Goal: Task Accomplishment & Management: Manage account settings

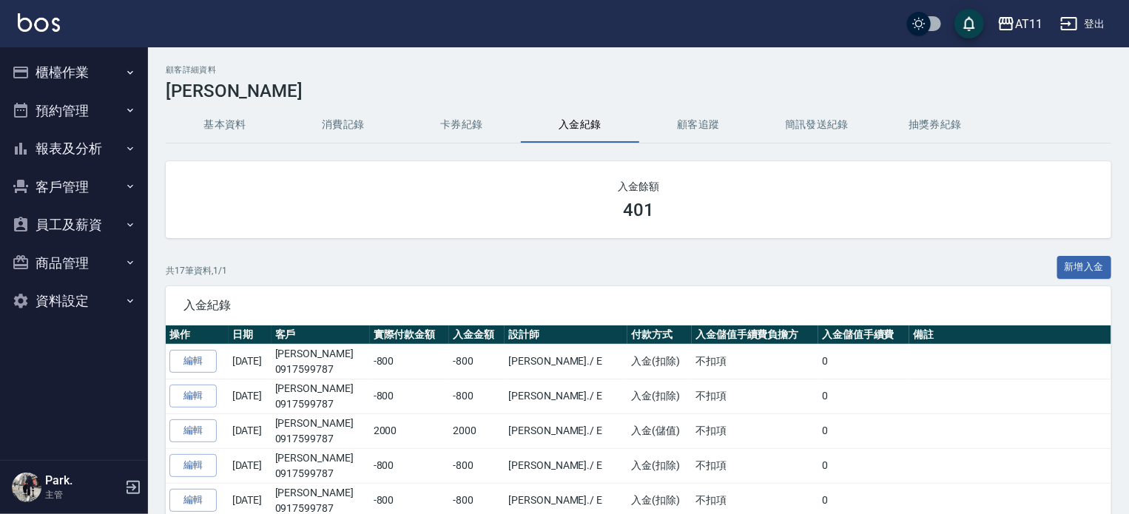
click at [76, 181] on button "客戶管理" at bounding box center [74, 187] width 136 height 38
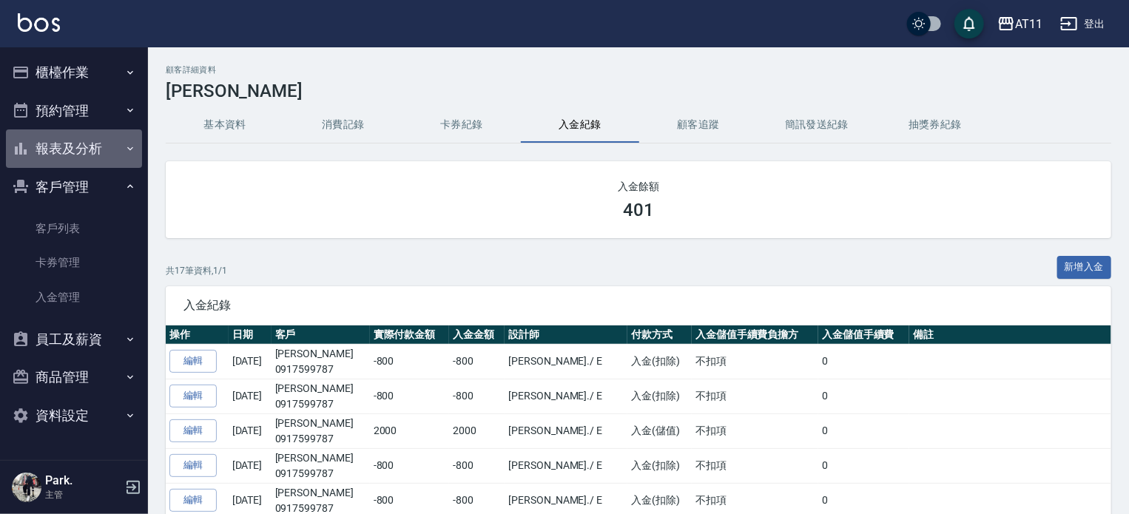
click at [85, 139] on button "報表及分析" at bounding box center [74, 149] width 136 height 38
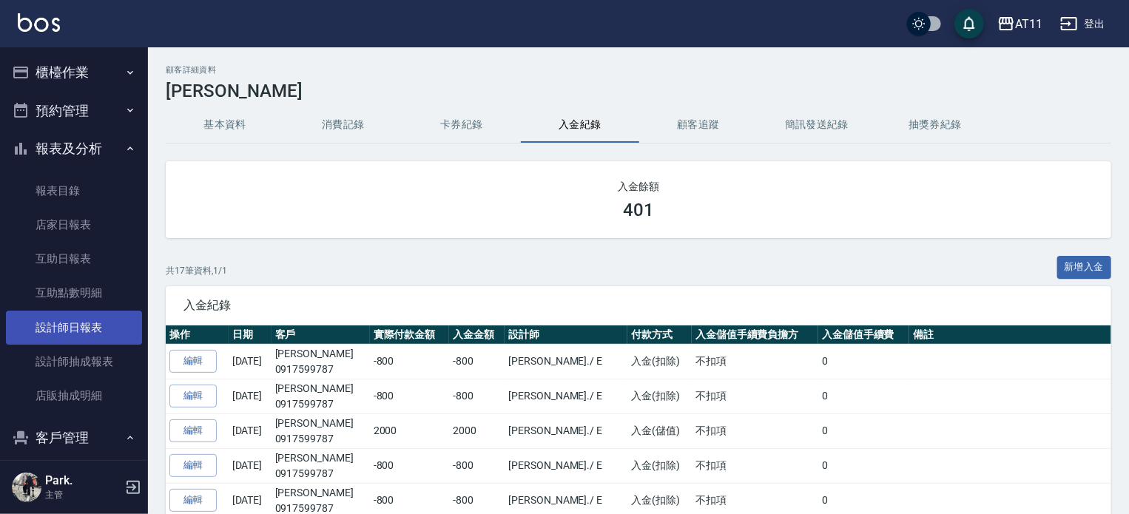
click at [113, 323] on link "設計師日報表" at bounding box center [74, 328] width 136 height 34
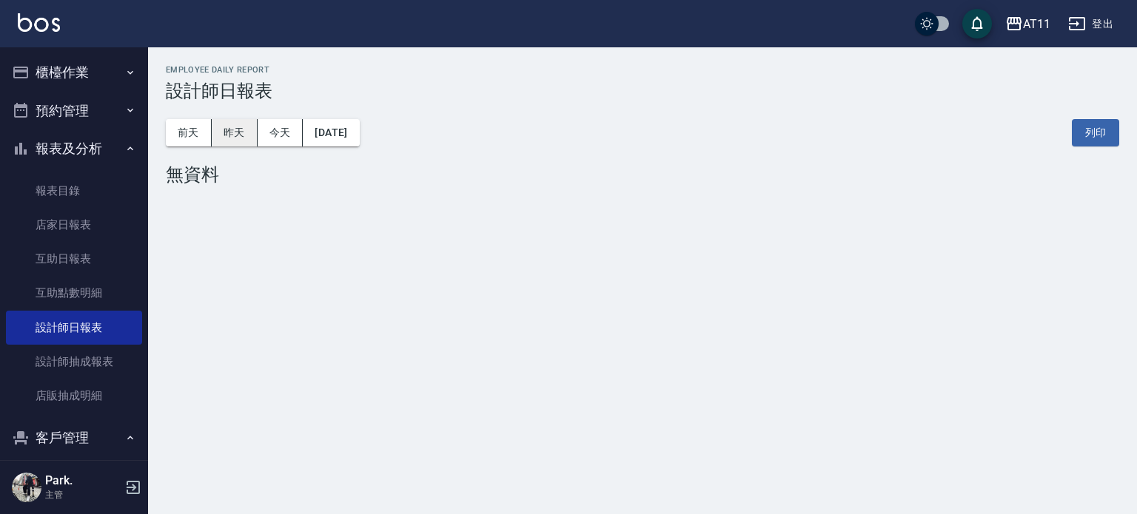
click at [237, 132] on button "昨天" at bounding box center [235, 132] width 46 height 27
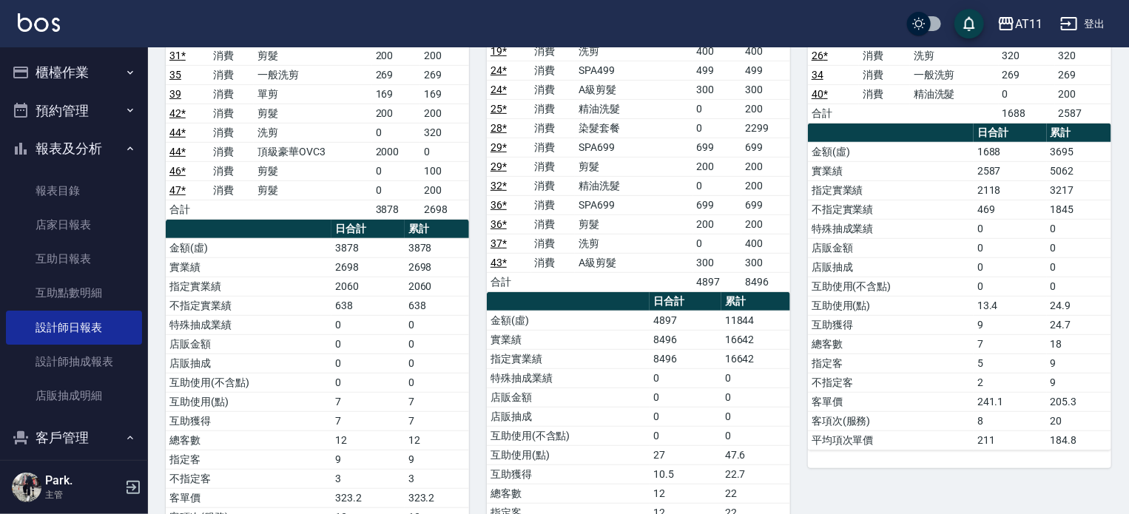
scroll to position [148, 0]
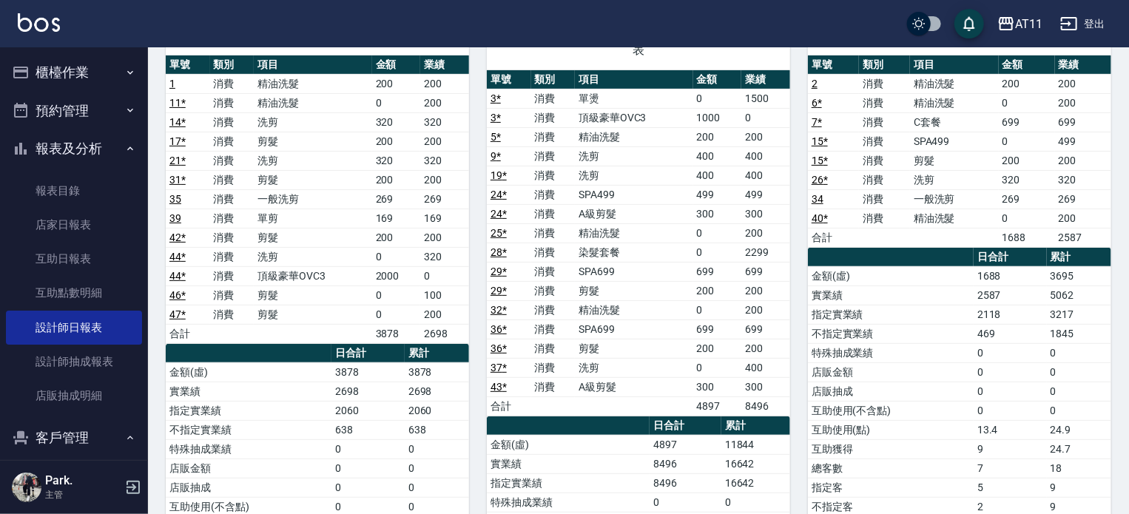
drag, startPoint x: 52, startPoint y: 71, endPoint x: 67, endPoint y: 76, distance: 15.7
click at [66, 76] on button "櫃檯作業" at bounding box center [74, 72] width 136 height 38
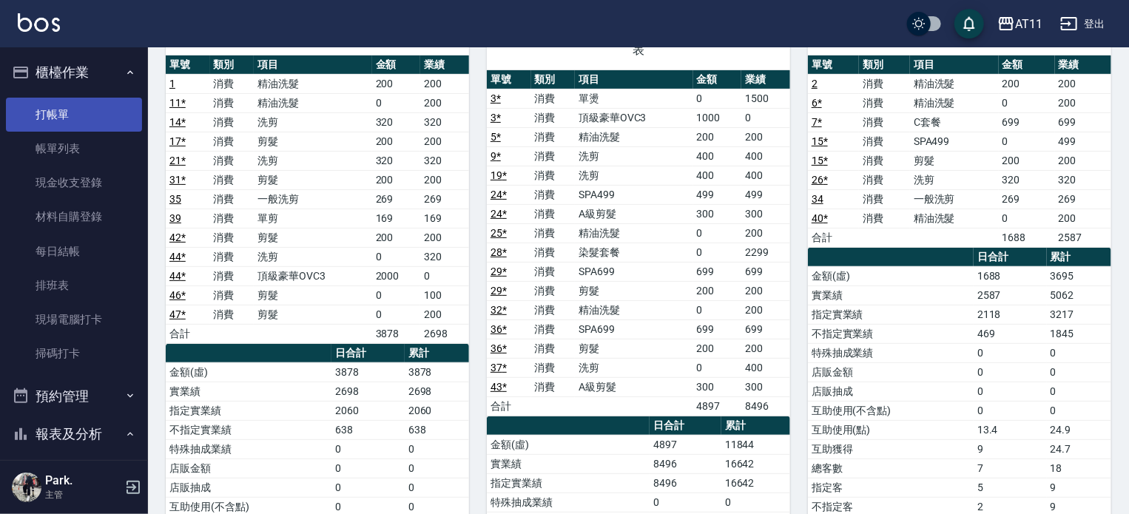
click at [84, 100] on link "打帳單" at bounding box center [74, 115] width 136 height 34
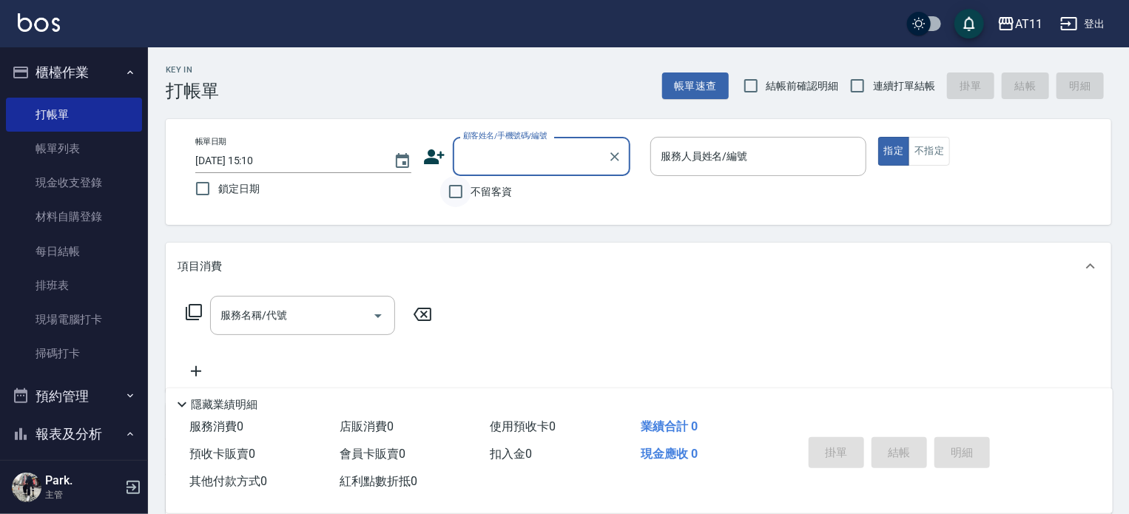
click at [463, 203] on input "不留客資" at bounding box center [455, 191] width 31 height 31
checkbox input "true"
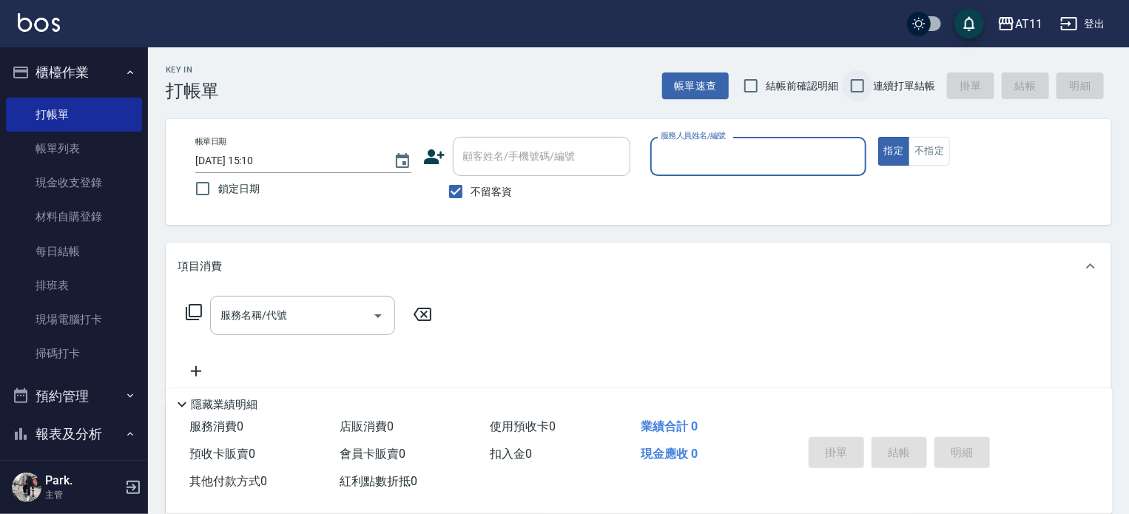
click at [859, 88] on input "連續打單結帳" at bounding box center [857, 85] width 31 height 31
checkbox input "true"
click at [742, 165] on input "服務人員姓名/編號" at bounding box center [758, 157] width 203 height 26
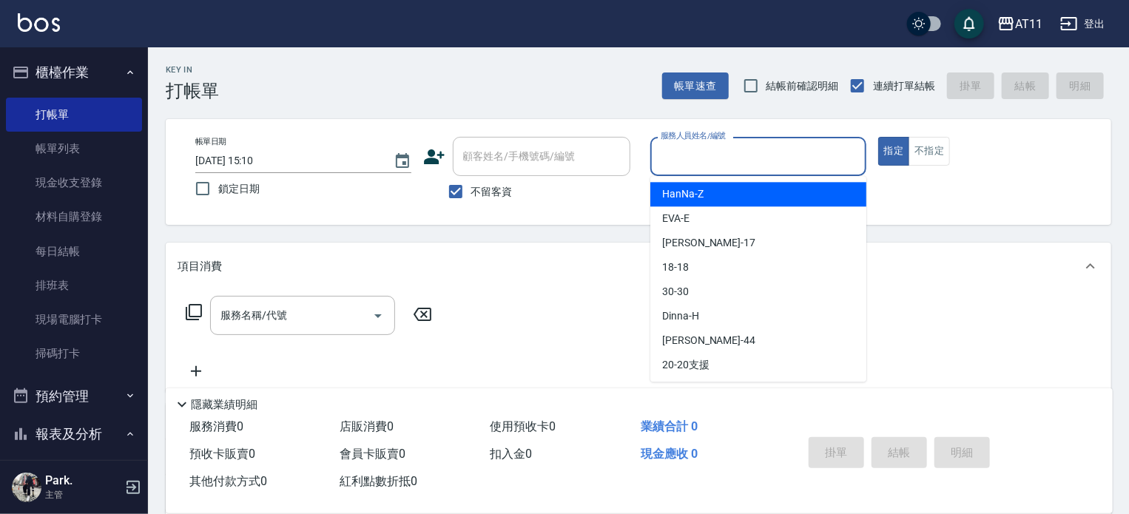
type input "ㄣ"
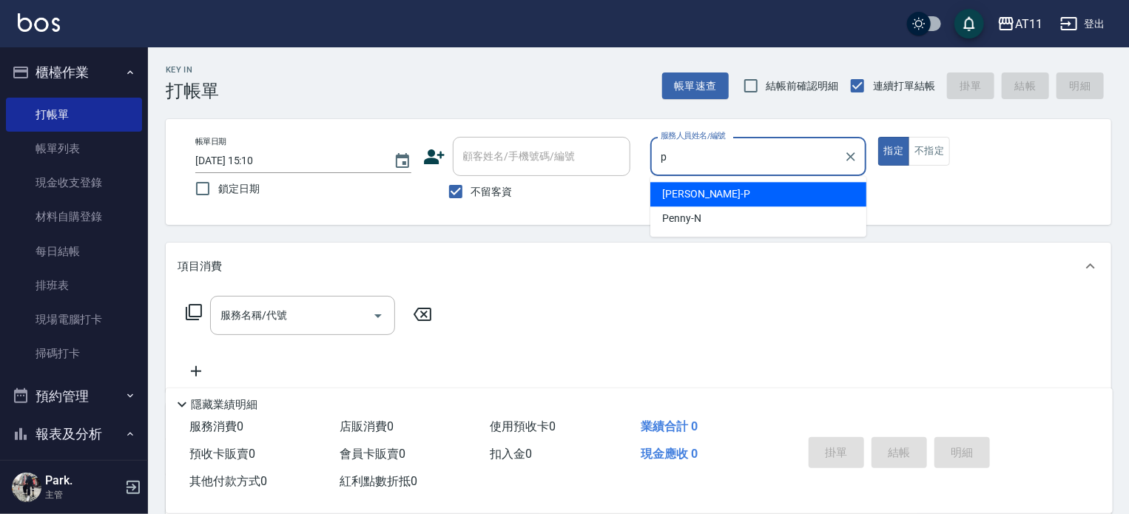
type input "[PERSON_NAME]-P"
type button "true"
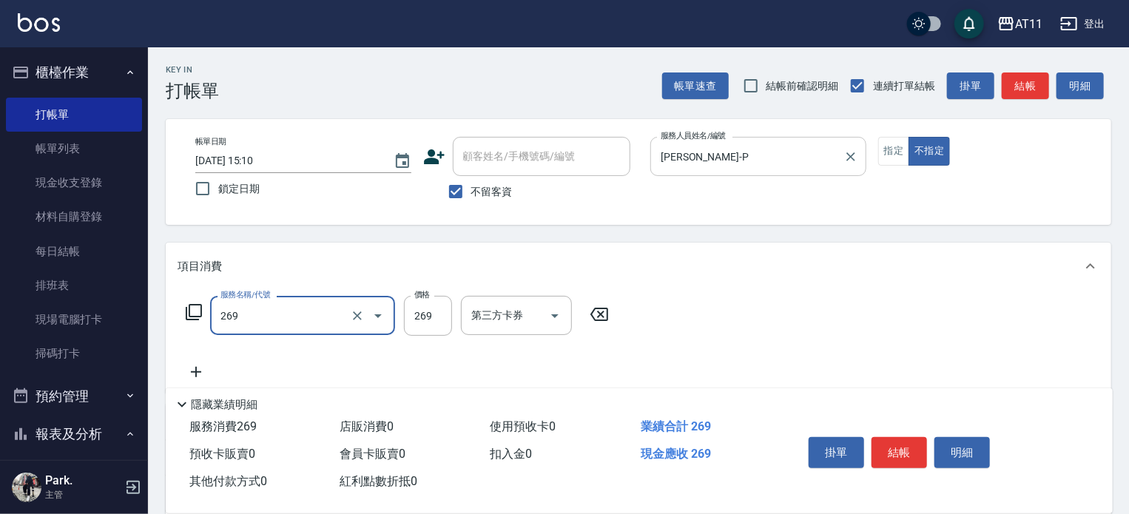
type input "一般洗剪(269)"
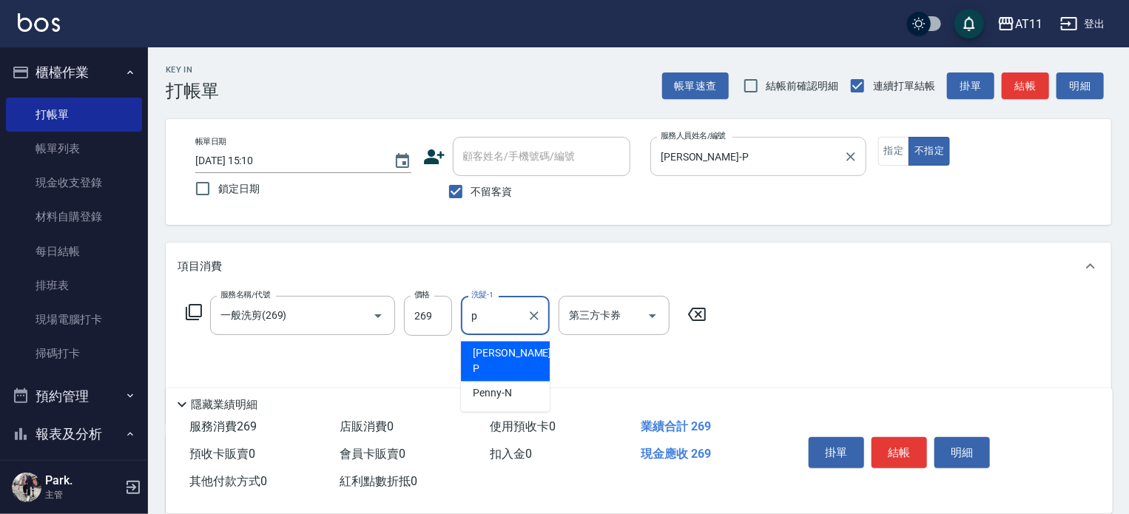
type input "[PERSON_NAME]-P"
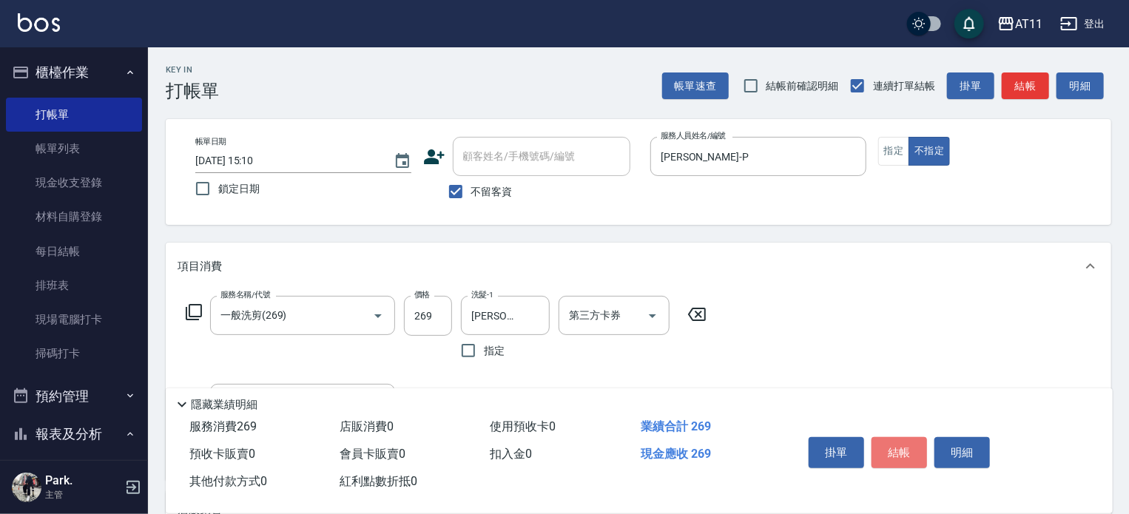
click at [909, 443] on button "結帳" at bounding box center [900, 452] width 56 height 31
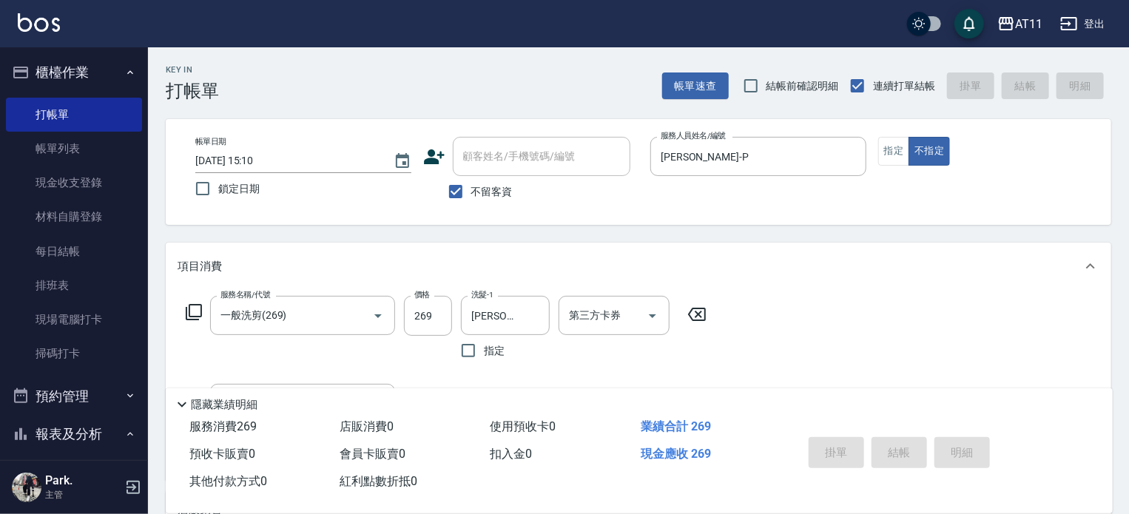
type input "[DATE] 15:21"
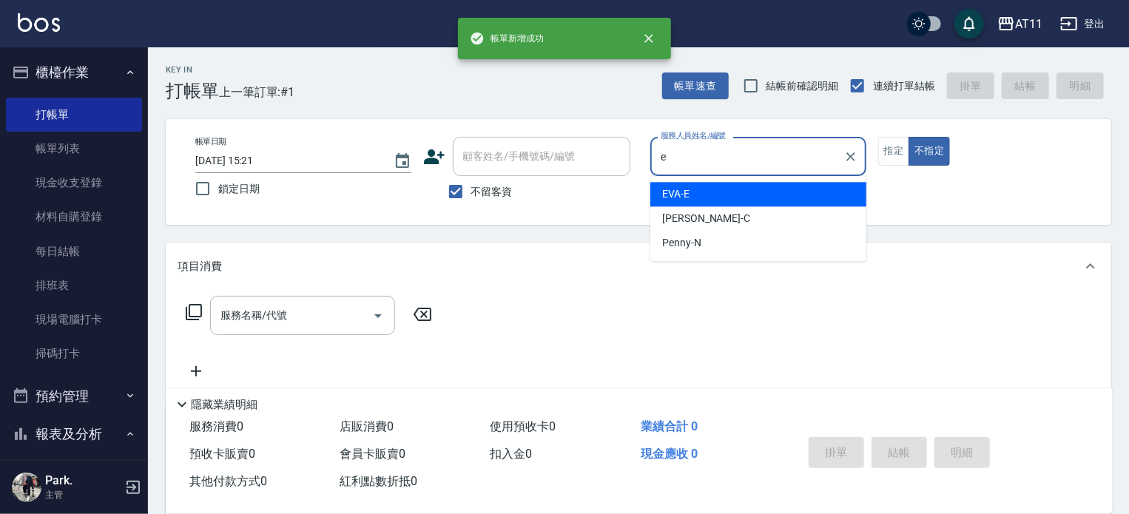
type input "[PERSON_NAME]-E"
type button "false"
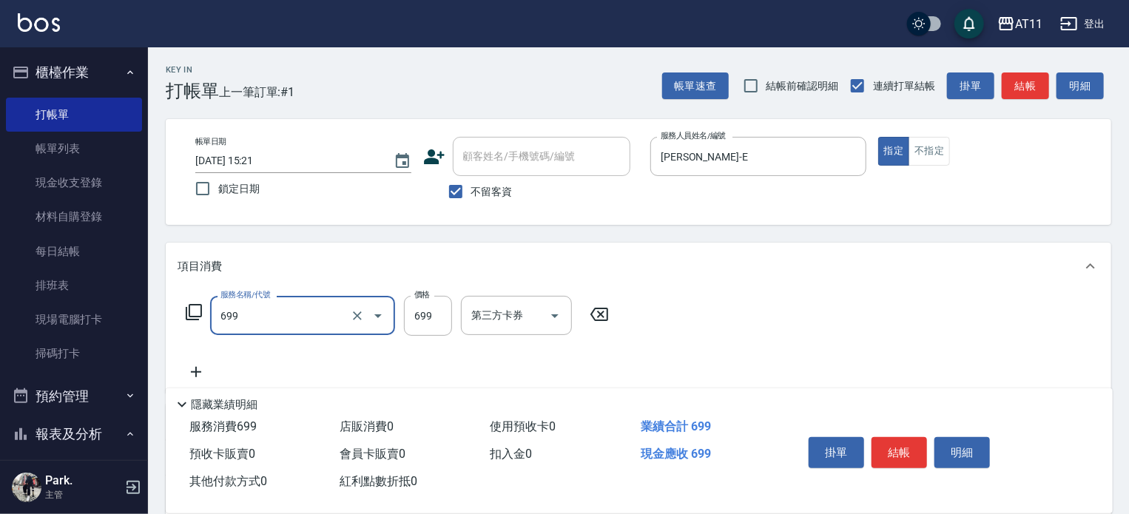
type input "SPA699(699)"
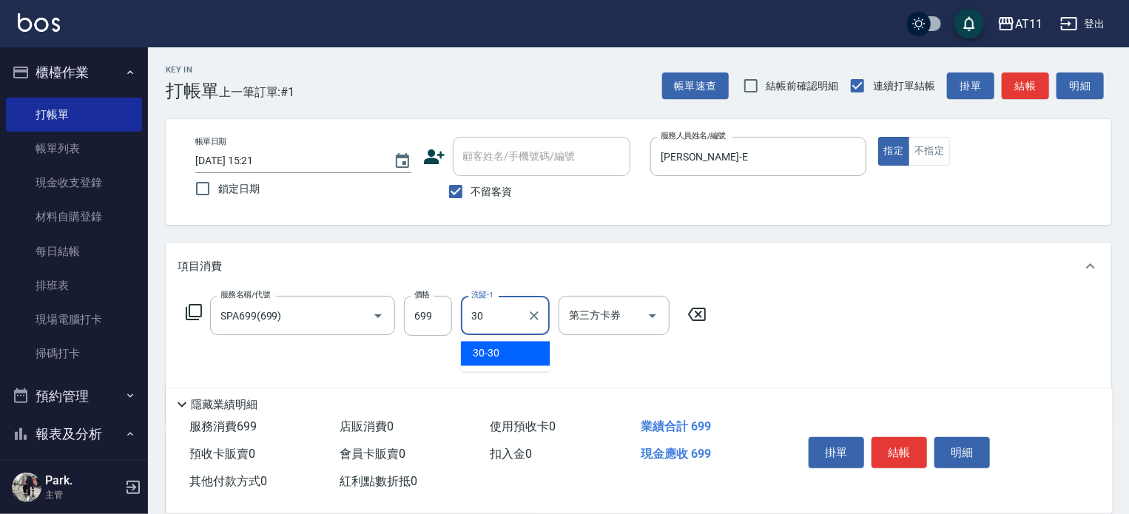
type input "30-30"
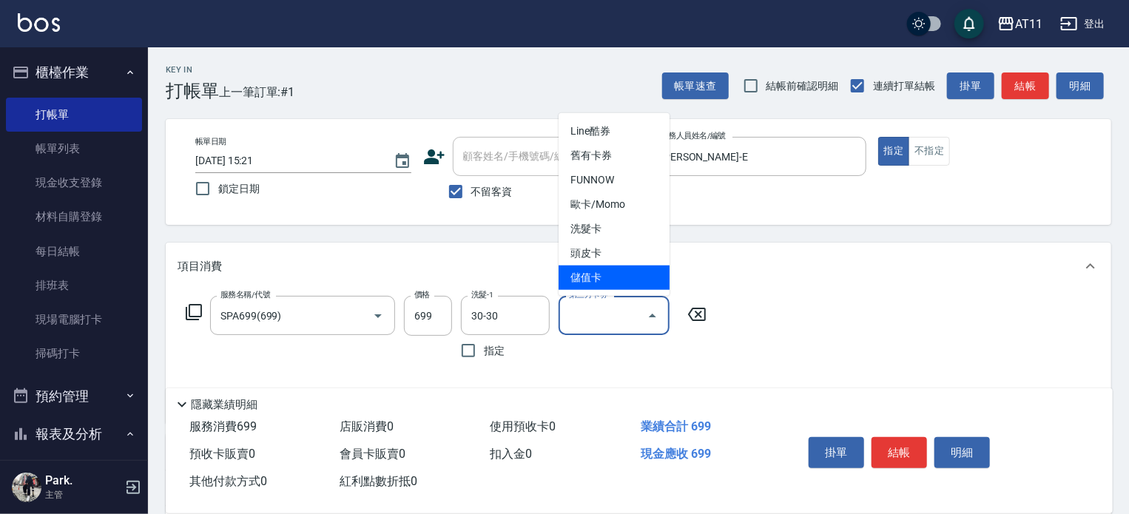
type input "儲值卡"
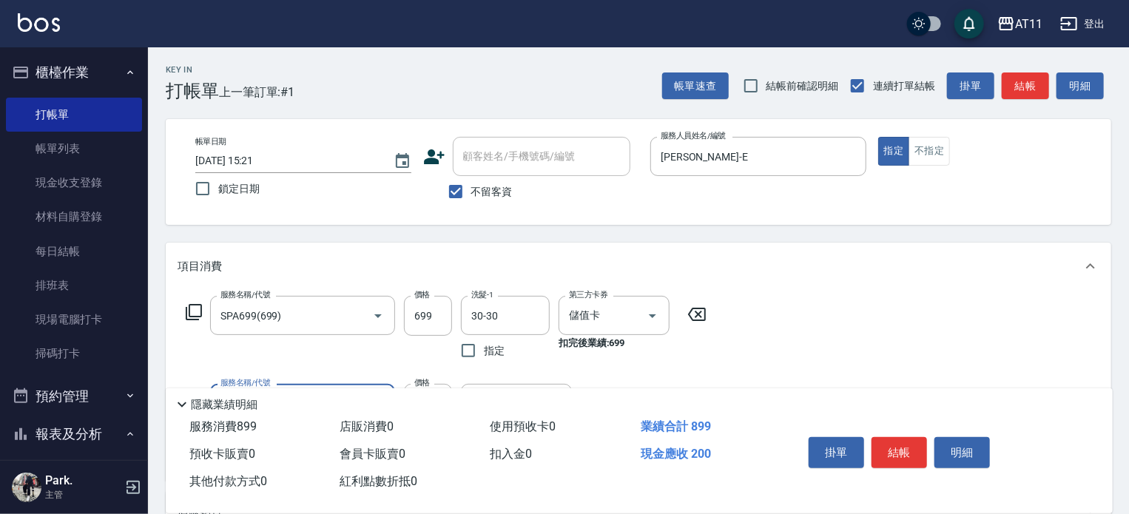
type input "剪髮(200)"
type input "101"
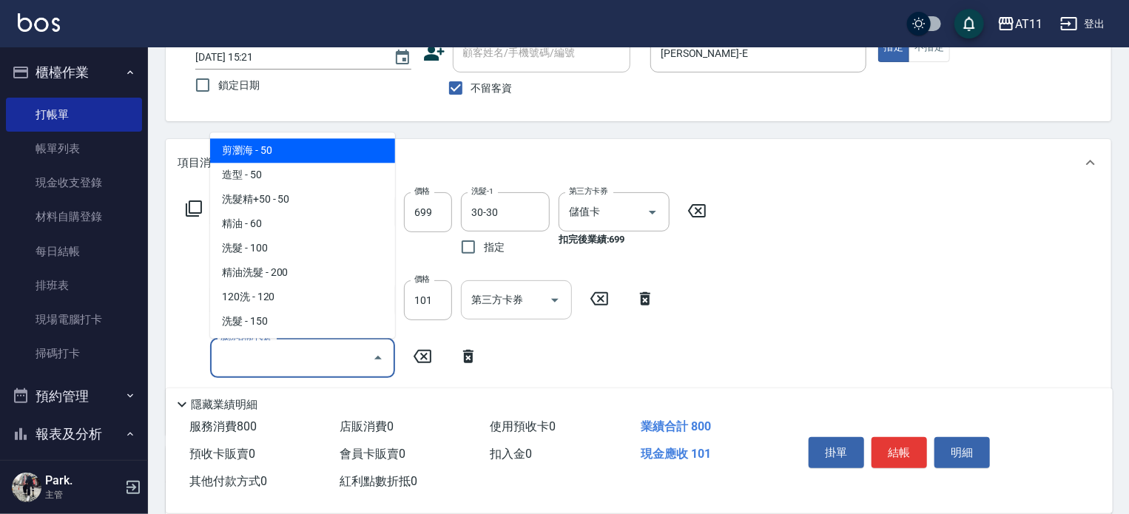
scroll to position [148, 0]
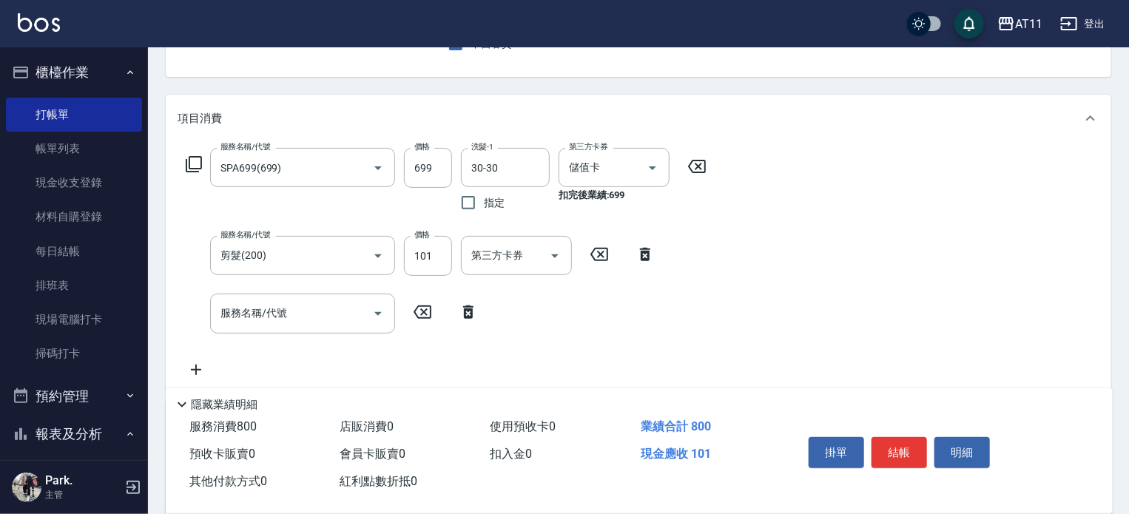
click at [597, 307] on div "服務名稱/代號 SPA699(699) 服務名稱/代號 價格 699 價格 洗髮-1 30-30 洗髮-1 指定 第三方卡券 儲值卡 第三方卡券 扣完後業績:…" at bounding box center [447, 263] width 538 height 230
click at [548, 258] on icon "Open" at bounding box center [555, 256] width 18 height 18
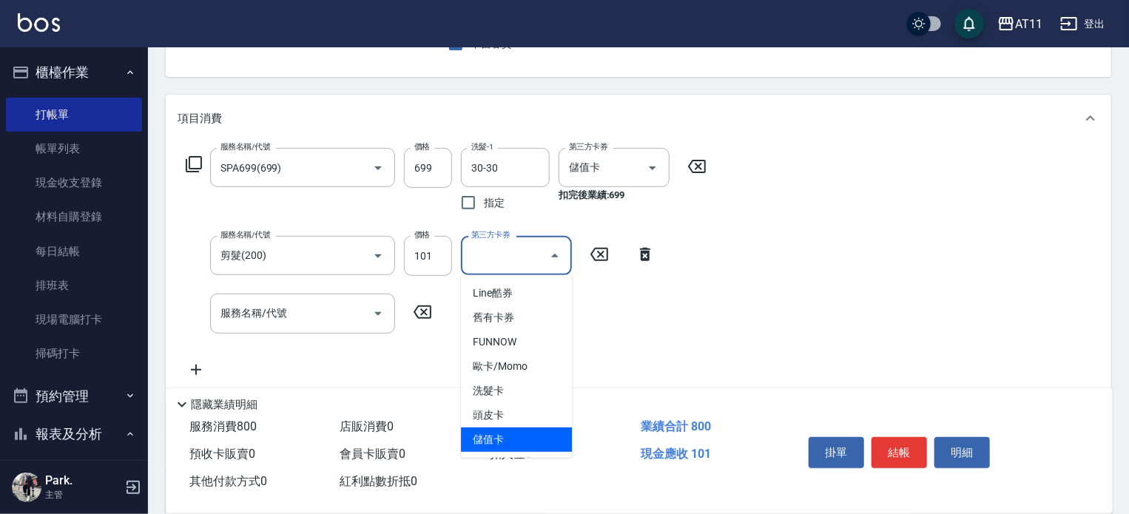
click at [531, 433] on span "儲值卡" at bounding box center [516, 440] width 111 height 24
type input "儲值卡"
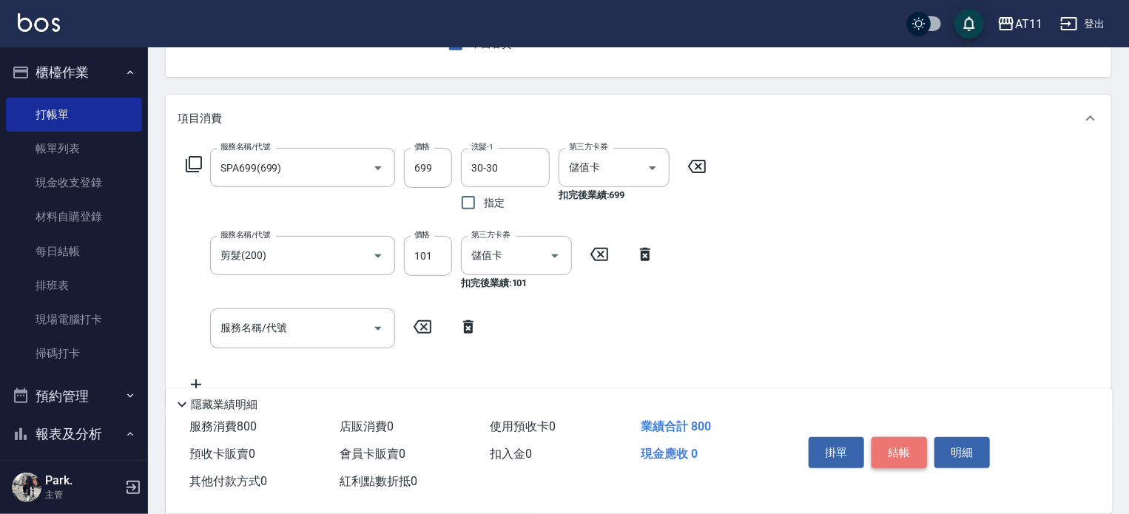
click at [890, 445] on button "結帳" at bounding box center [900, 452] width 56 height 31
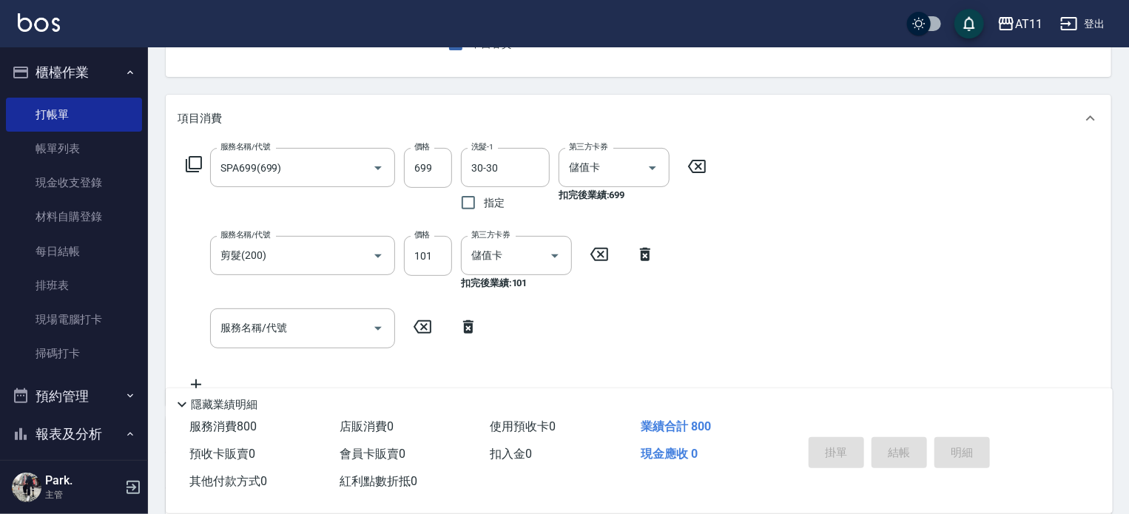
type input "[DATE] 15:22"
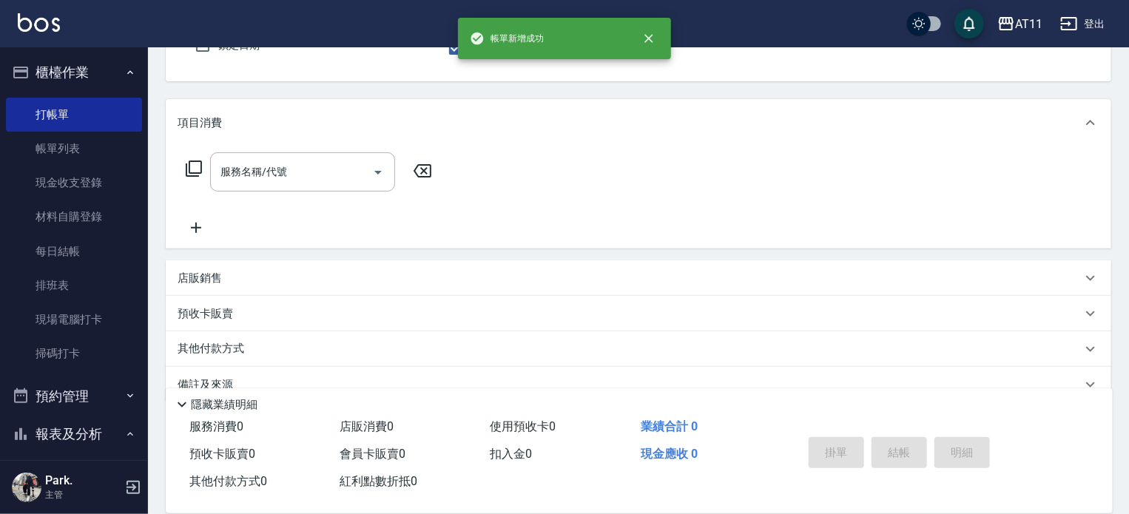
scroll to position [0, 0]
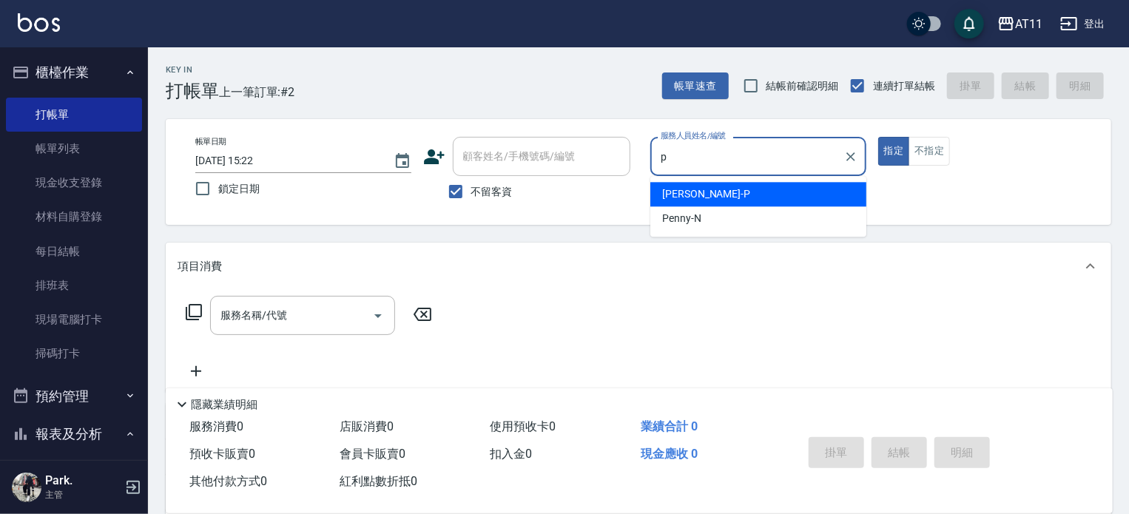
type input "[PERSON_NAME]-P"
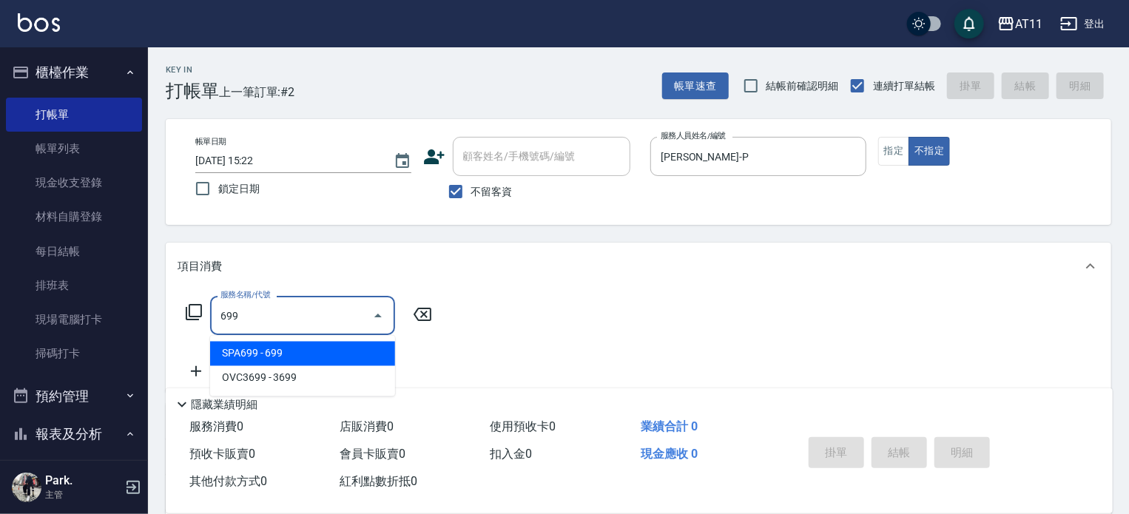
type input "SPA699(699)"
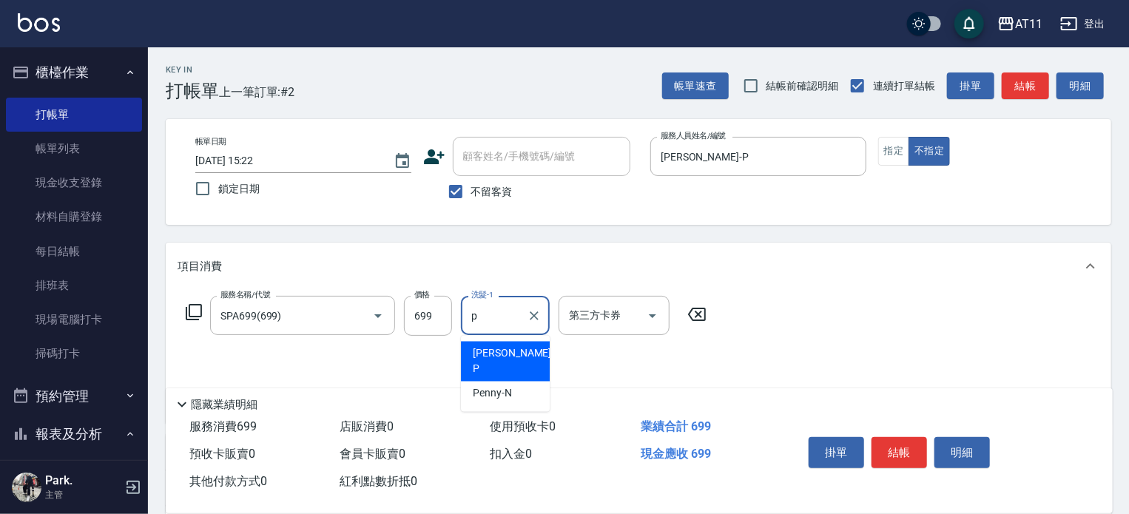
type input "[PERSON_NAME]-P"
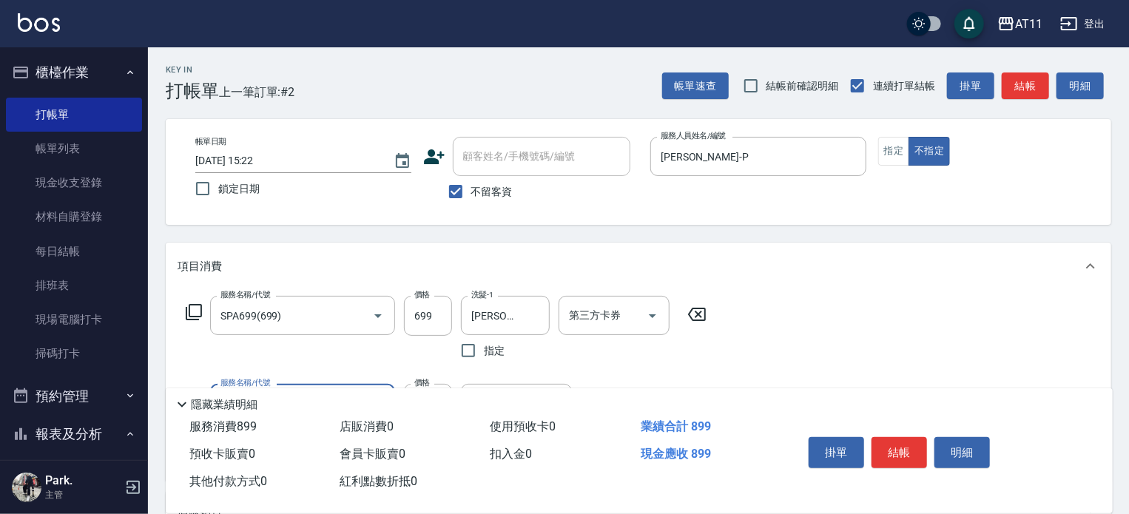
type input "剪髮(200)"
type input "100"
click at [891, 446] on button "結帳" at bounding box center [900, 452] width 56 height 31
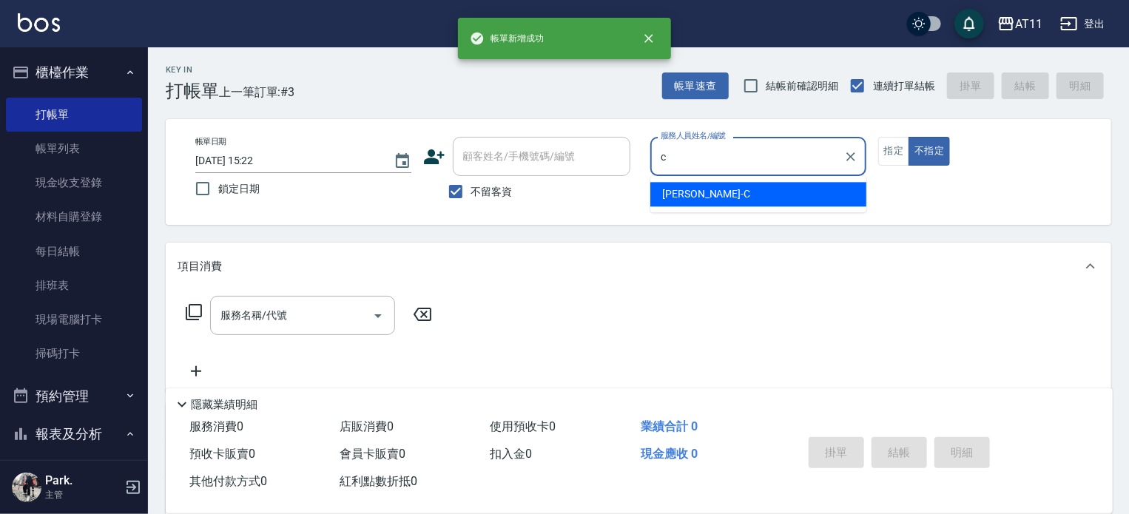
type input "[PERSON_NAME]"
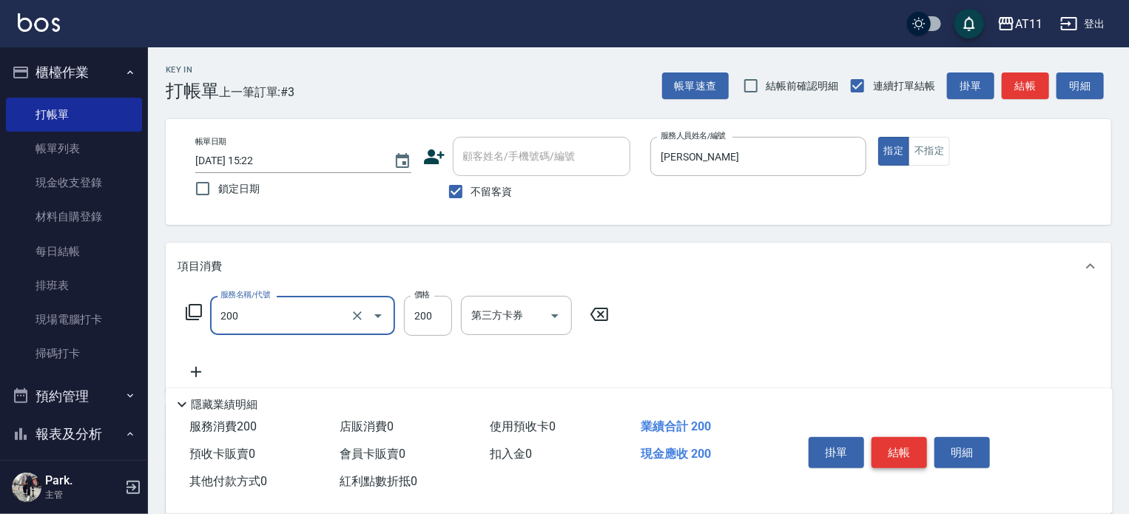
type input "剪髮(200)"
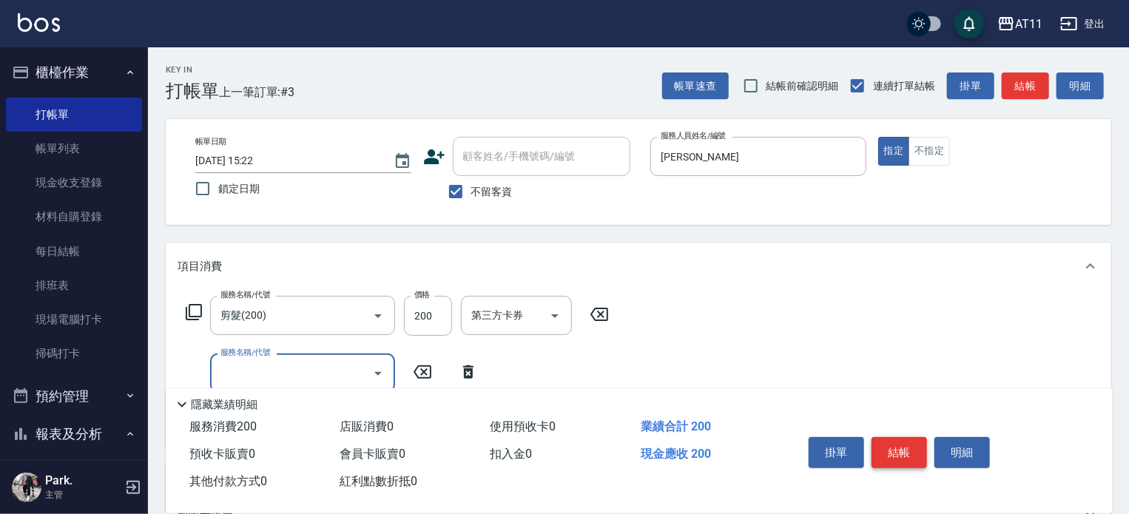
click at [891, 446] on button "結帳" at bounding box center [900, 452] width 56 height 31
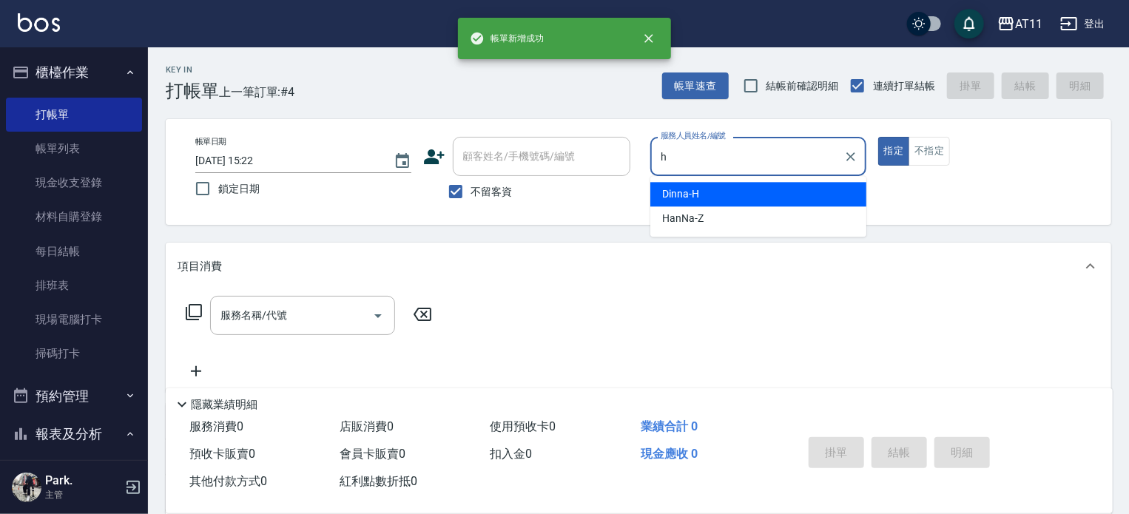
type input "Dinna-H"
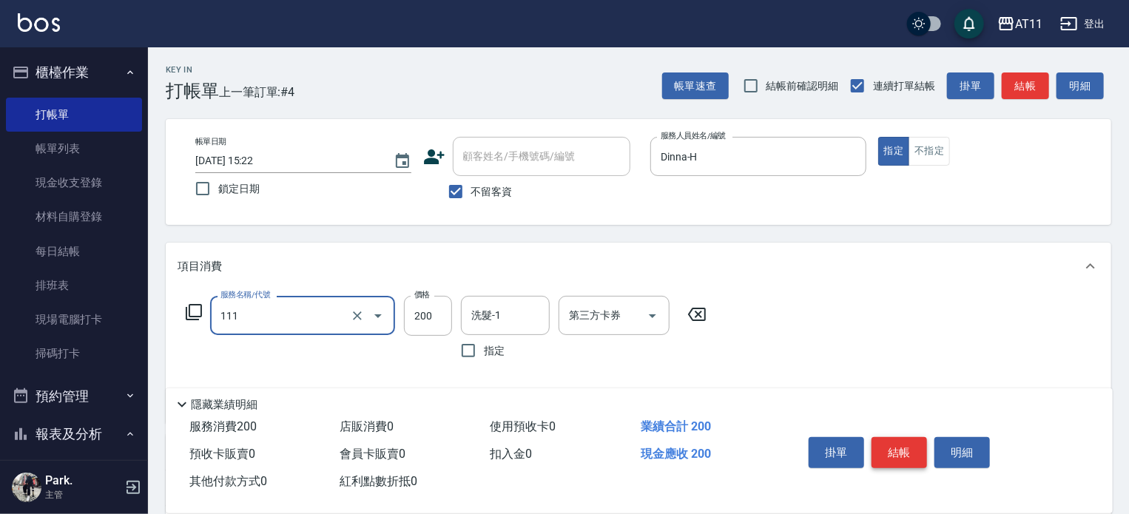
type input "精油洗髮(111)"
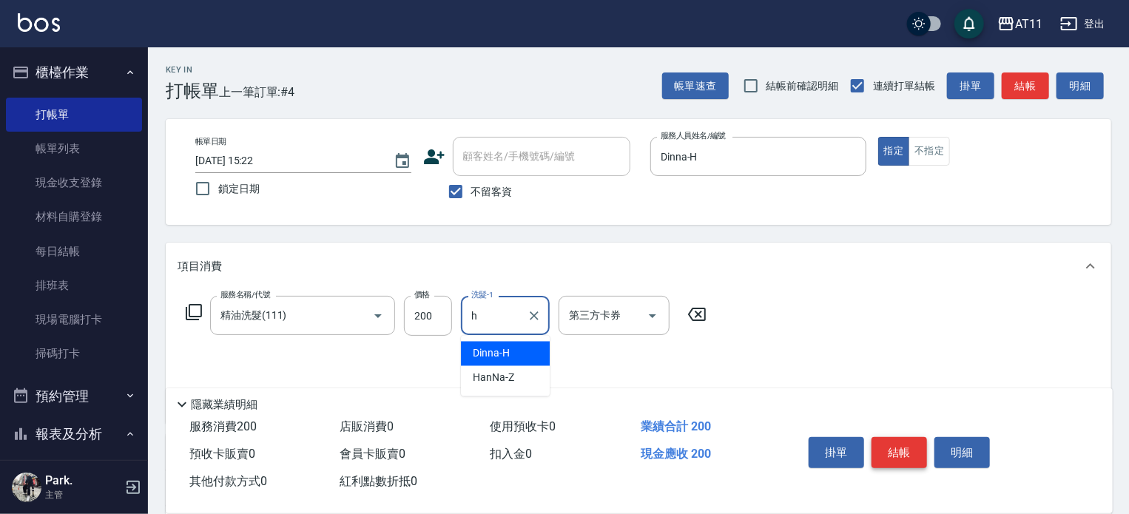
type input "Dinna-H"
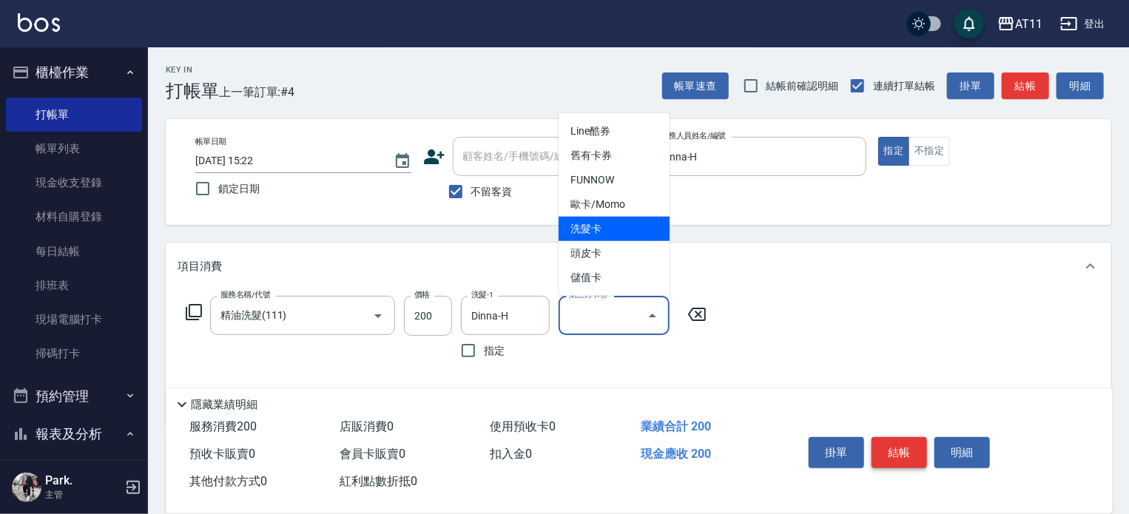
type input "洗髮卡"
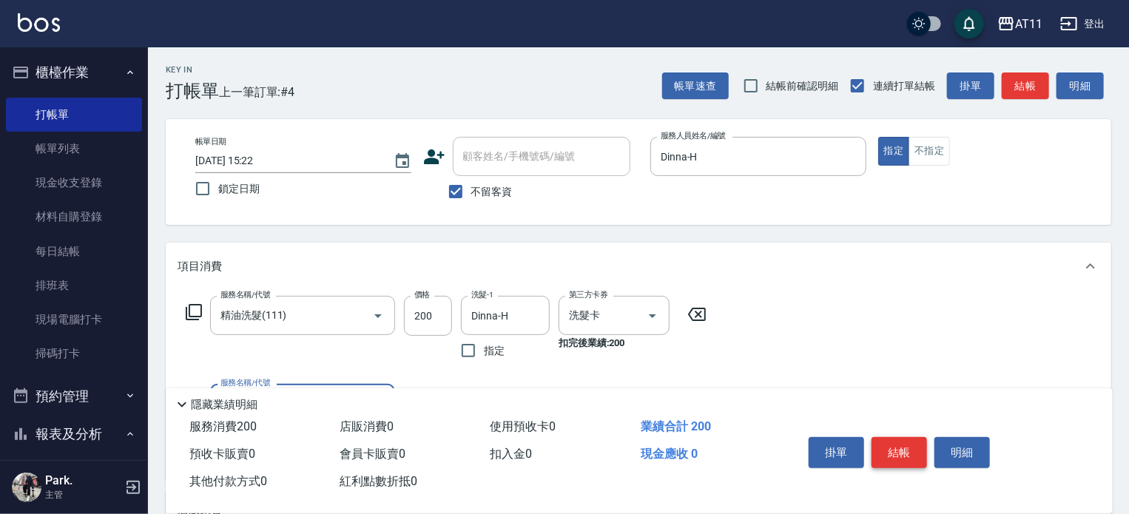
click at [891, 446] on button "結帳" at bounding box center [900, 452] width 56 height 31
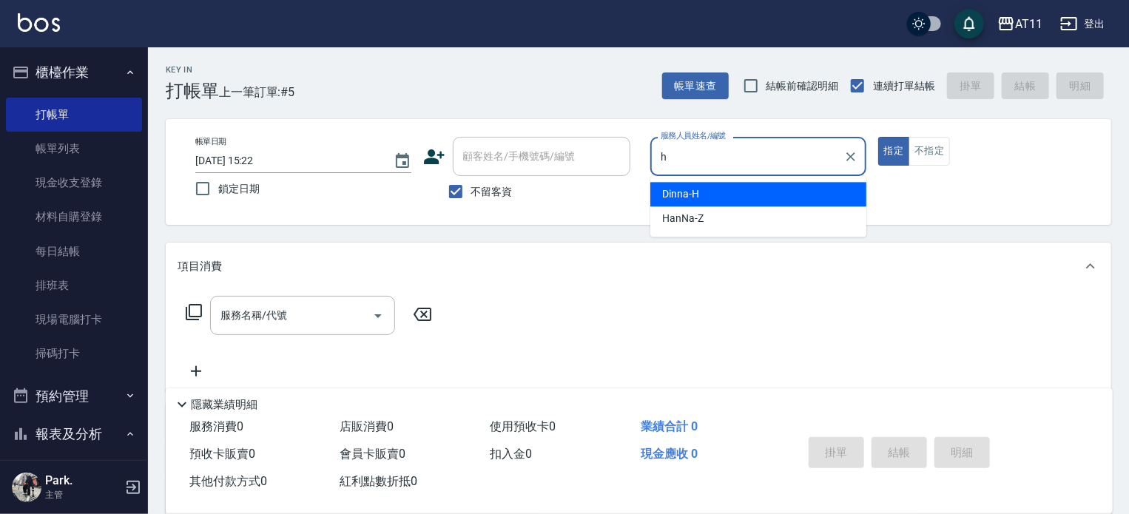
type input "Dinna-H"
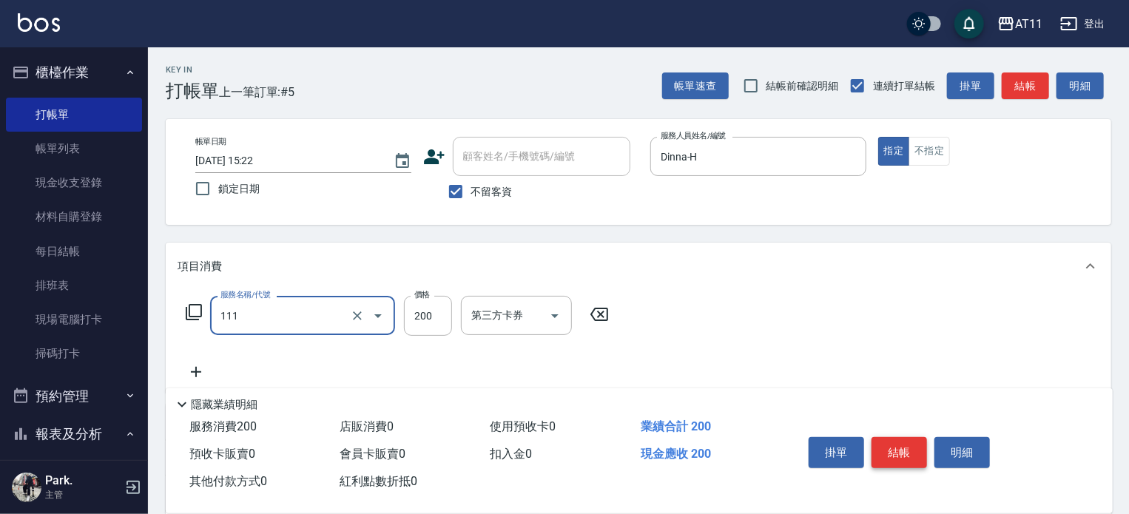
type input "精油洗髮(111)"
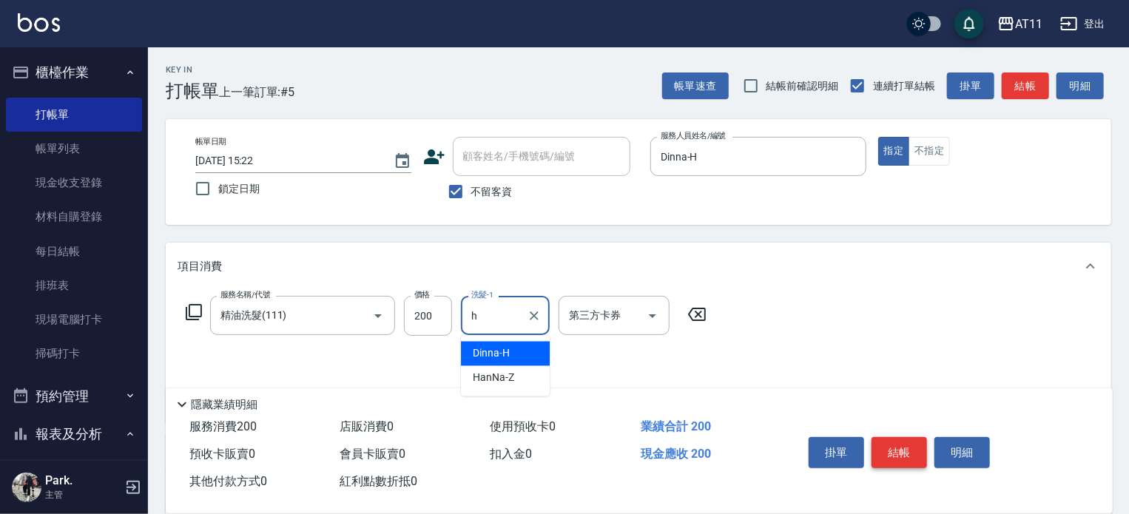
type input "Dinna-H"
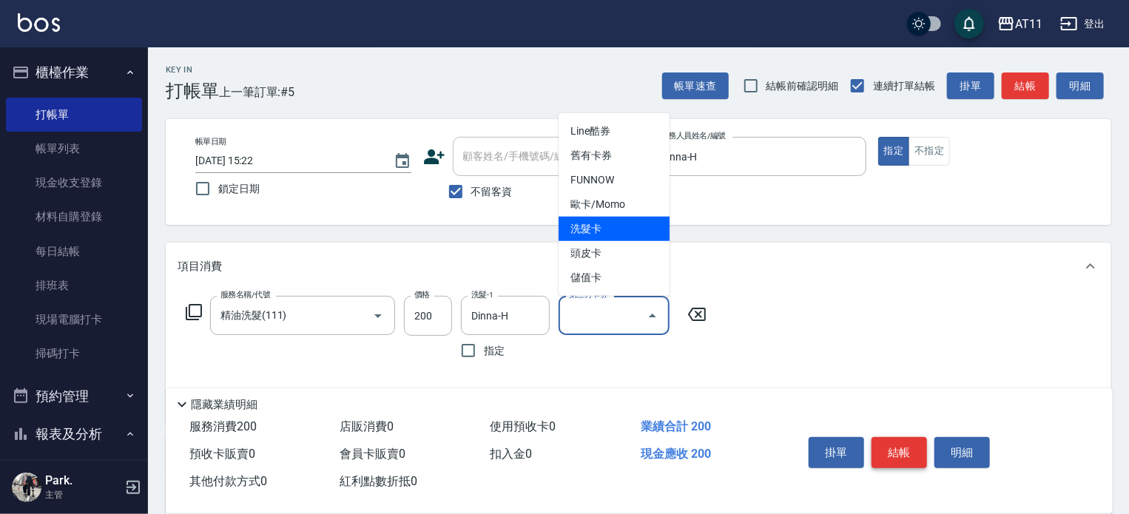
type input "洗髮卡"
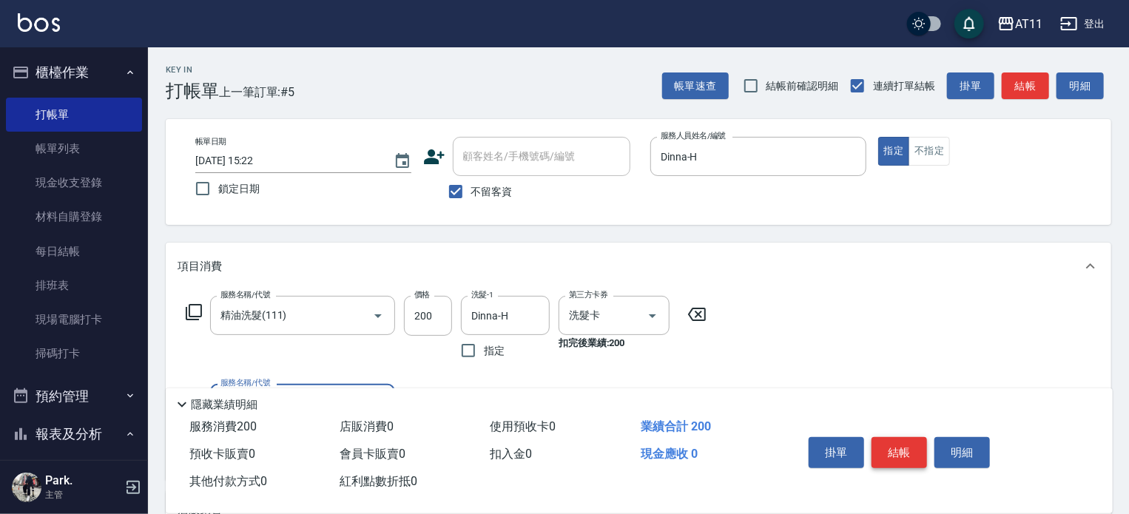
click at [891, 446] on button "結帳" at bounding box center [900, 452] width 56 height 31
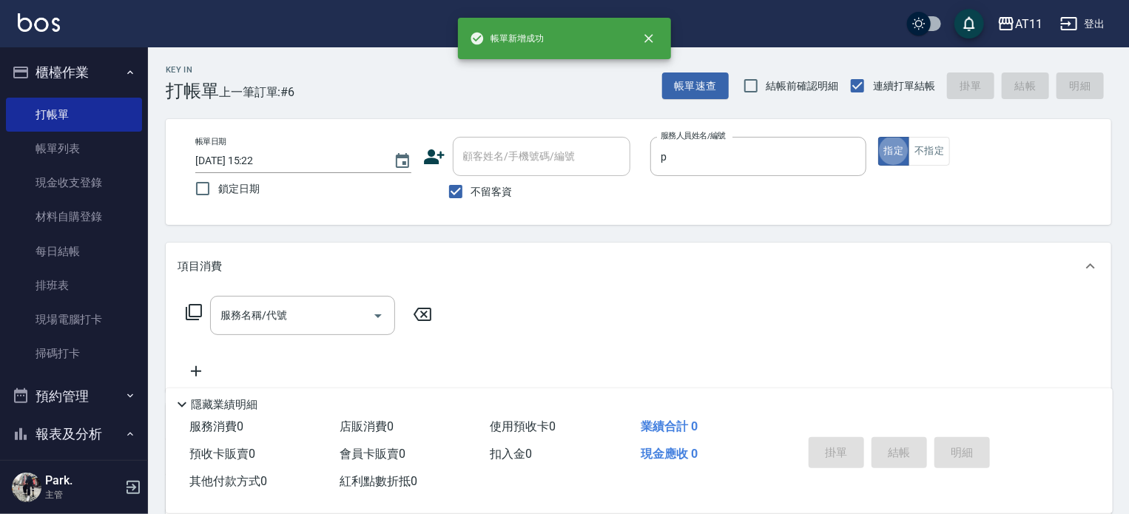
type input "[PERSON_NAME]-P"
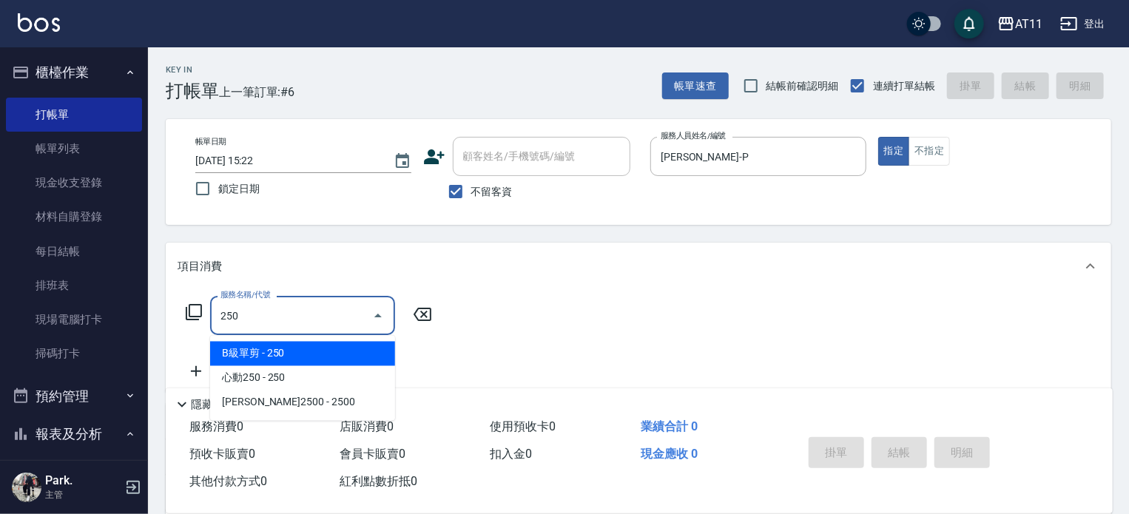
type input "B級單剪(250)"
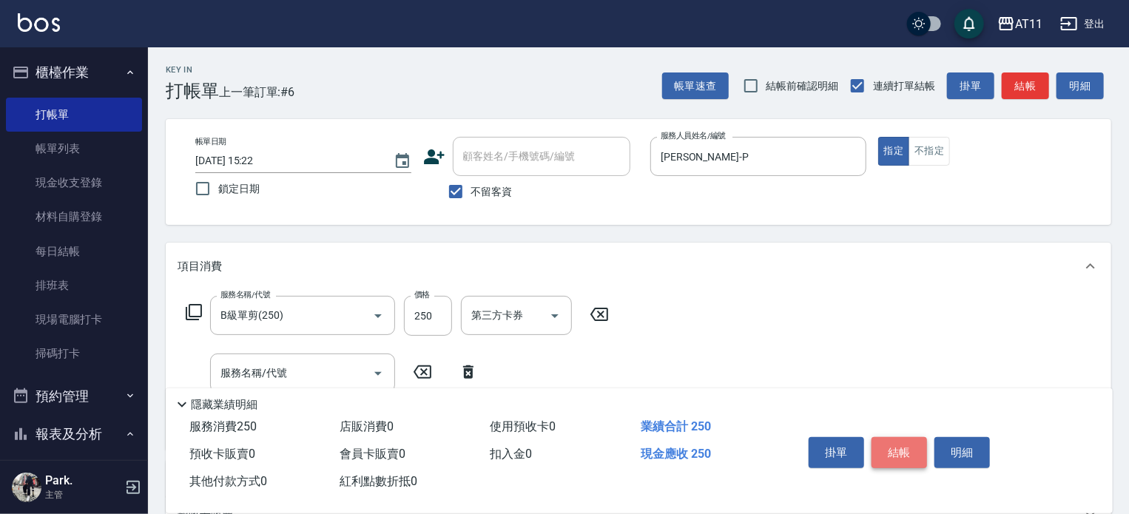
click at [891, 446] on button "結帳" at bounding box center [900, 452] width 56 height 31
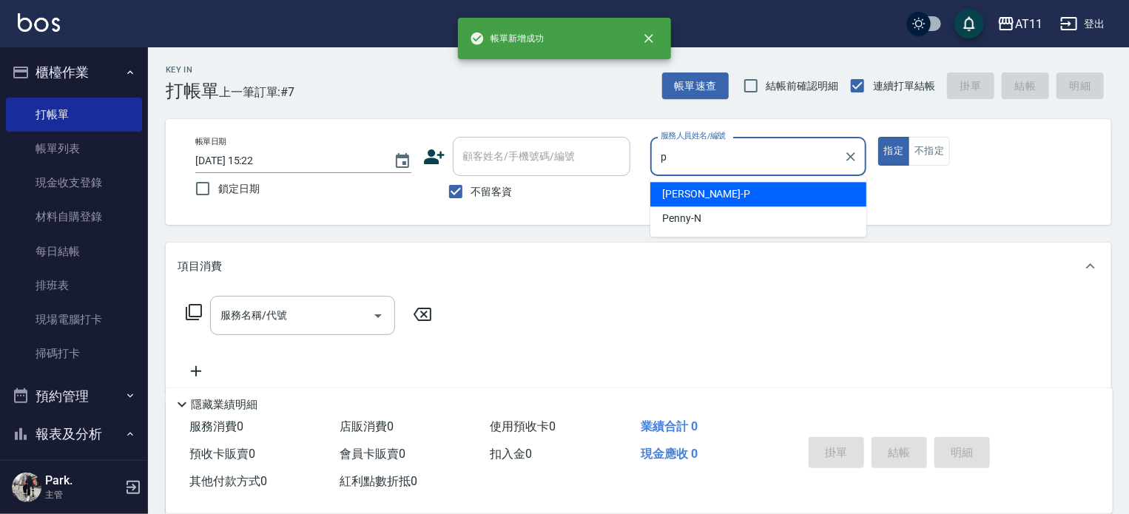
type input "[PERSON_NAME]-P"
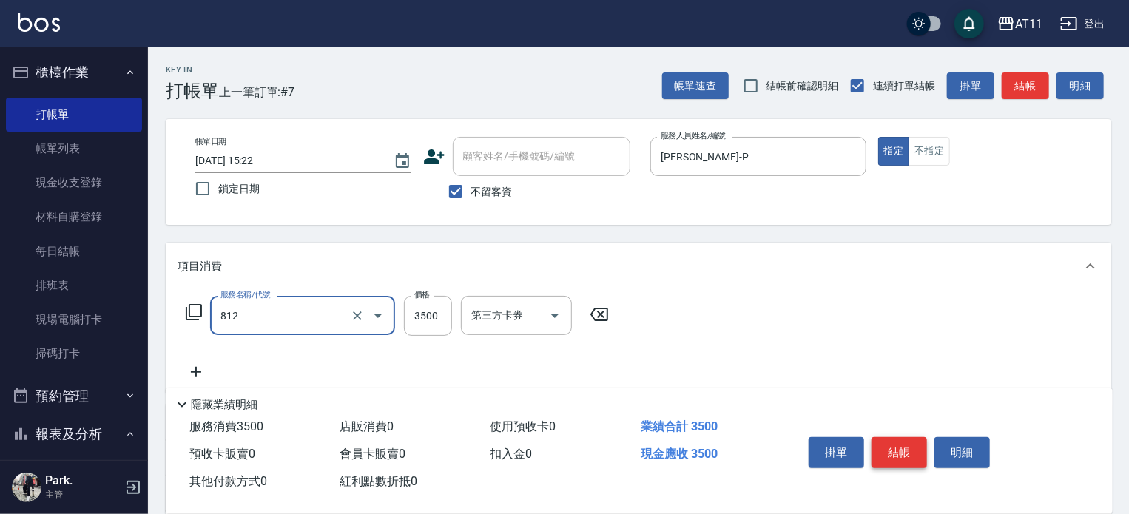
type input "過年套餐燙B餐(812)"
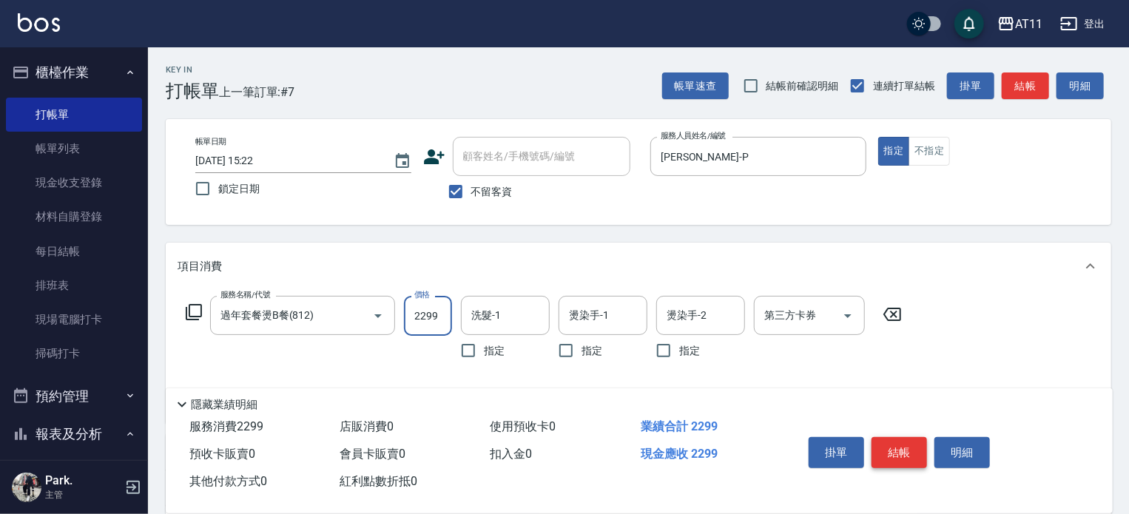
type input "2299"
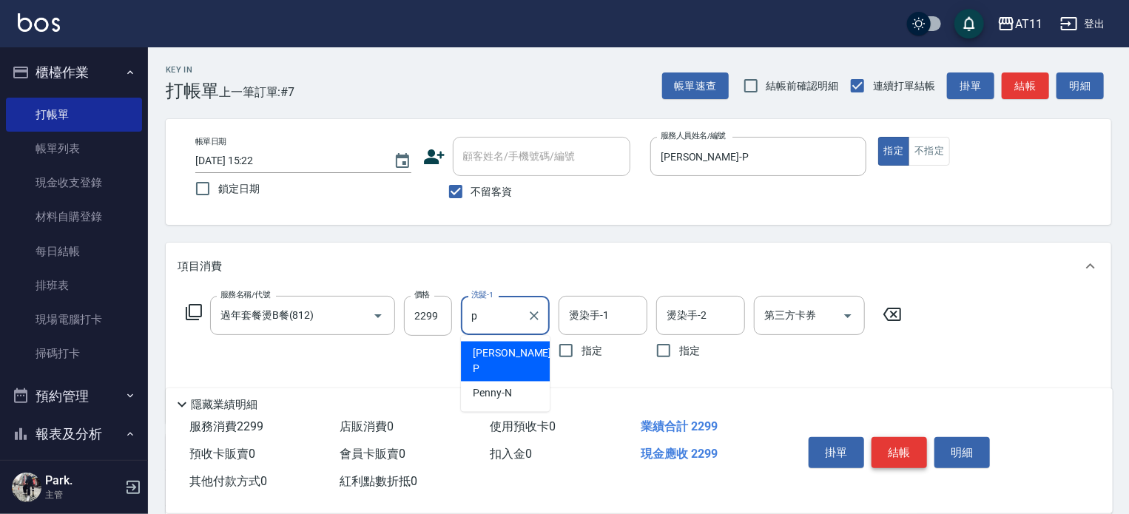
type input "[PERSON_NAME]-P"
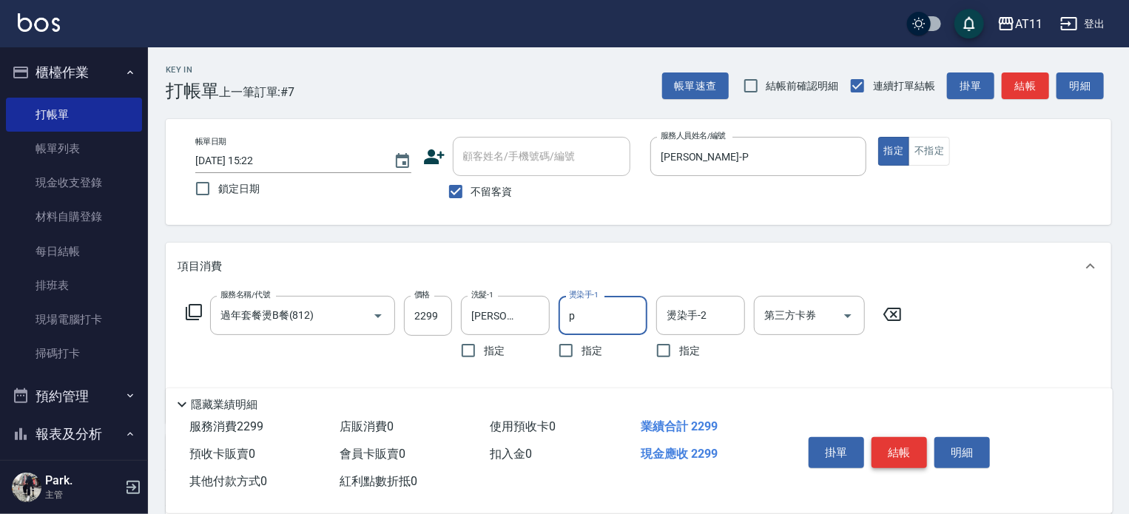
type input "[PERSON_NAME]-P"
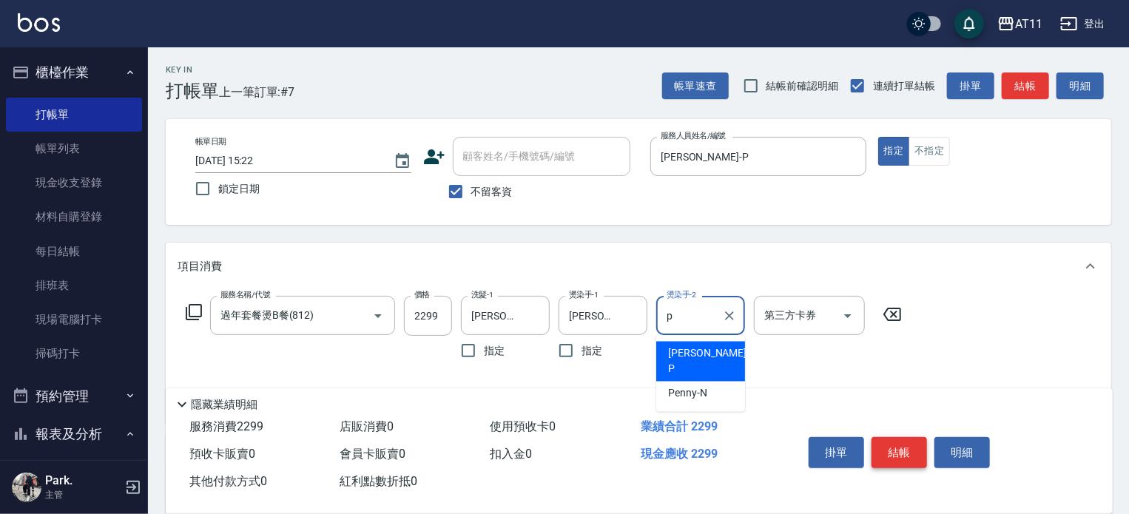
type input "[PERSON_NAME]-P"
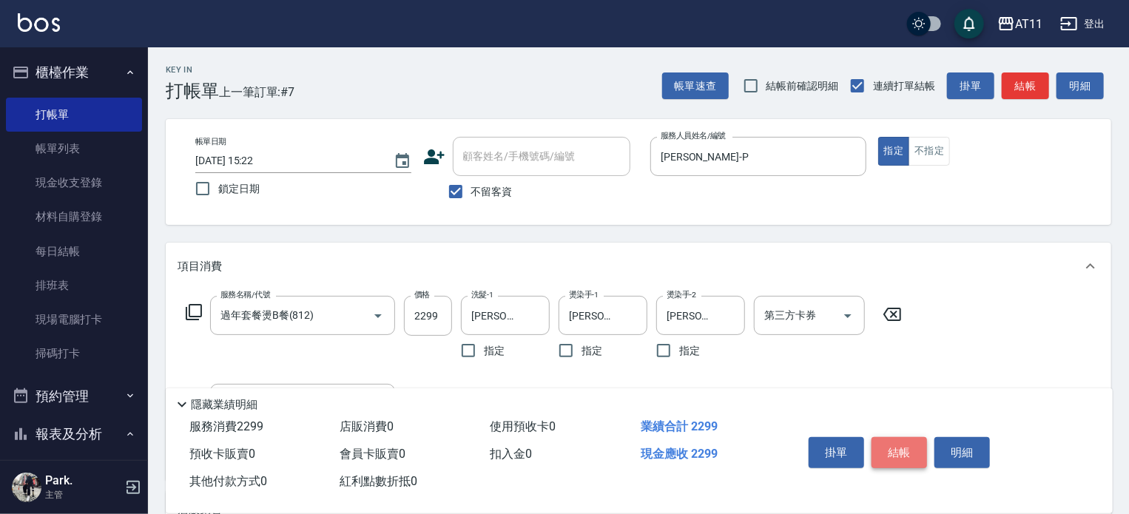
click at [891, 446] on button "結帳" at bounding box center [900, 452] width 56 height 31
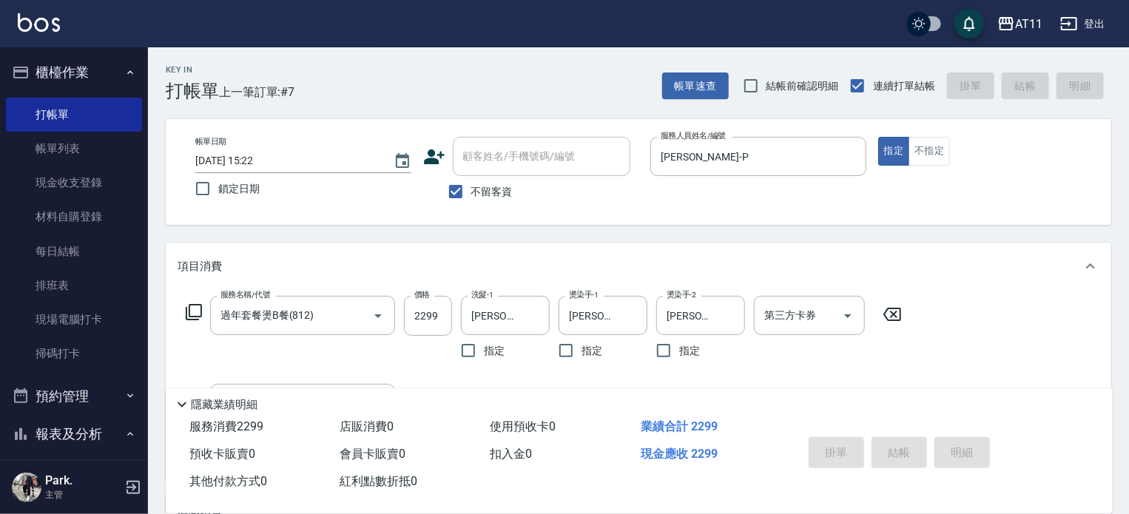
type input "[DATE] 15:23"
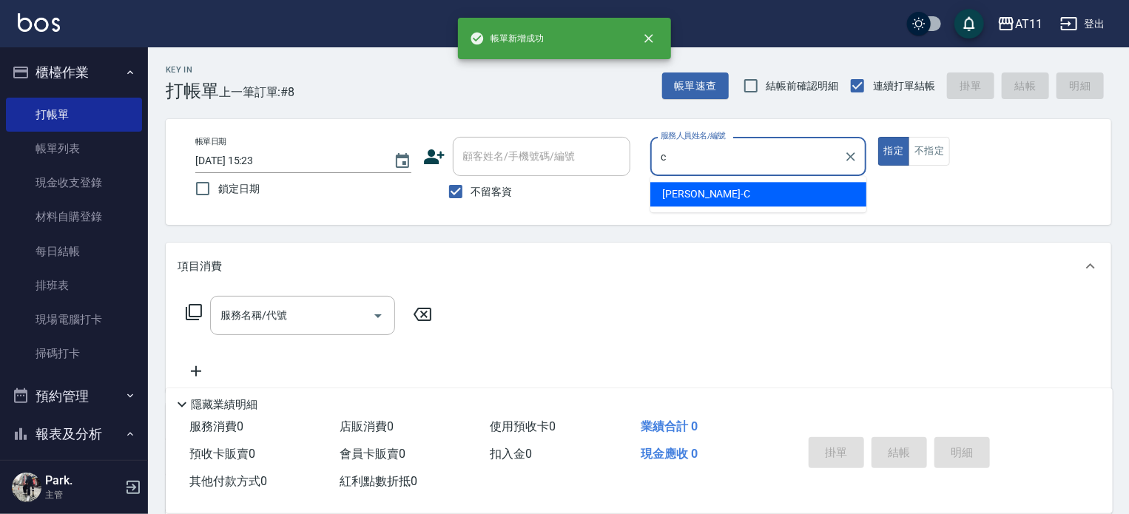
type input "[PERSON_NAME]"
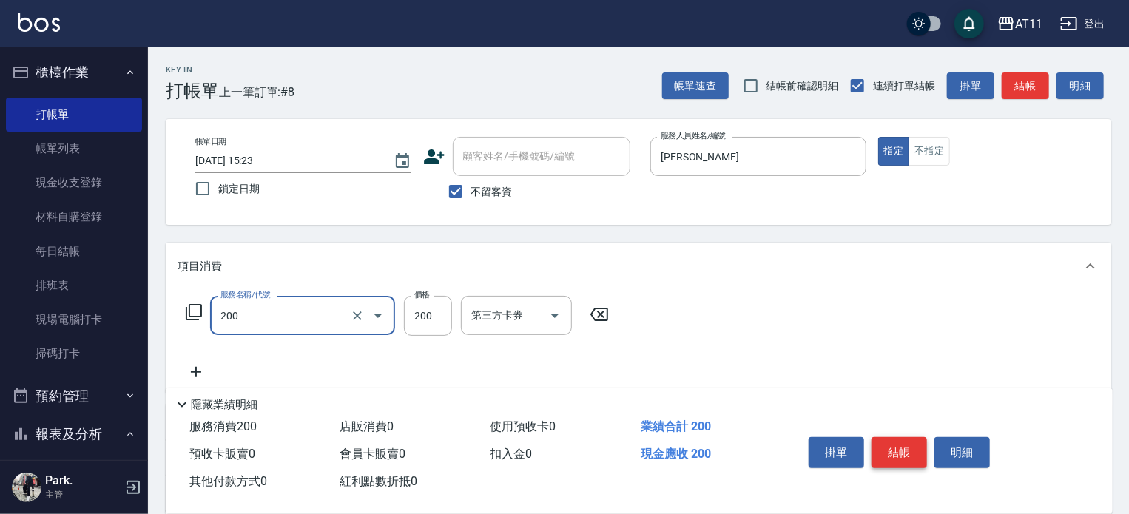
type input "剪髮(200)"
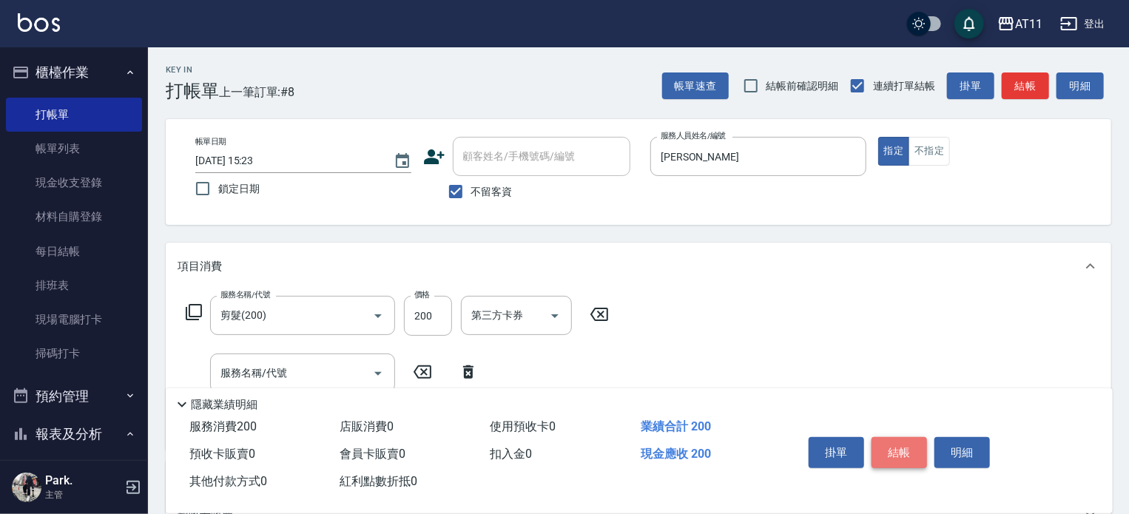
click at [891, 446] on button "結帳" at bounding box center [900, 452] width 56 height 31
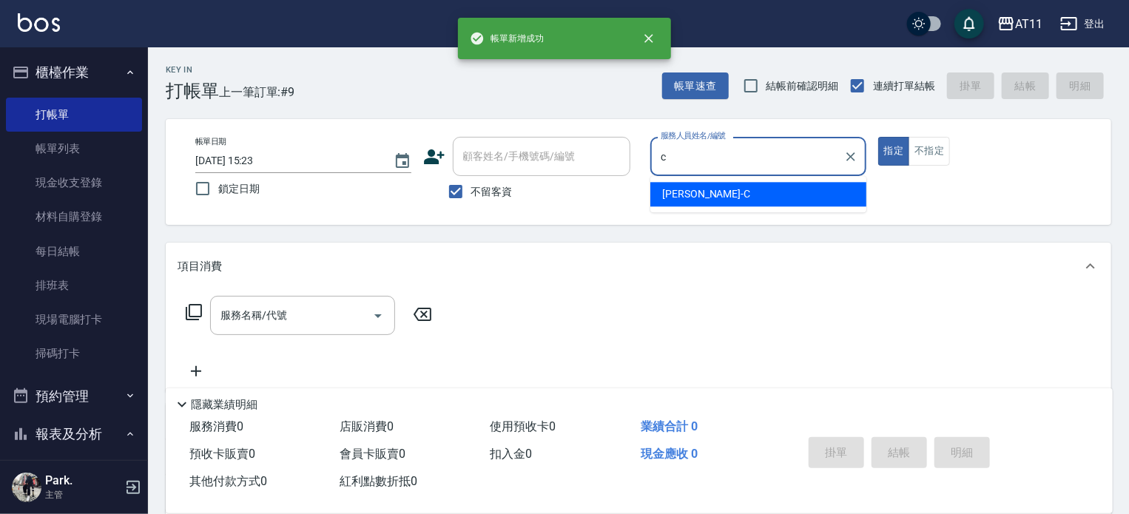
type input "[PERSON_NAME]"
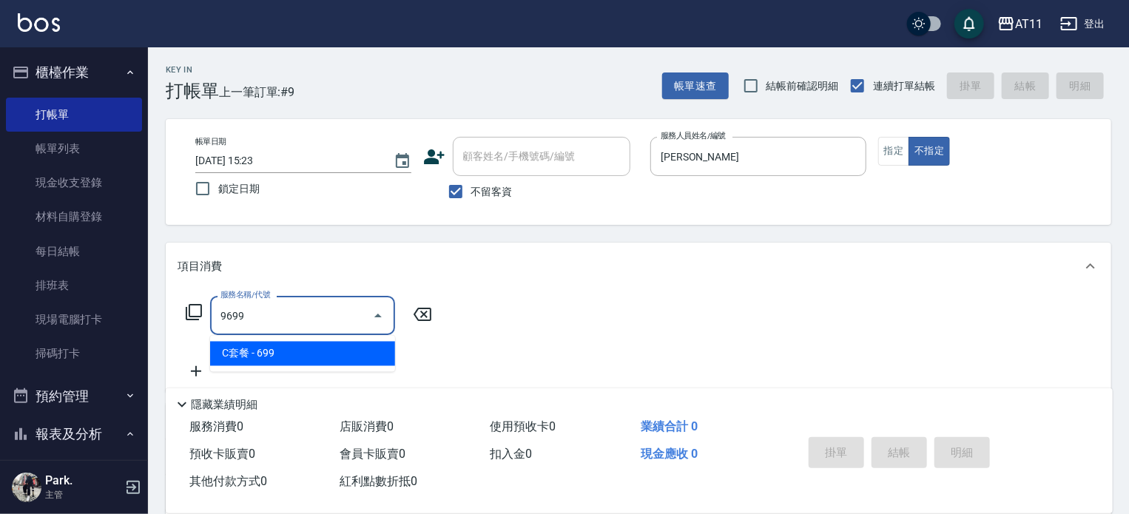
type input "C套餐(9699)"
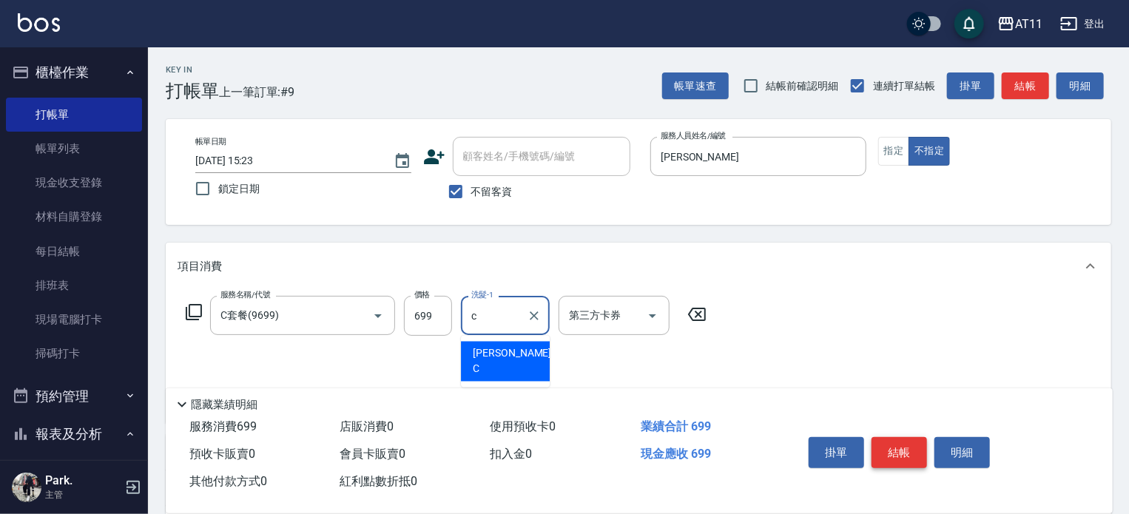
type input "[PERSON_NAME]"
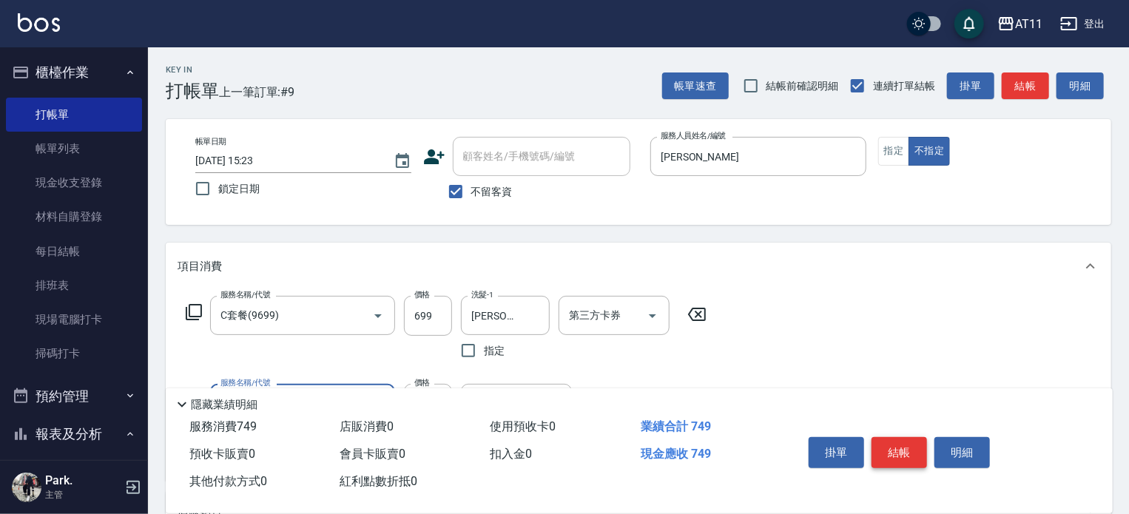
type input "剪瀏海(0050)"
click at [891, 446] on button "結帳" at bounding box center [900, 452] width 56 height 31
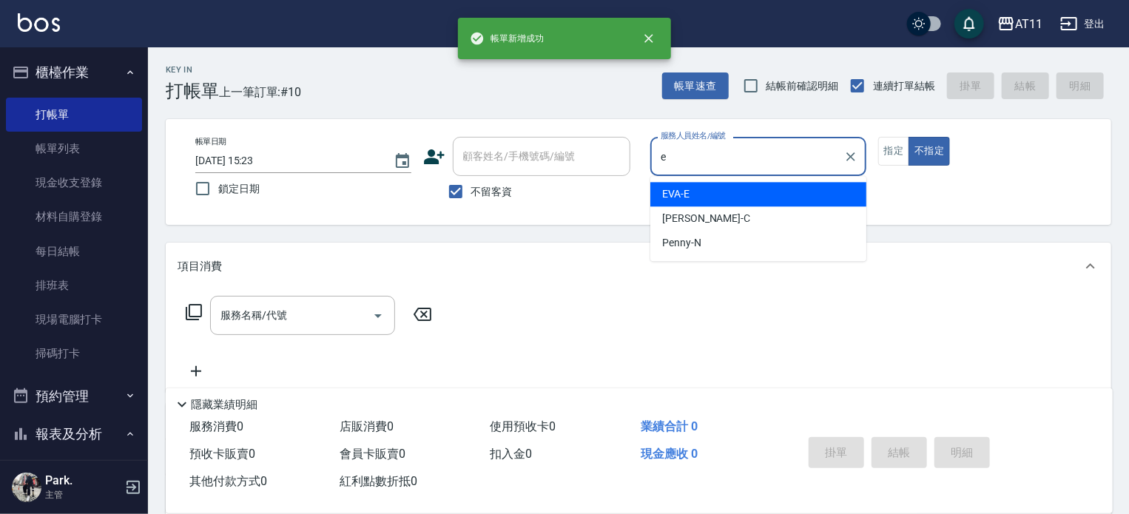
type input "[PERSON_NAME]-E"
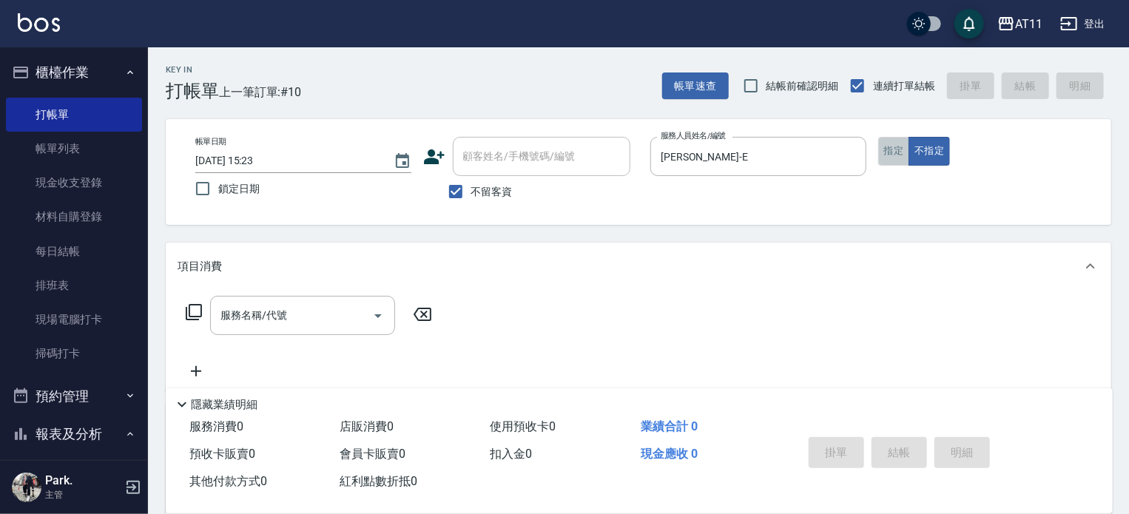
click at [901, 156] on button "指定" at bounding box center [895, 151] width 32 height 29
click at [289, 292] on div "服務名稱/代號 服務名稱/代號" at bounding box center [639, 341] width 946 height 102
click at [287, 298] on div "服務名稱/代號" at bounding box center [302, 315] width 185 height 39
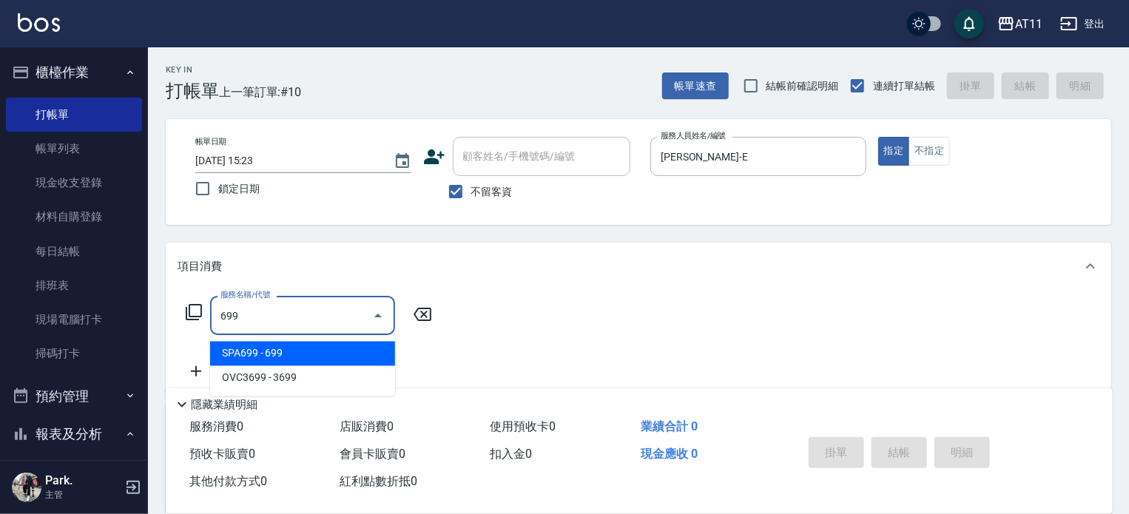
type input "SPA699(699)"
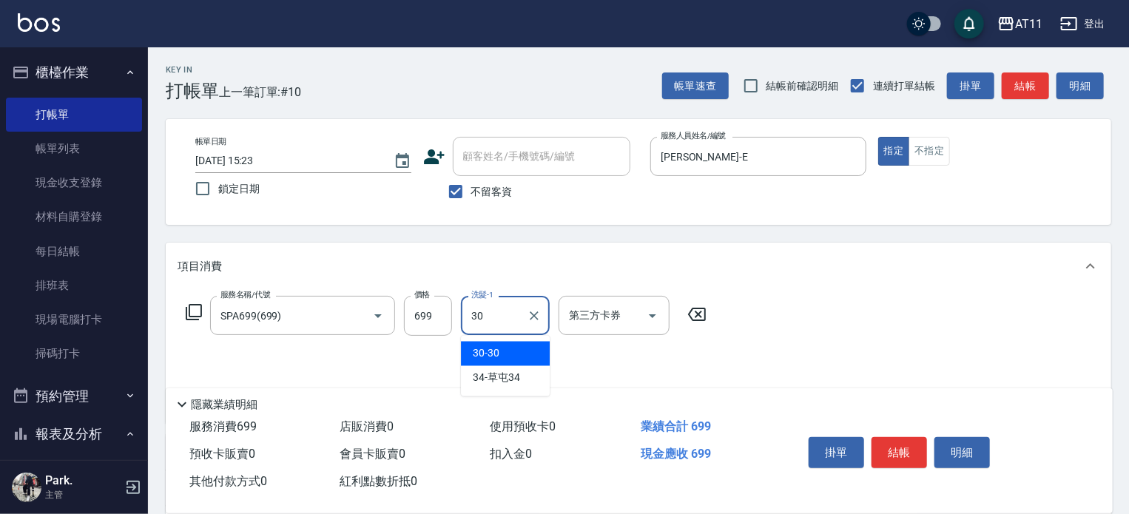
type input "30-30"
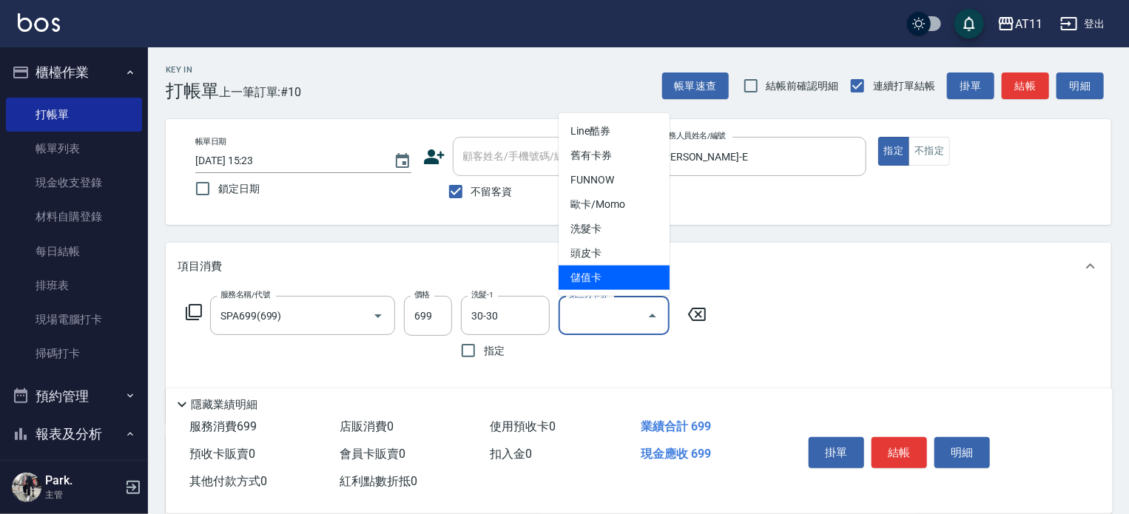
type input "儲值卡"
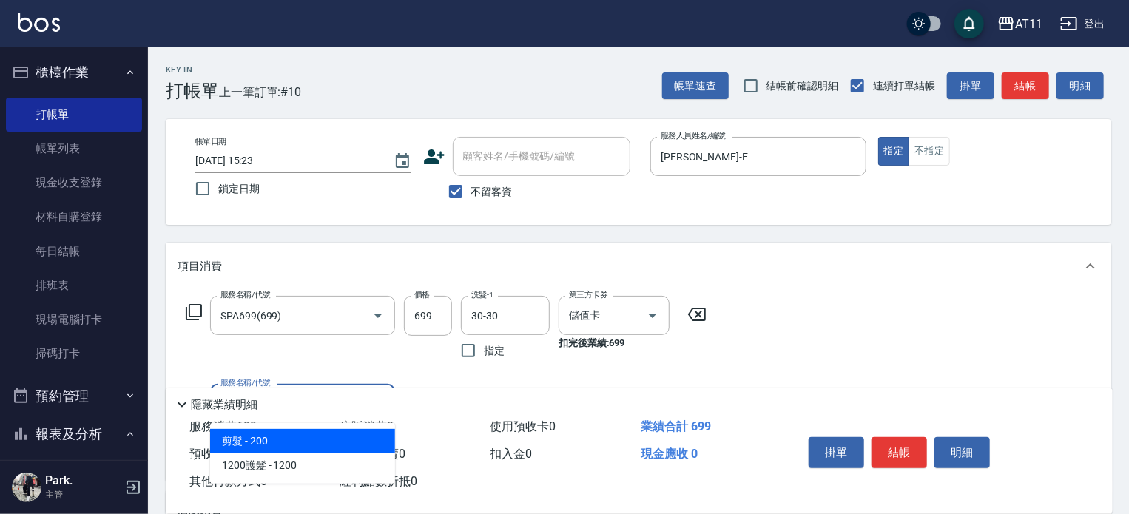
type input "剪髮(200)"
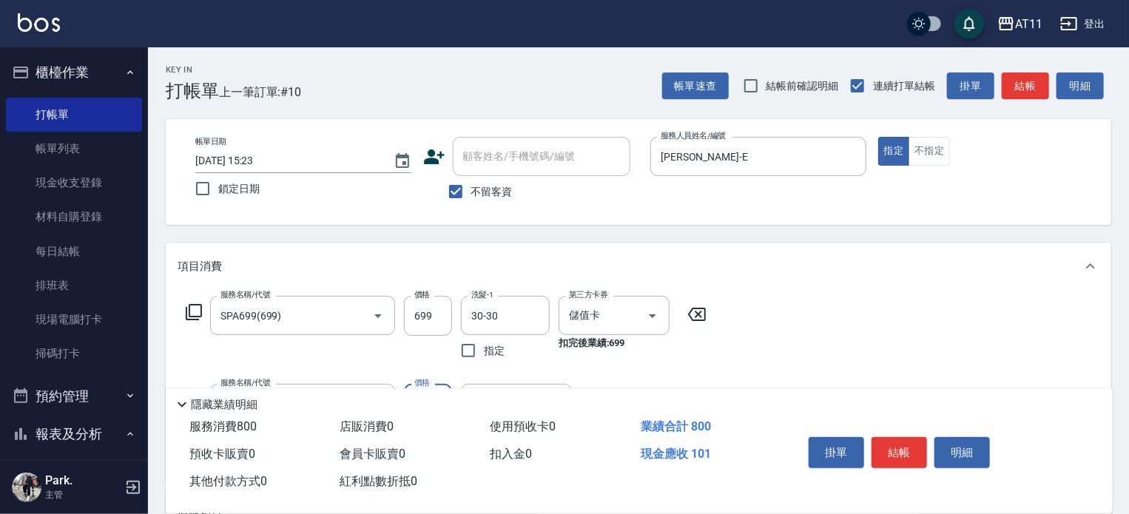
type input "101"
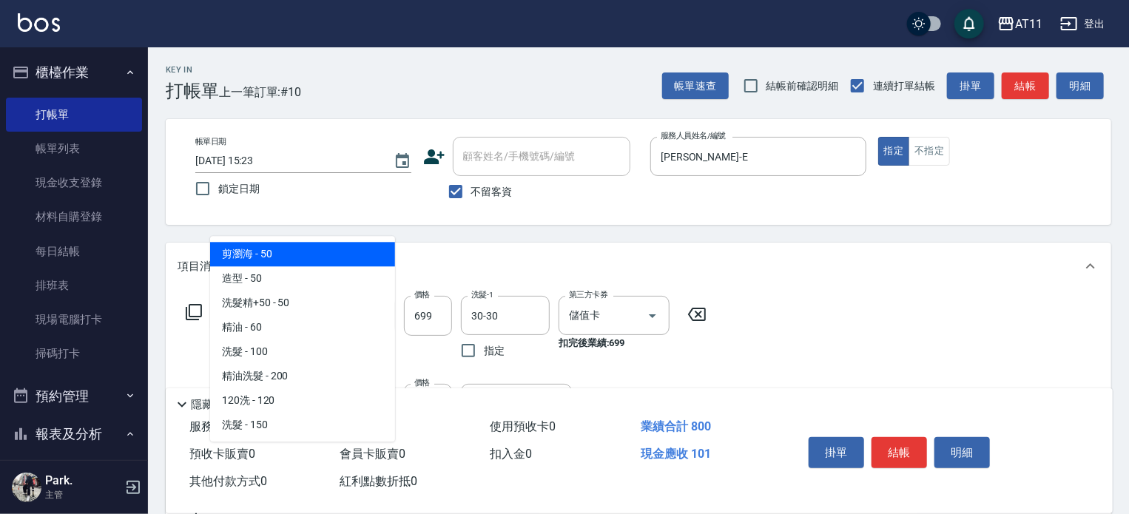
drag, startPoint x: 711, startPoint y: 233, endPoint x: 675, endPoint y: 285, distance: 62.8
click at [710, 233] on div "Key In 打帳單 上一筆訂單:#10 帳單速查 結帳前確認明細 連續打單結帳 掛單 結帳 明細 帳單日期 [DATE] 15:23 鎖定日期 顧客姓名/手…" at bounding box center [638, 440] width 981 height 786
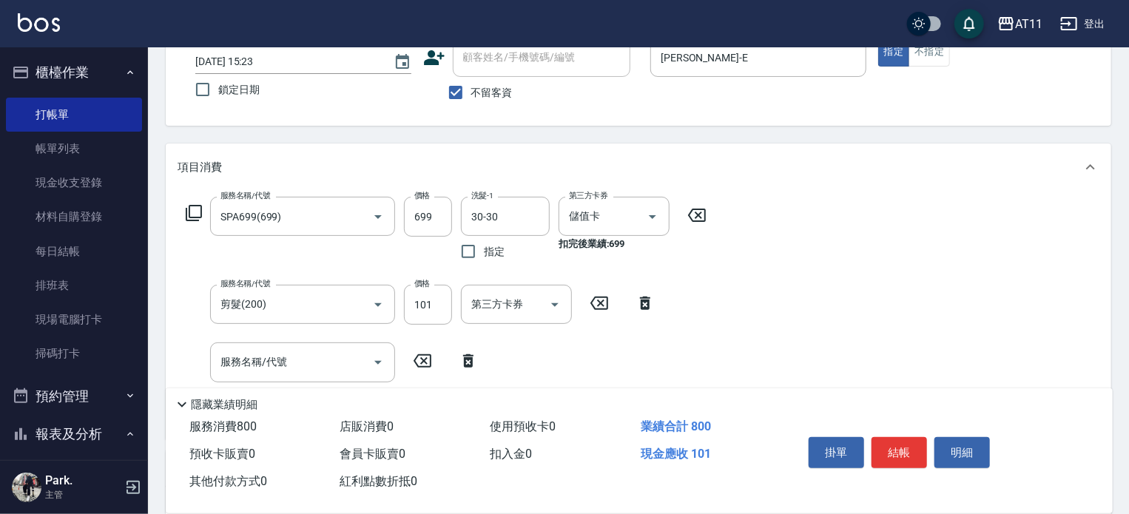
scroll to position [222, 0]
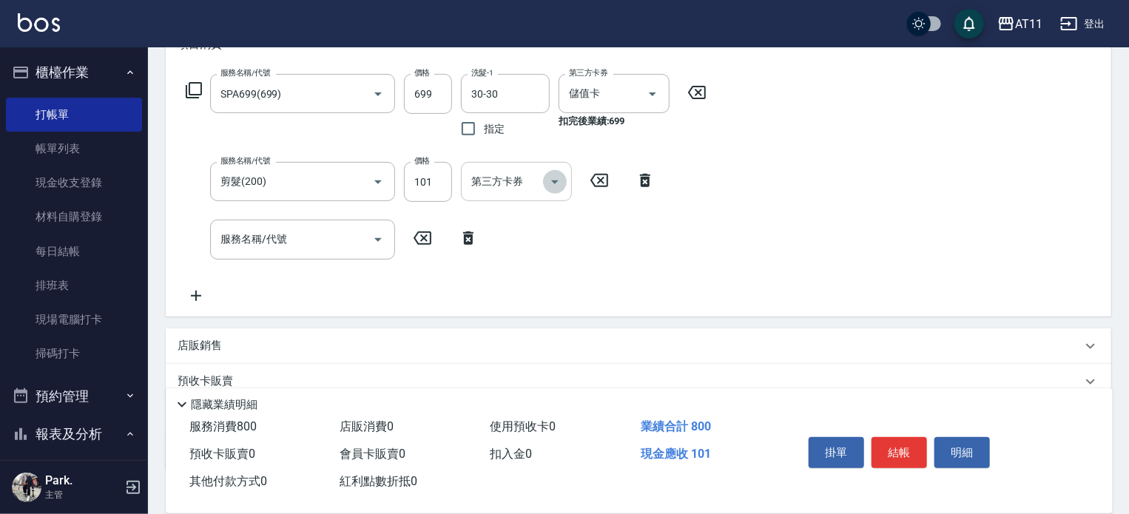
drag, startPoint x: 557, startPoint y: 174, endPoint x: 554, endPoint y: 192, distance: 18.7
click at [554, 175] on icon "Open" at bounding box center [555, 182] width 18 height 18
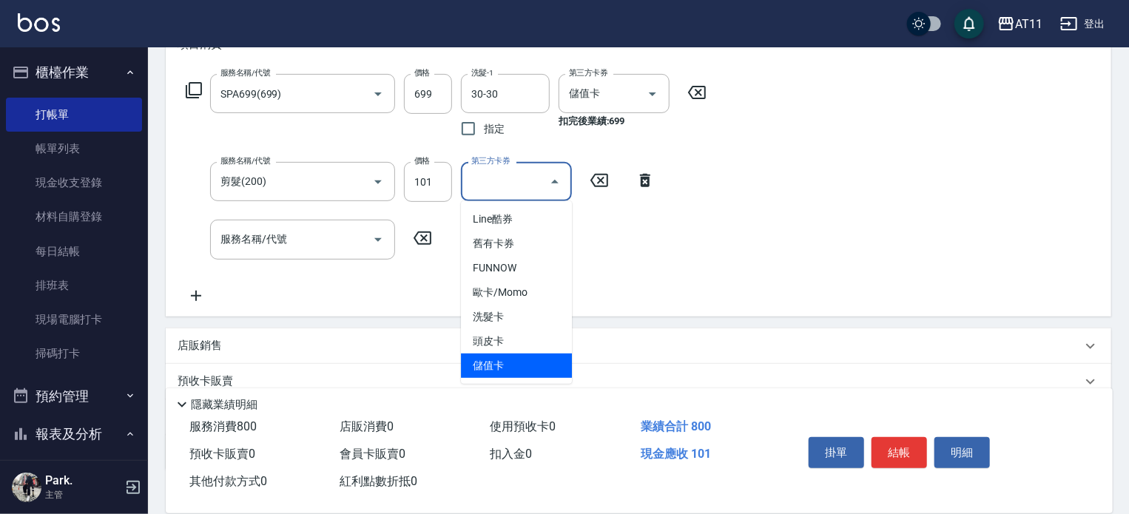
click at [540, 362] on span "儲值卡" at bounding box center [516, 366] width 111 height 24
type input "儲值卡"
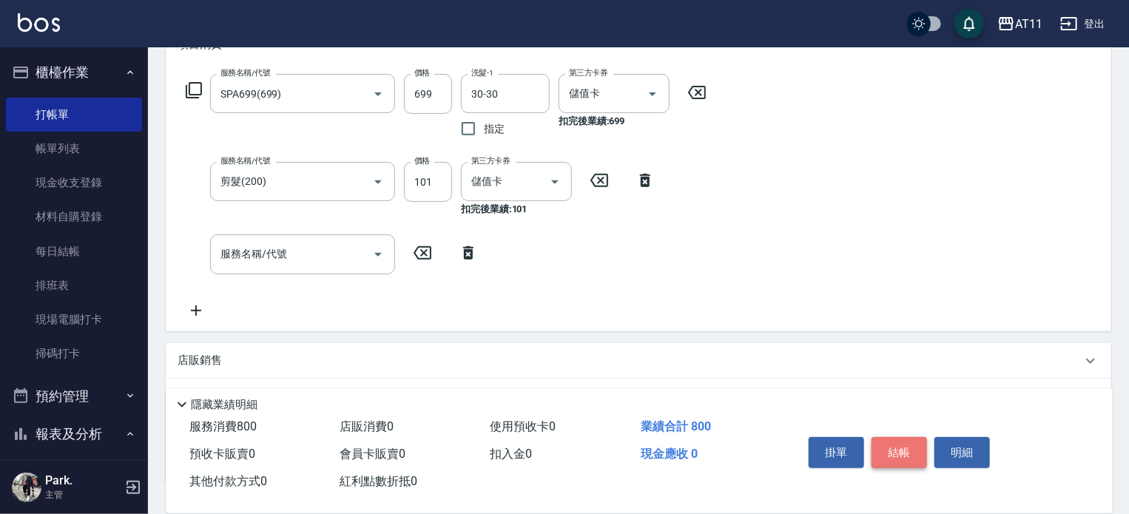
click at [913, 440] on button "結帳" at bounding box center [900, 452] width 56 height 31
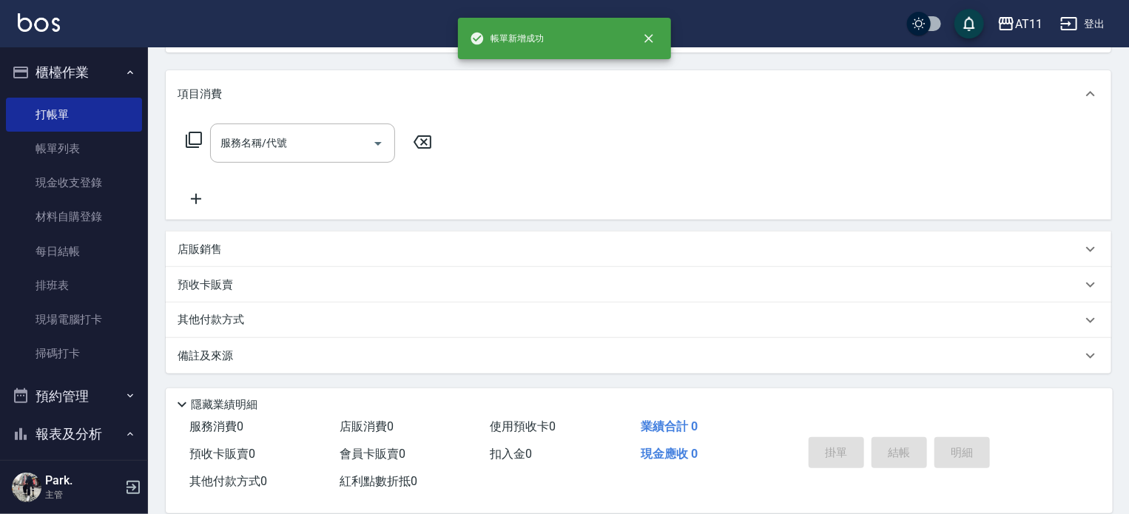
scroll to position [0, 0]
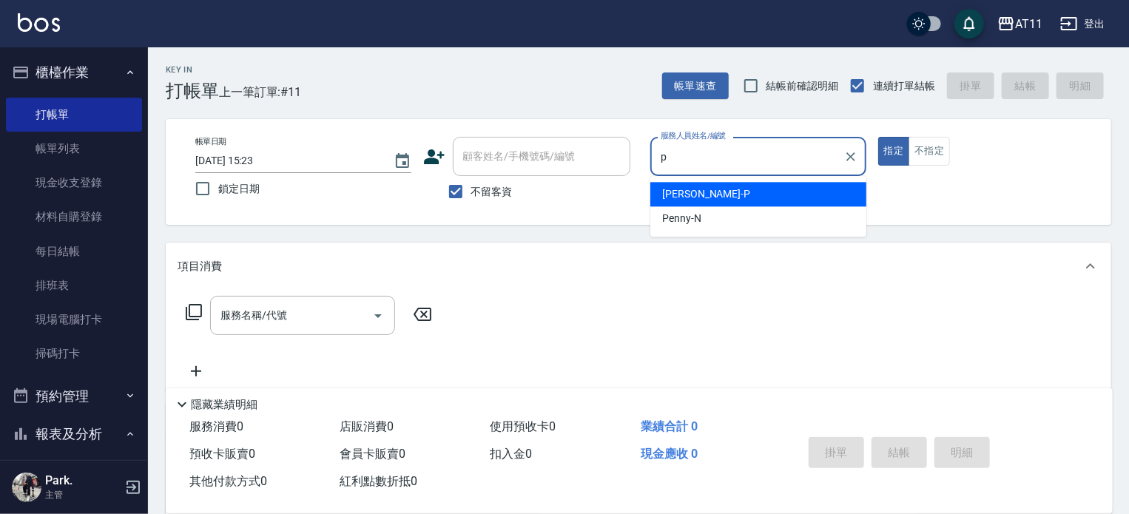
type input "[PERSON_NAME]-P"
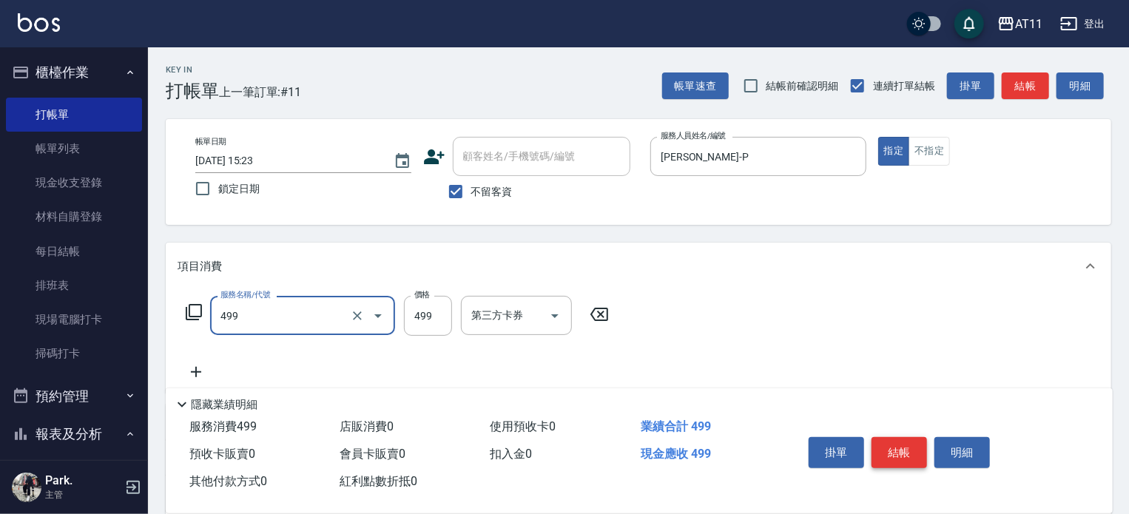
type input "SPA499(499)"
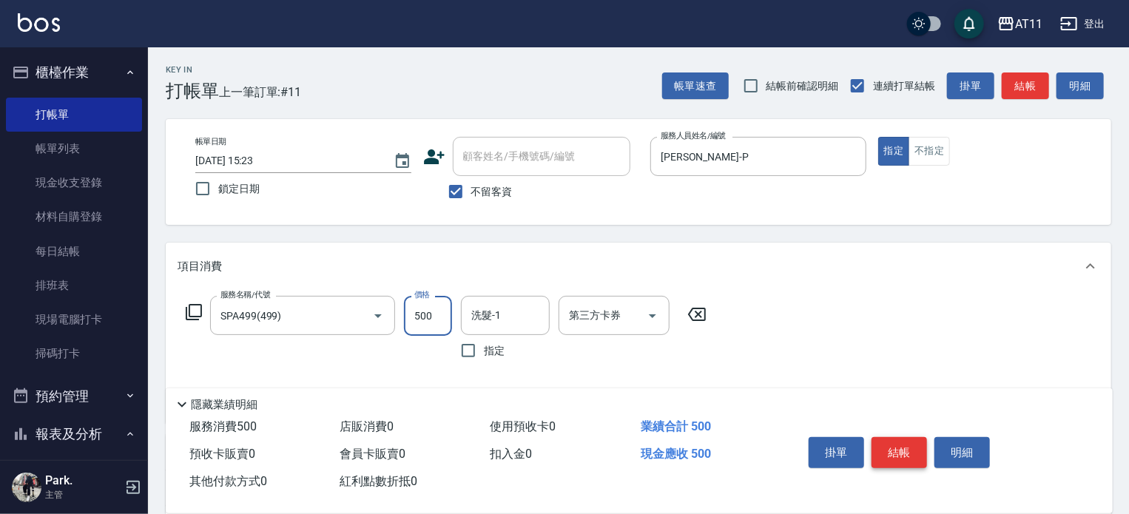
type input "500"
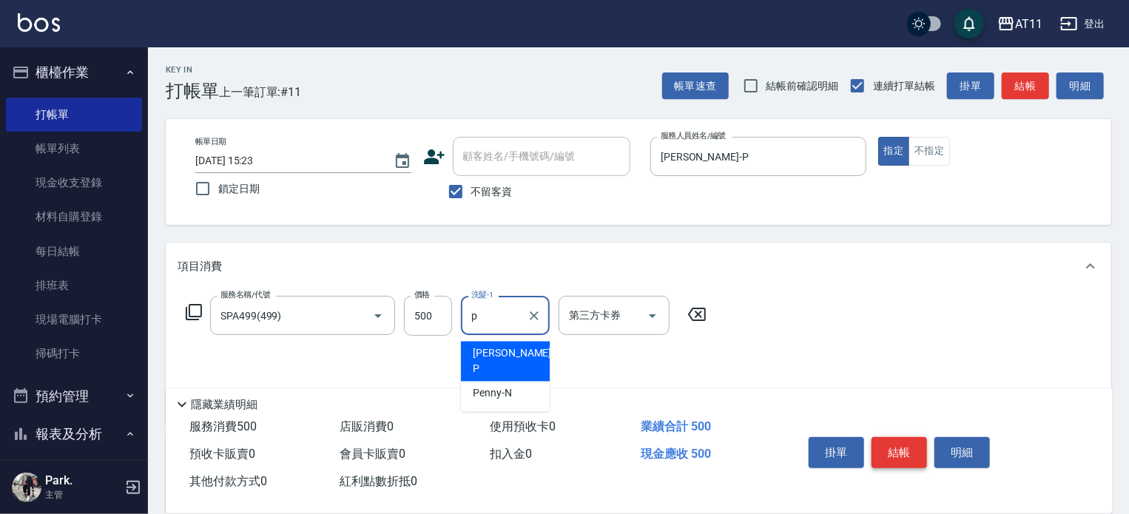
type input "[PERSON_NAME]-P"
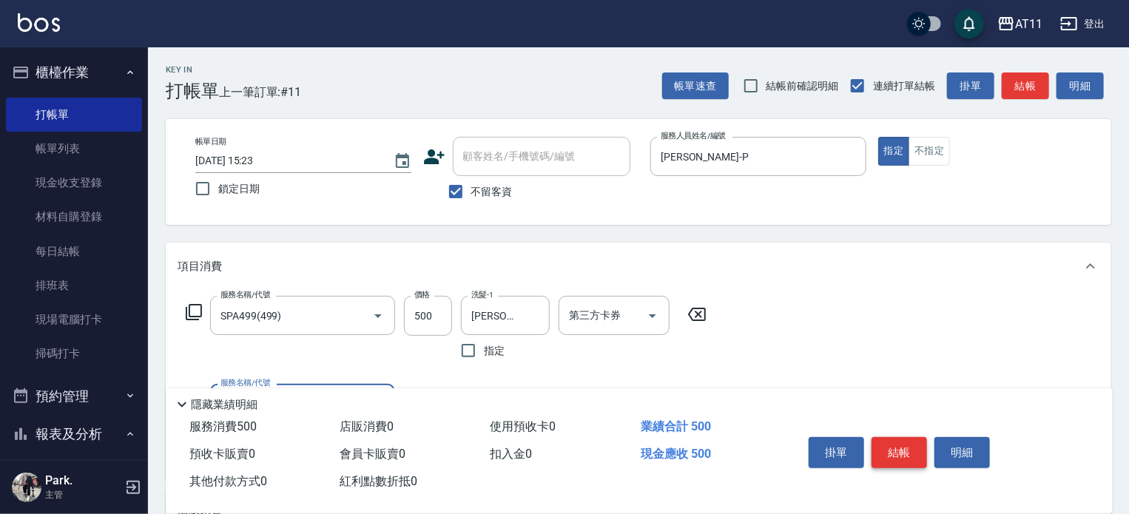
click at [913, 440] on button "結帳" at bounding box center [900, 452] width 56 height 31
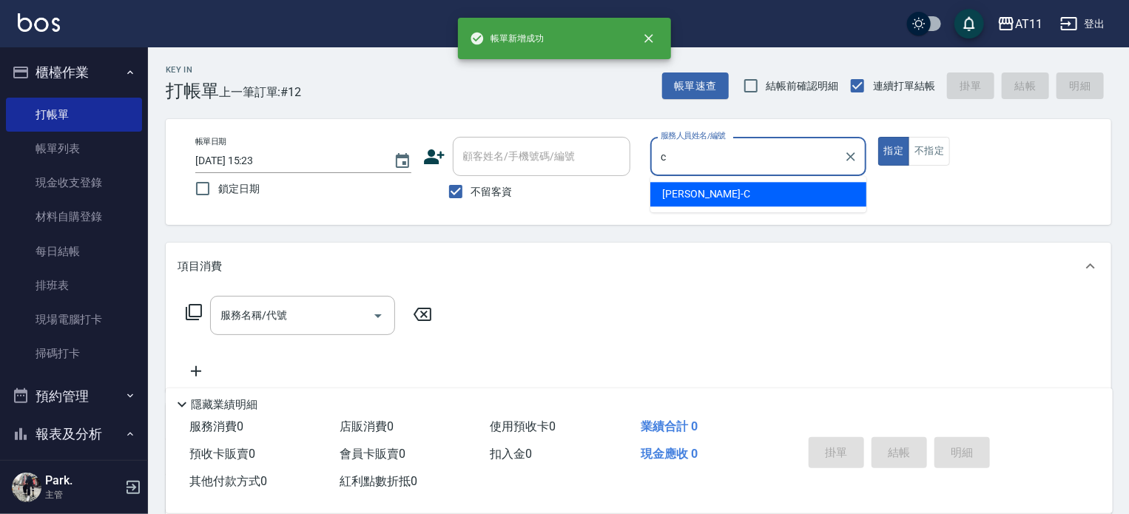
type input "[PERSON_NAME]"
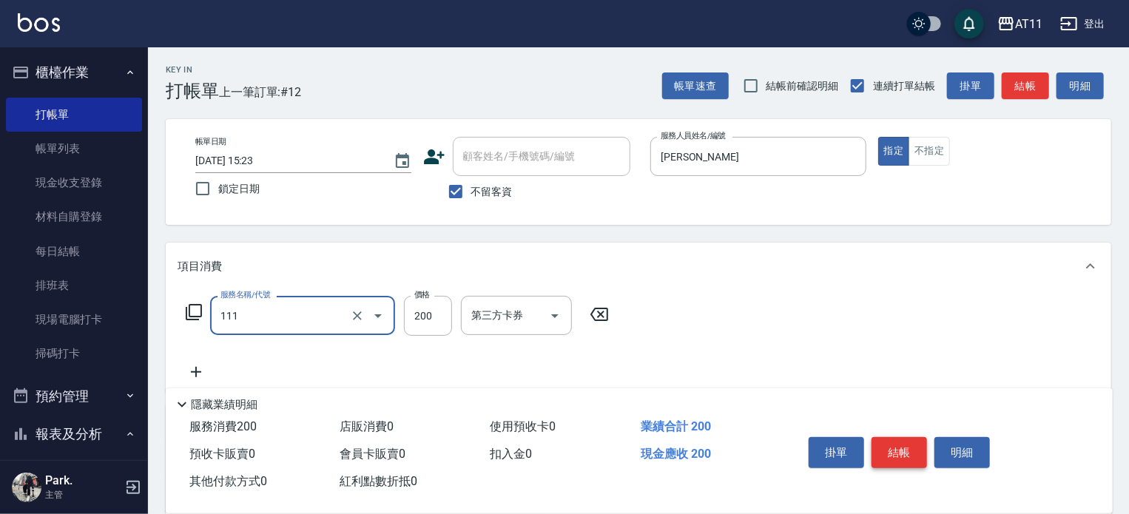
type input "精油洗髮(111)"
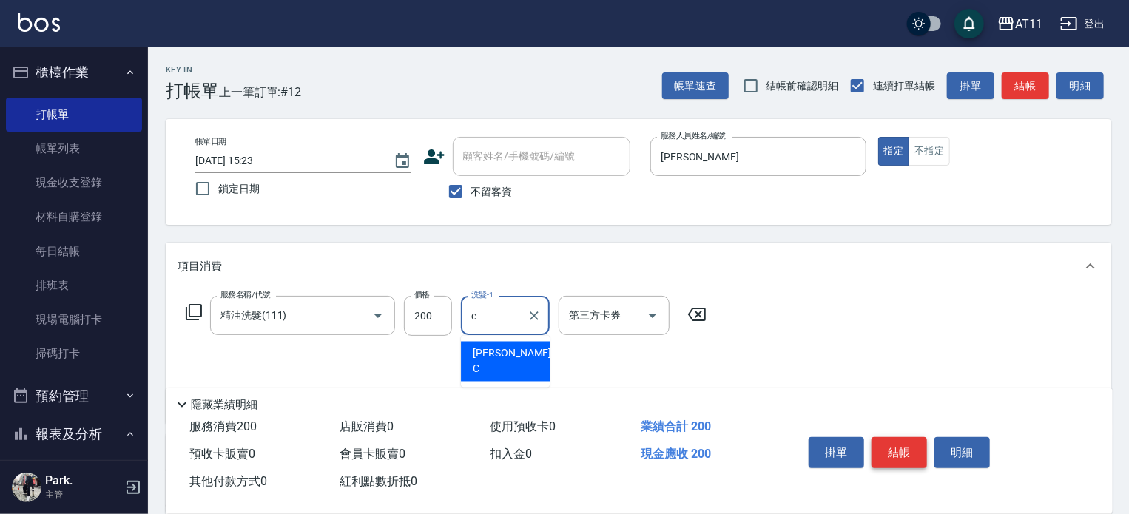
type input "[PERSON_NAME]"
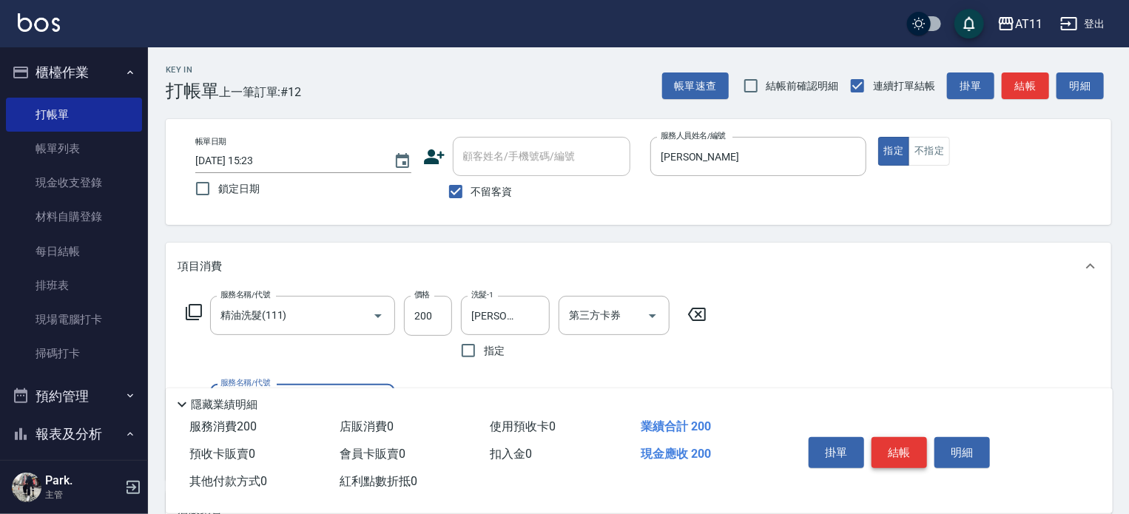
click at [913, 440] on button "結帳" at bounding box center [900, 452] width 56 height 31
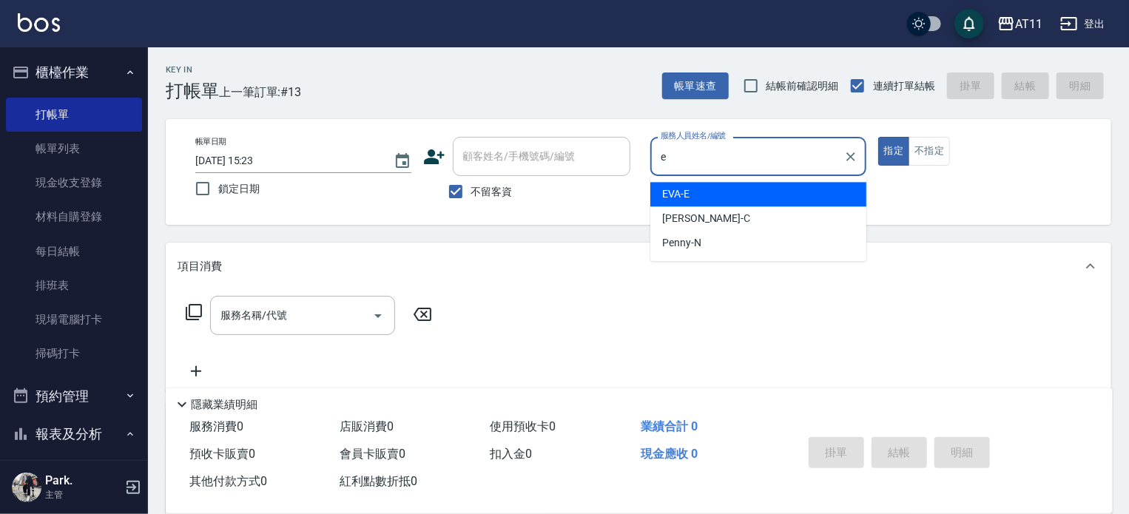
type input "[PERSON_NAME]-E"
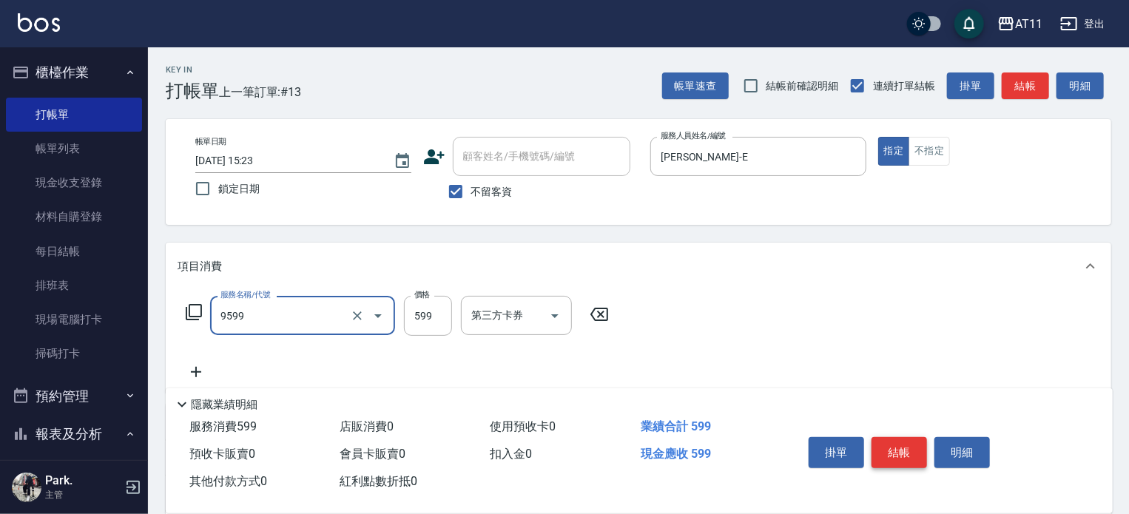
type input "D套餐(9599)"
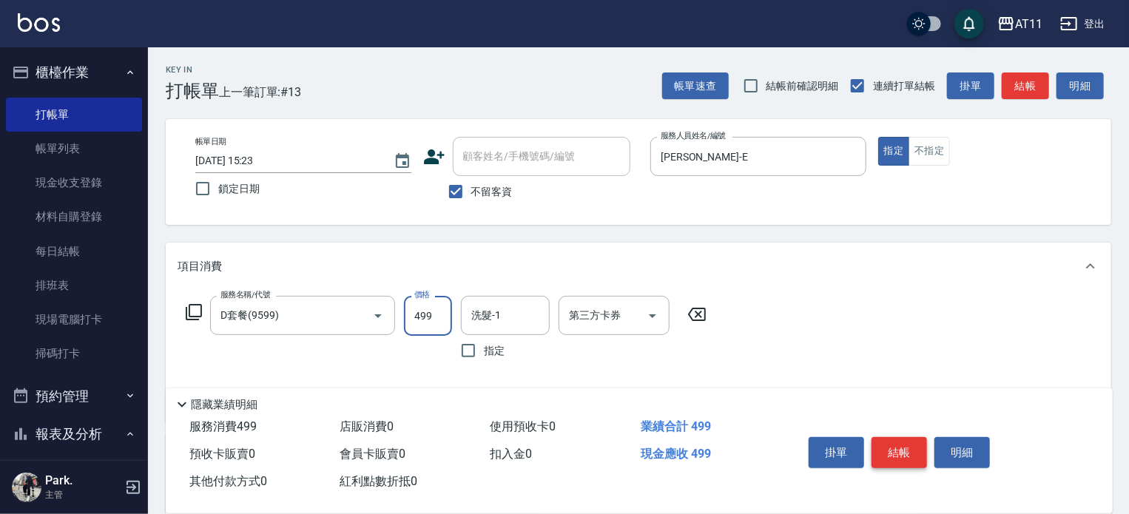
type input "499"
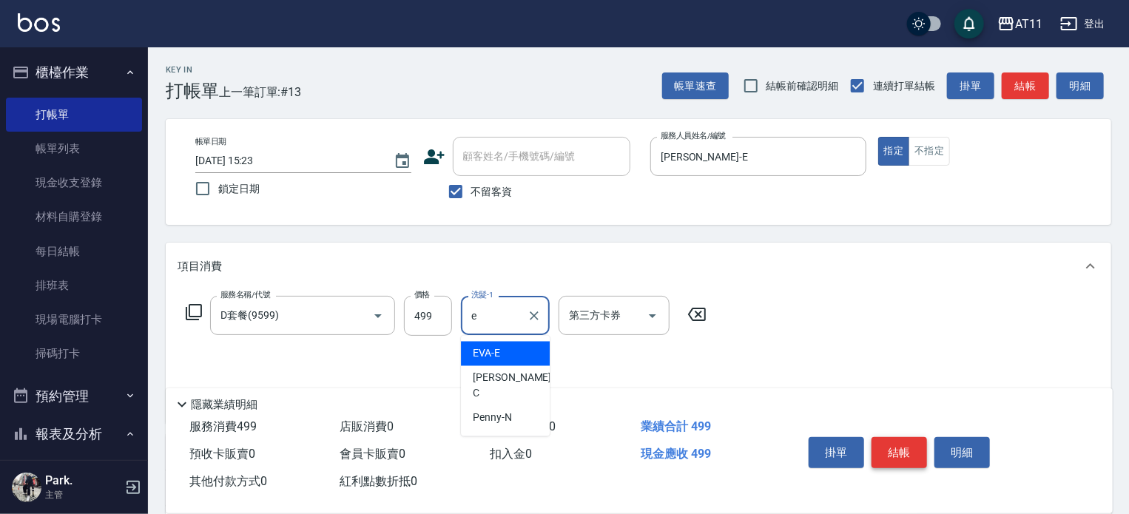
type input "[PERSON_NAME]-E"
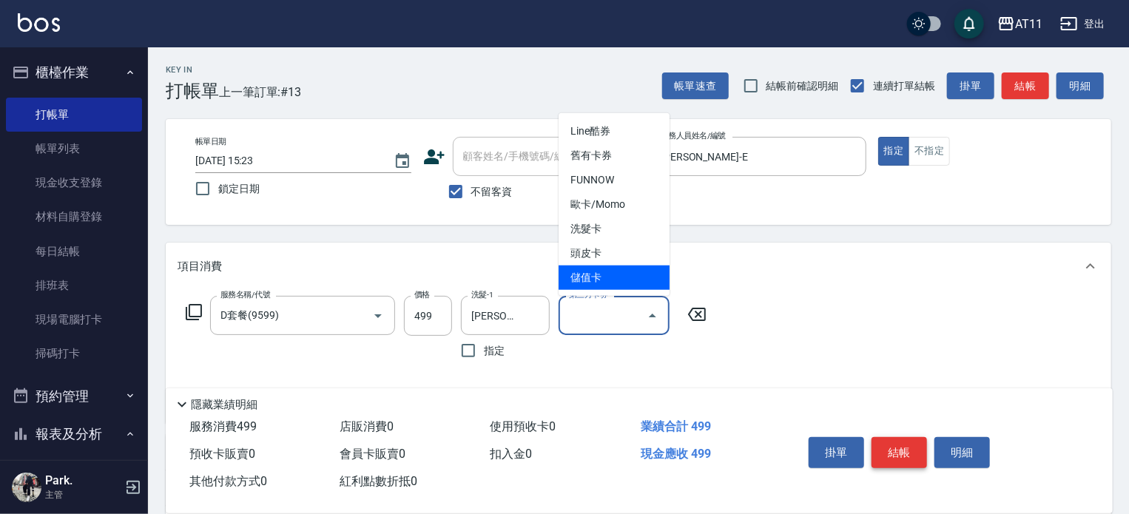
type input "儲值卡"
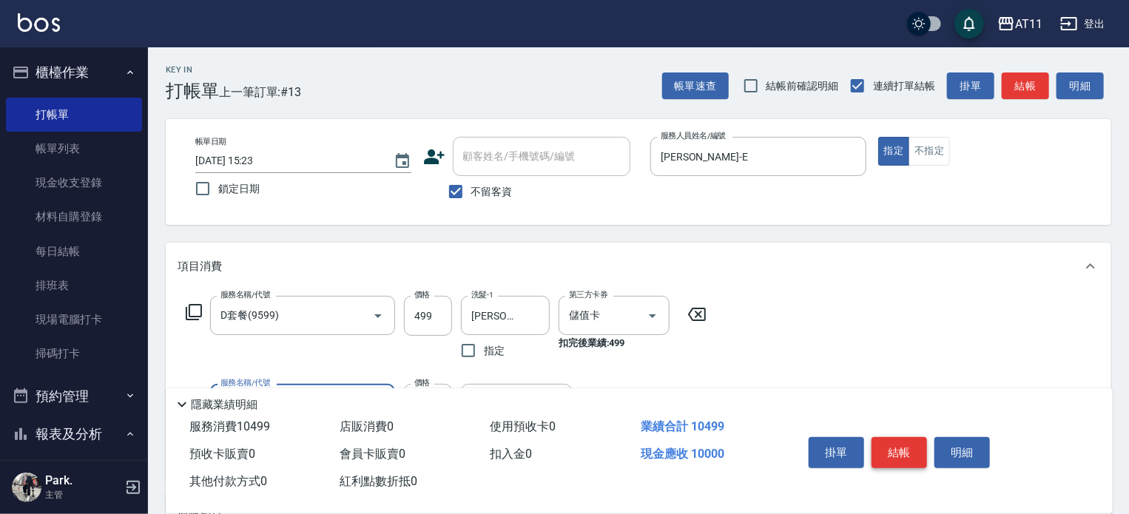
type input "頂級豪華OVC1(10000)"
click at [901, 437] on button "結帳" at bounding box center [900, 452] width 56 height 31
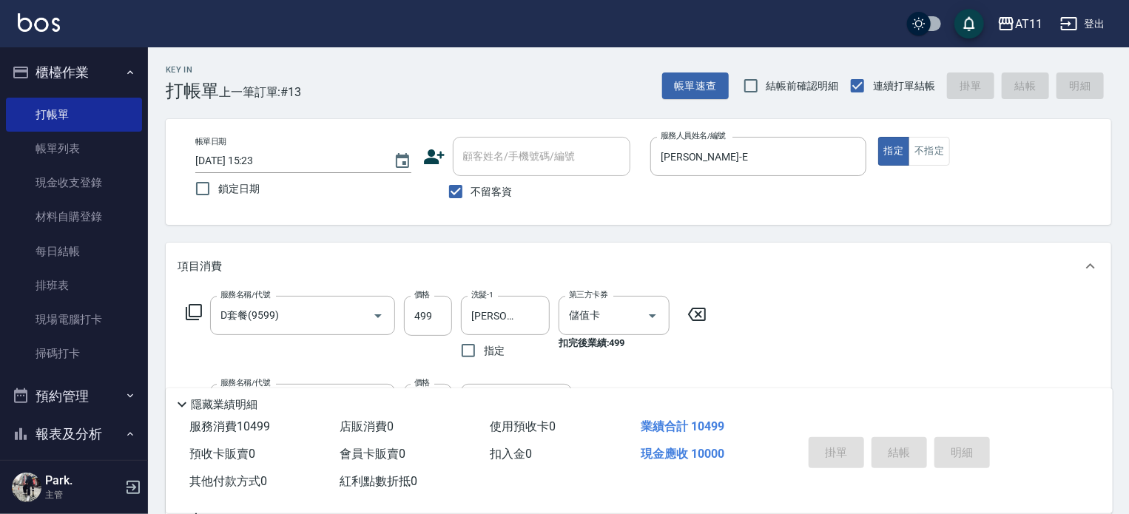
type input "[DATE] 15:24"
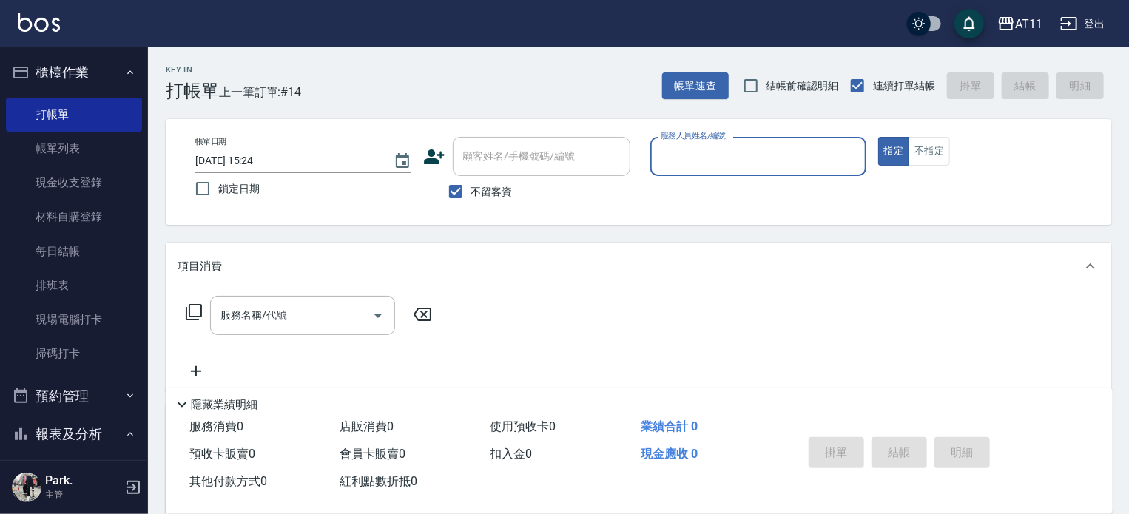
click at [61, 78] on button "櫃檯作業" at bounding box center [74, 72] width 136 height 38
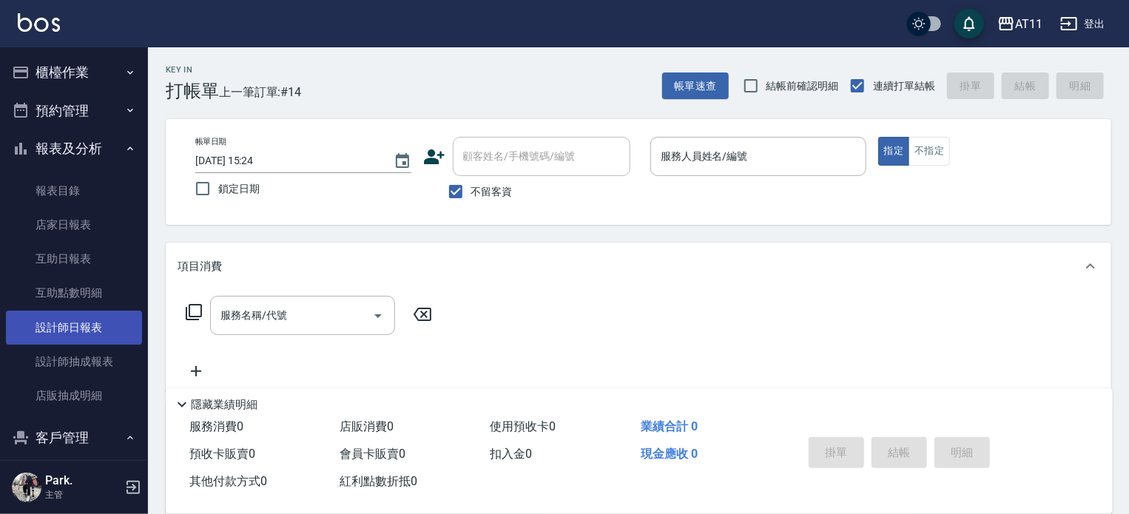
click at [84, 319] on link "設計師日報表" at bounding box center [74, 328] width 136 height 34
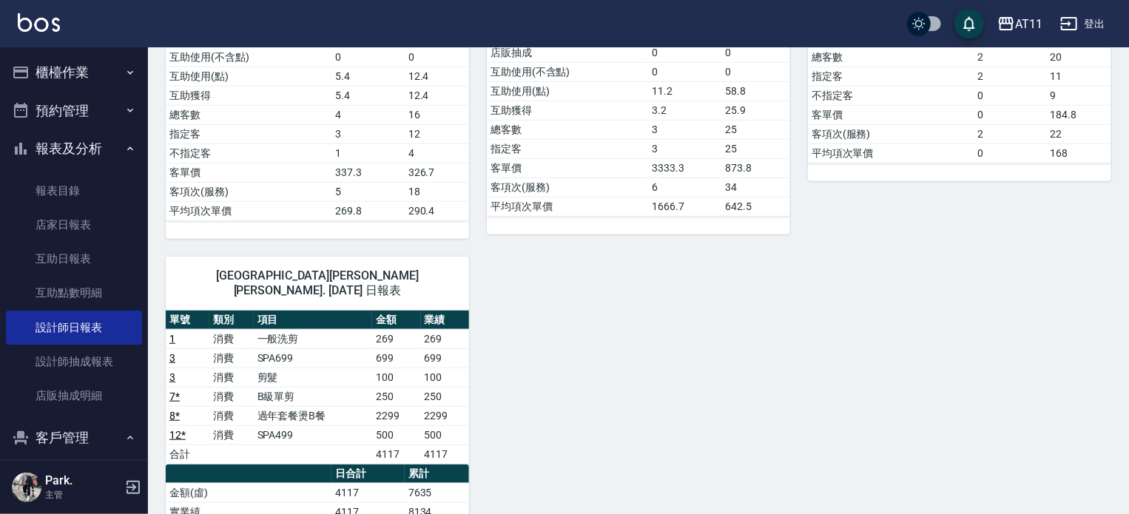
scroll to position [296, 0]
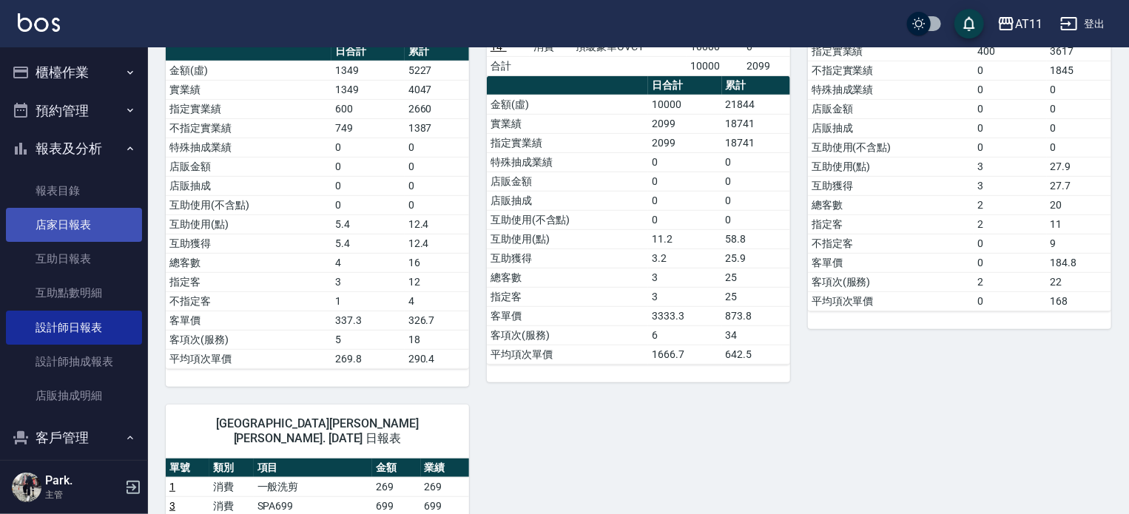
click at [55, 226] on link "店家日報表" at bounding box center [74, 225] width 136 height 34
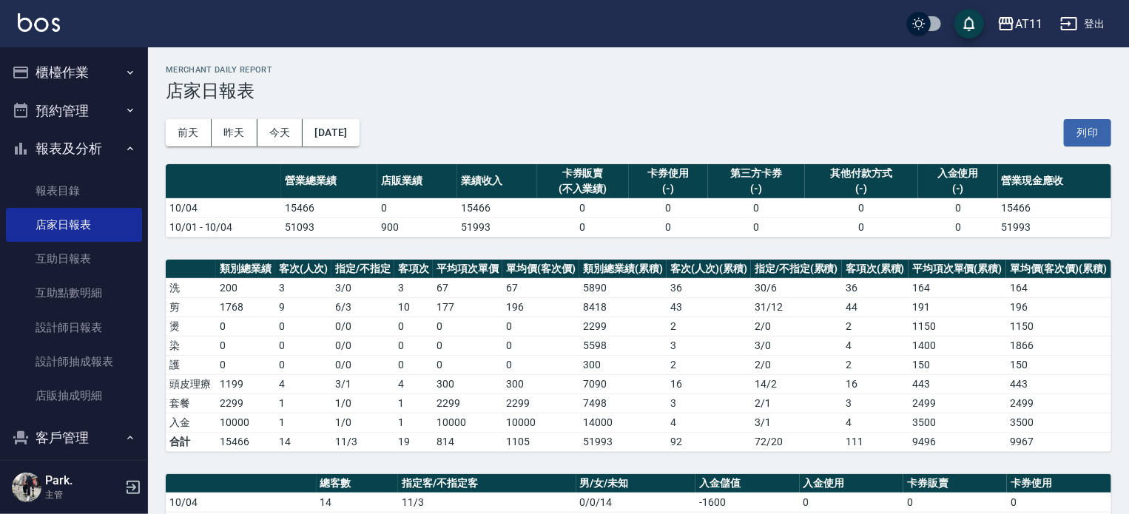
click at [73, 64] on button "櫃檯作業" at bounding box center [74, 72] width 136 height 38
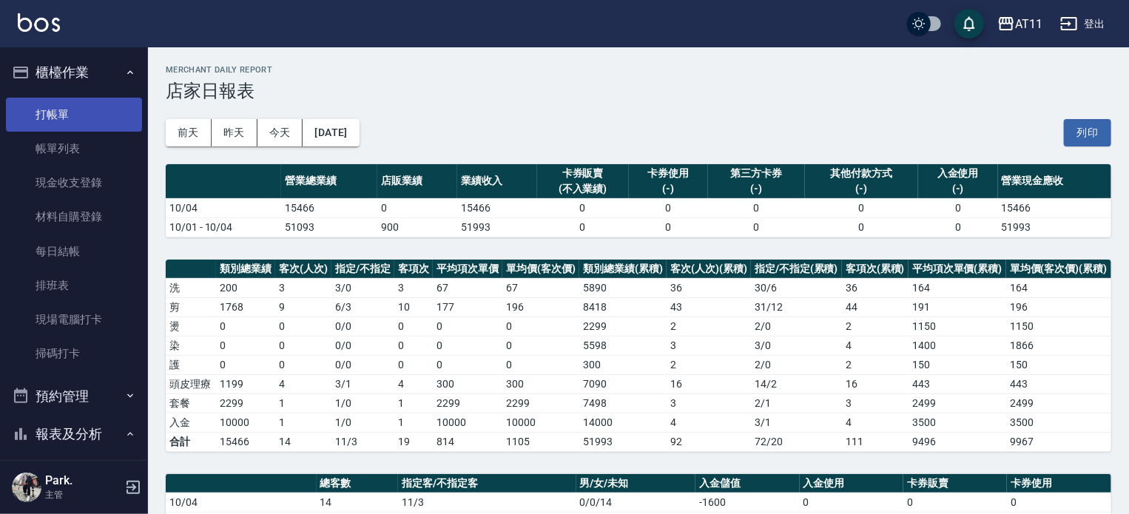
click at [65, 129] on link "打帳單" at bounding box center [74, 115] width 136 height 34
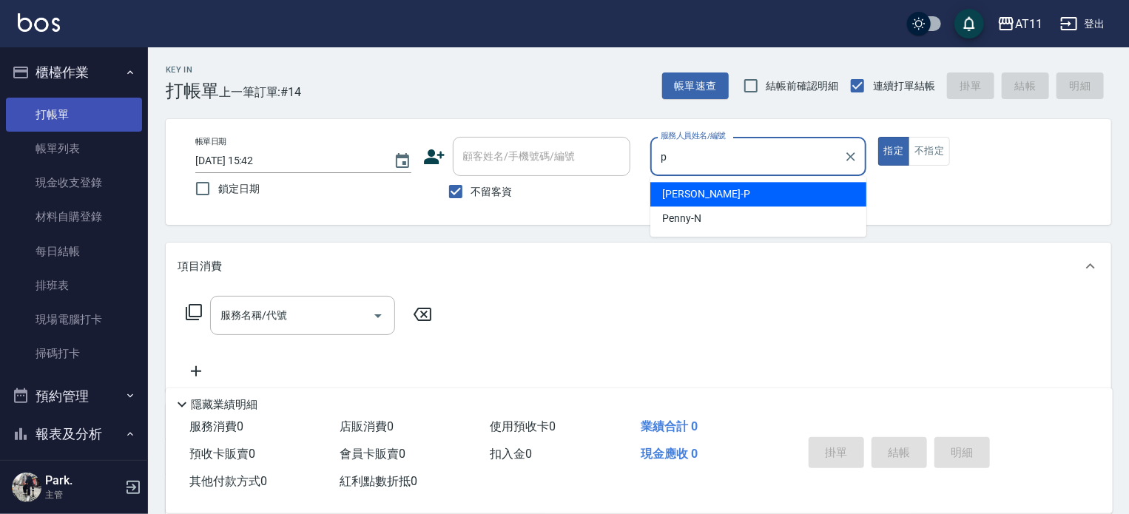
type input "[PERSON_NAME]-P"
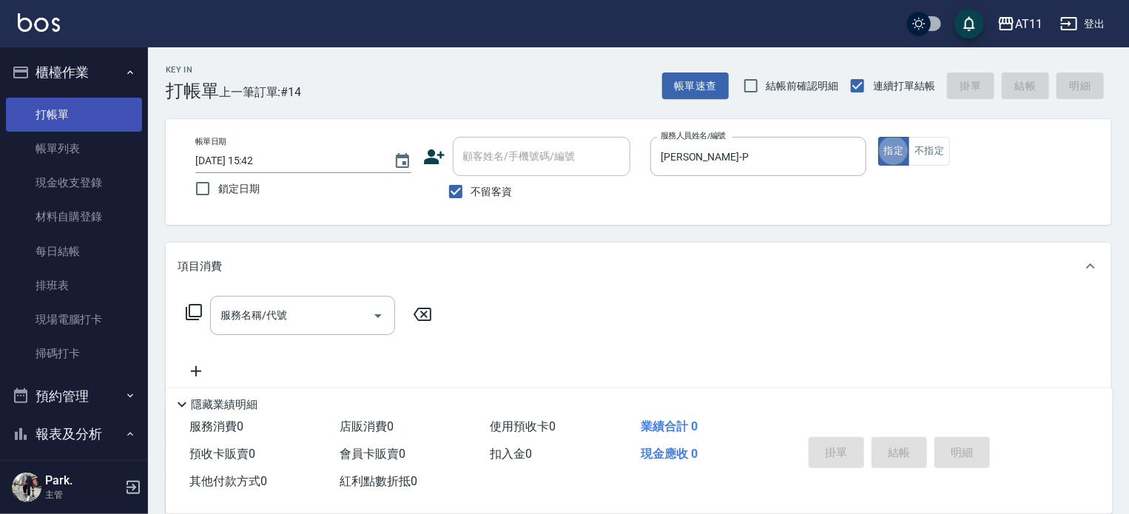
type button "true"
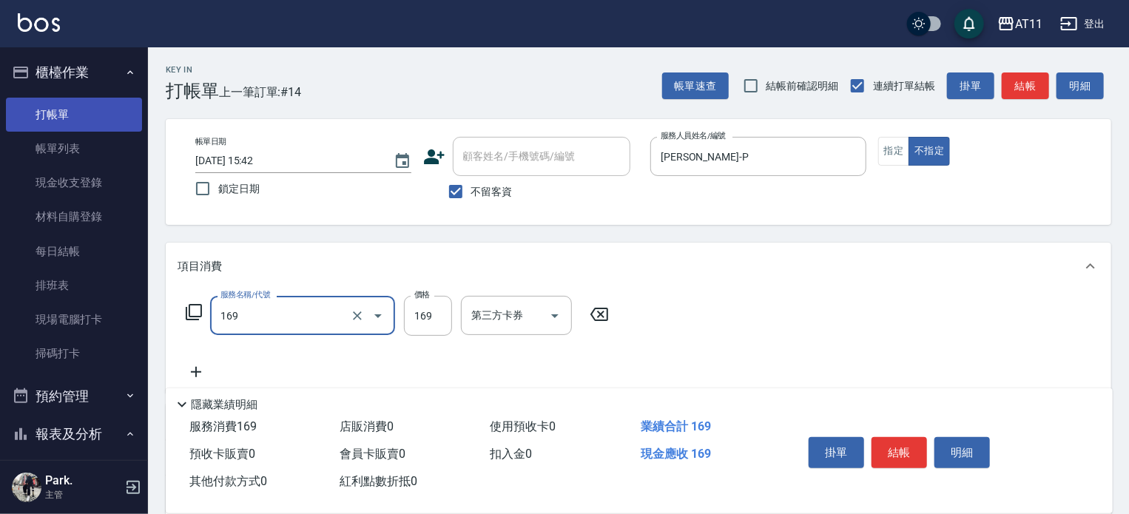
type input "單剪(169)"
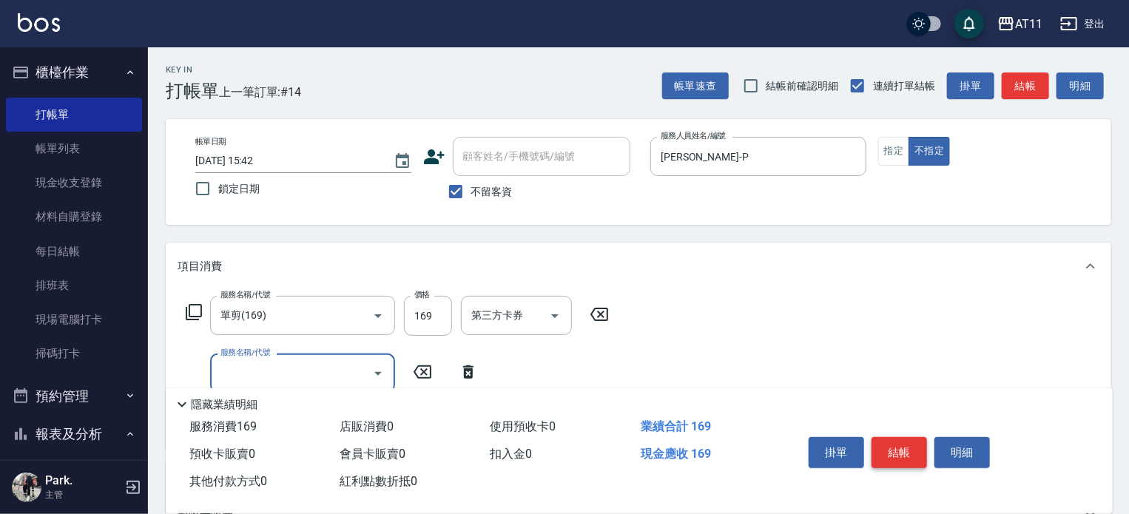
click at [890, 446] on button "結帳" at bounding box center [900, 452] width 56 height 31
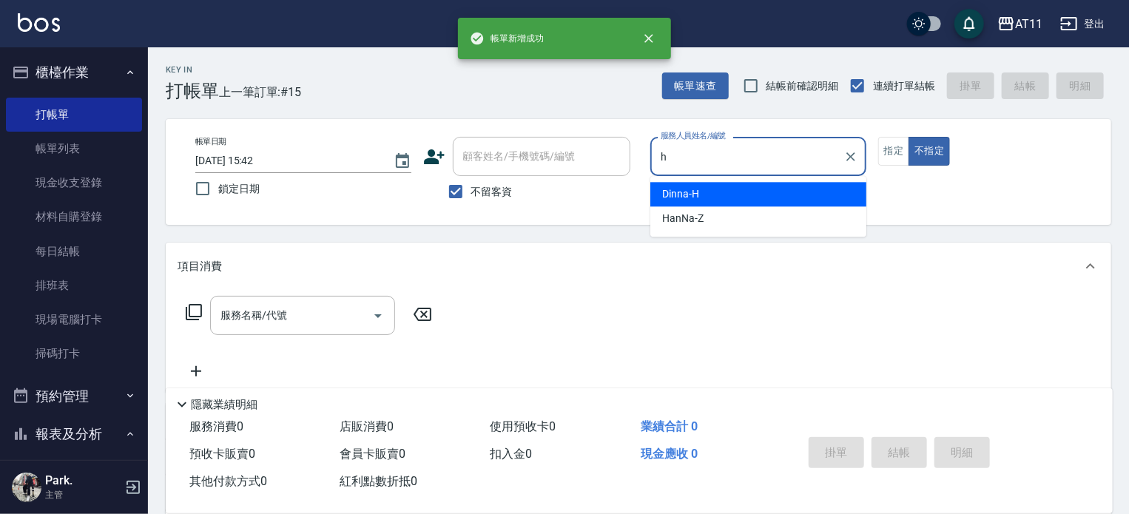
type input "Dinna-H"
type button "false"
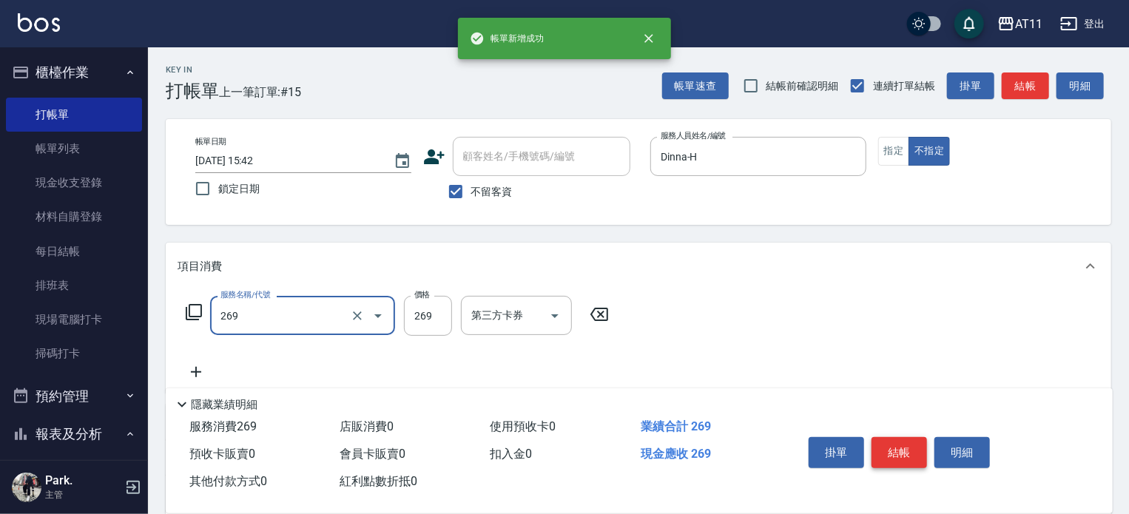
type input "一般洗剪(269)"
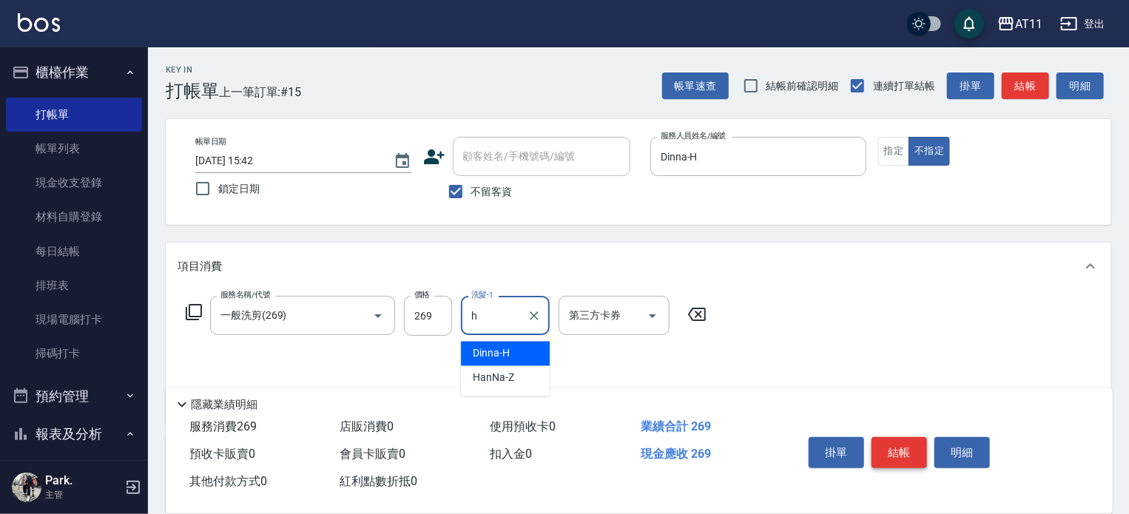
type input "Dinna-H"
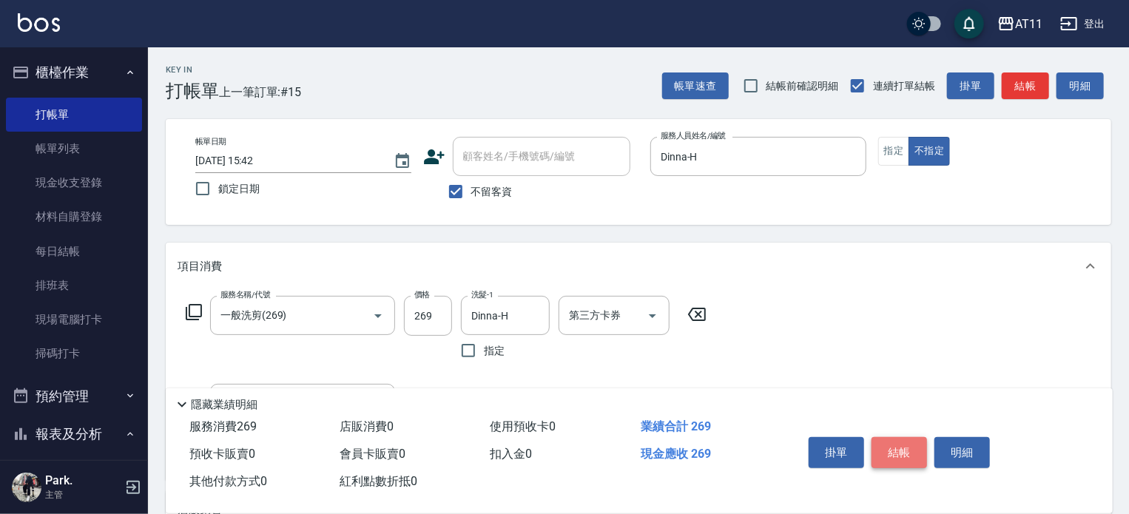
click at [890, 446] on button "結帳" at bounding box center [900, 452] width 56 height 31
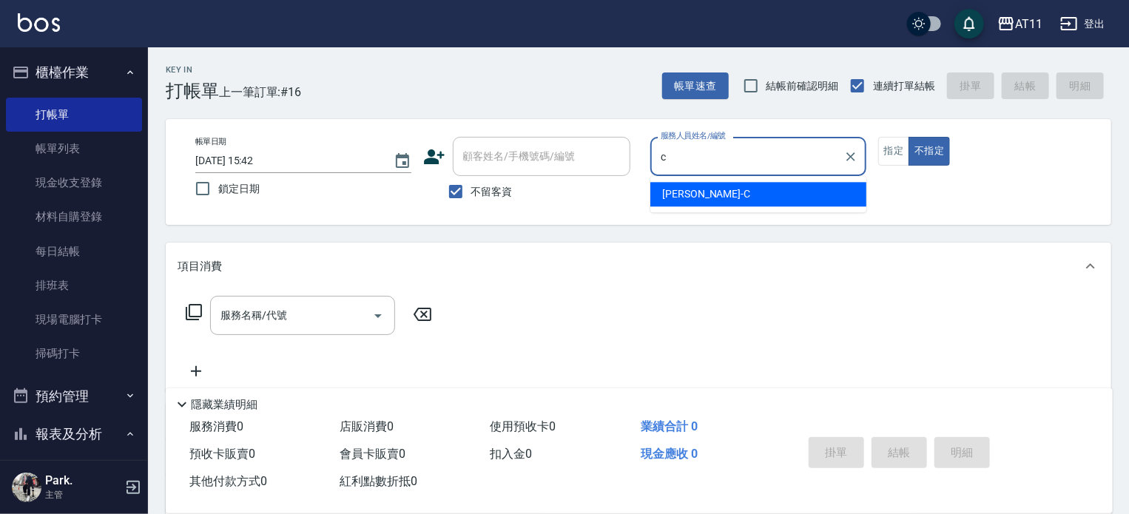
type input "[PERSON_NAME]"
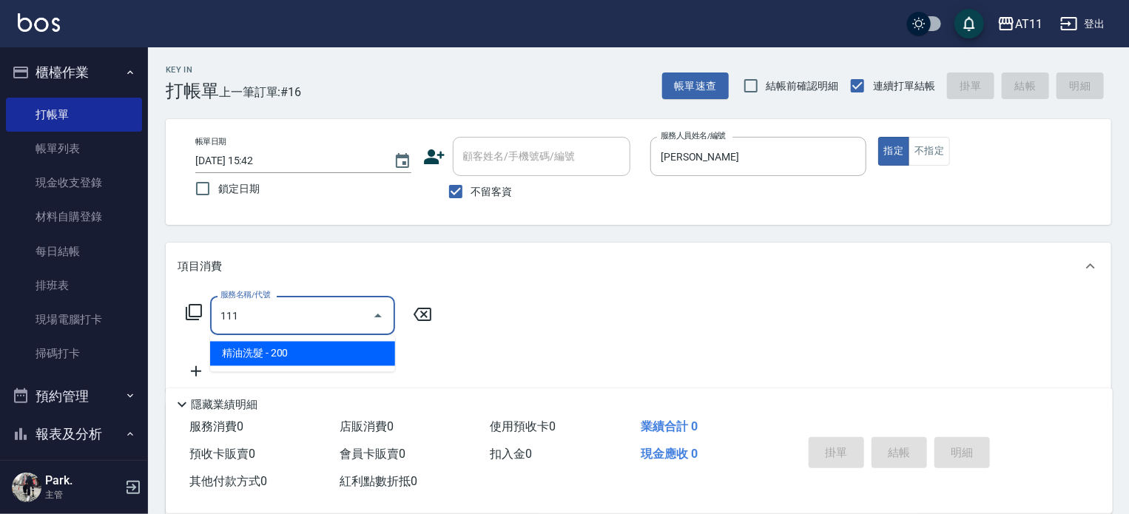
type input "精油洗髮(111)"
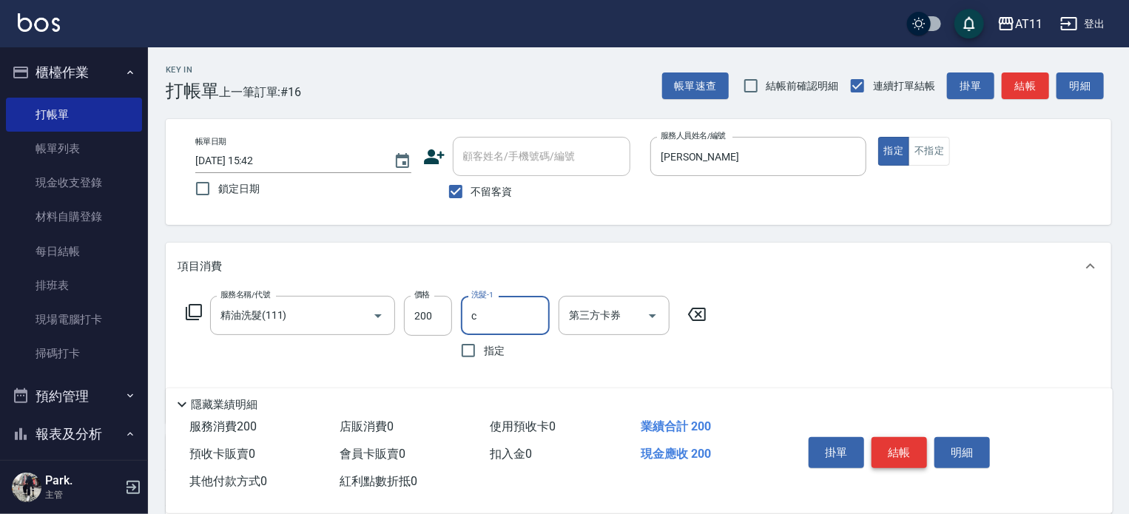
type input "[PERSON_NAME]"
click at [890, 446] on button "結帳" at bounding box center [900, 452] width 56 height 31
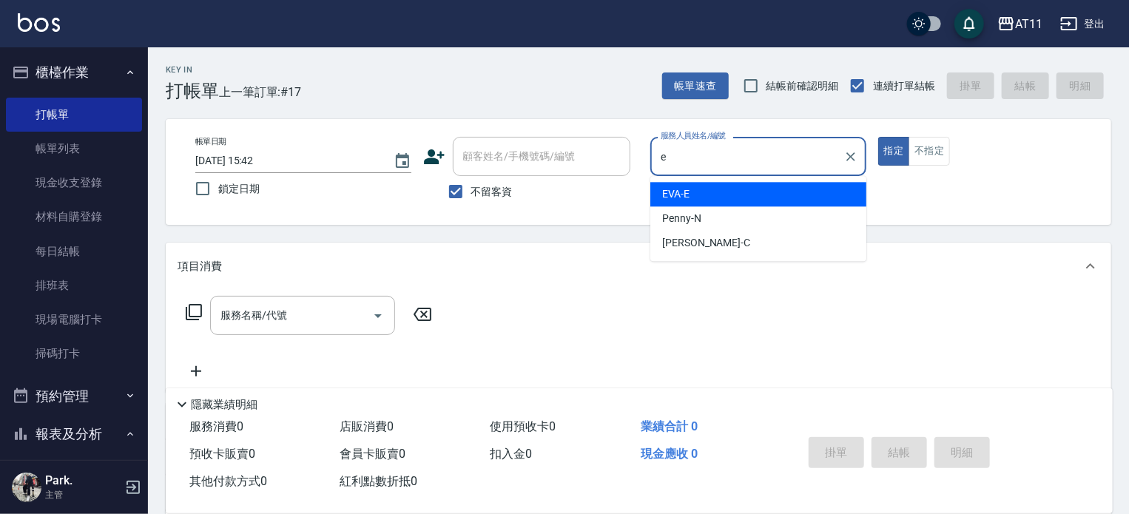
type input "[PERSON_NAME]-E"
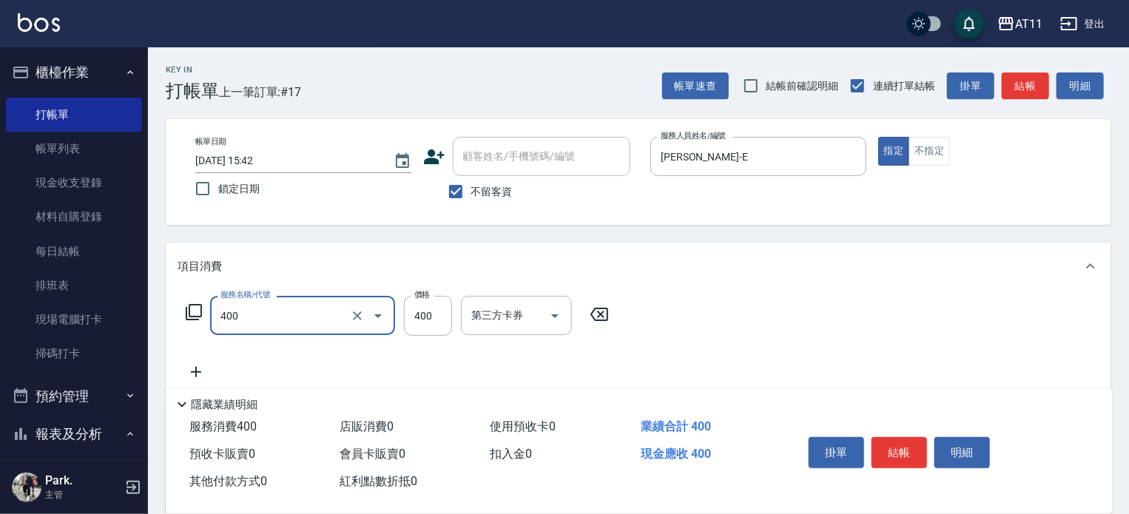
type input "洗剪(400)"
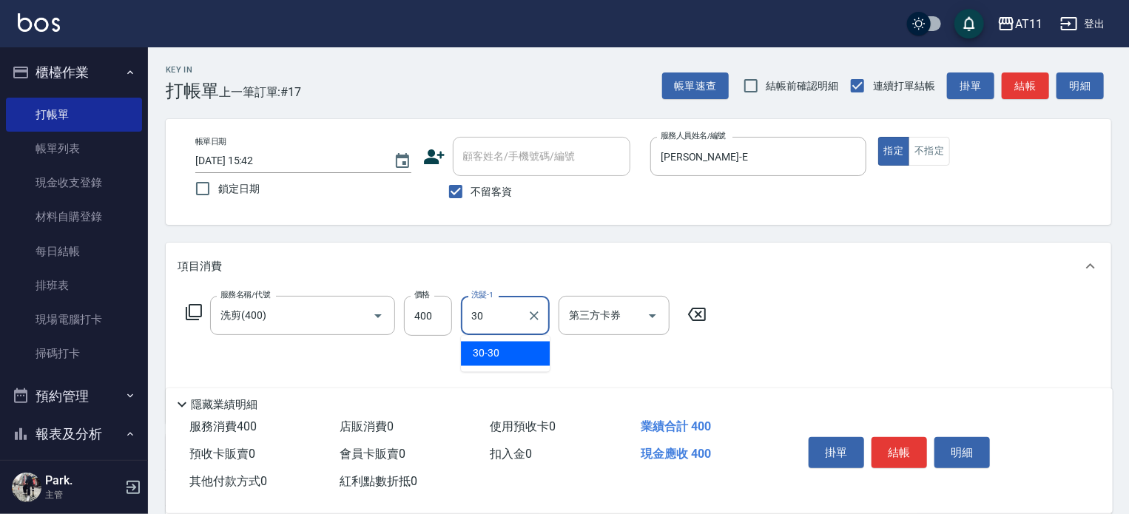
type input "30-30"
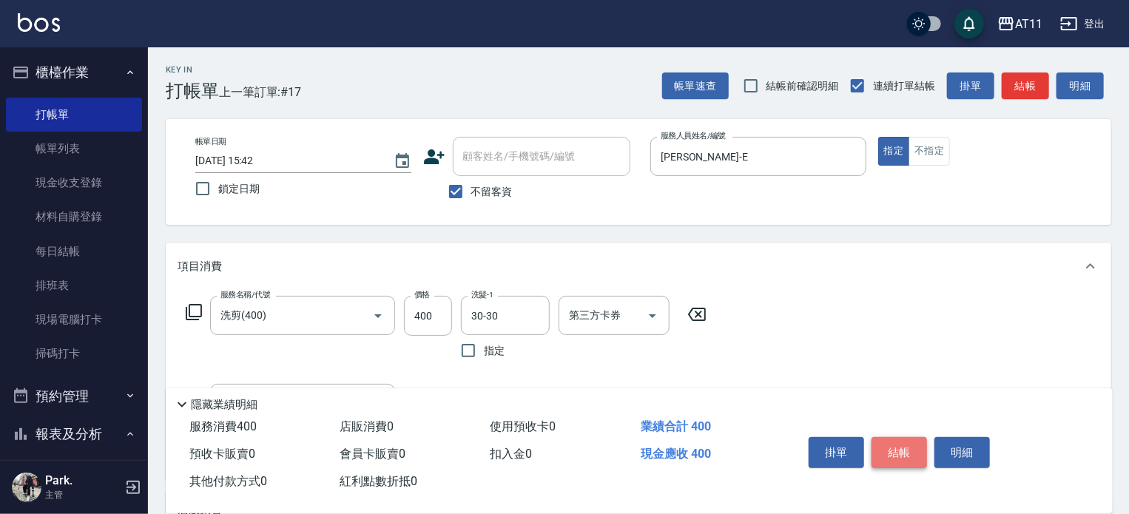
click at [901, 443] on button "結帳" at bounding box center [900, 452] width 56 height 31
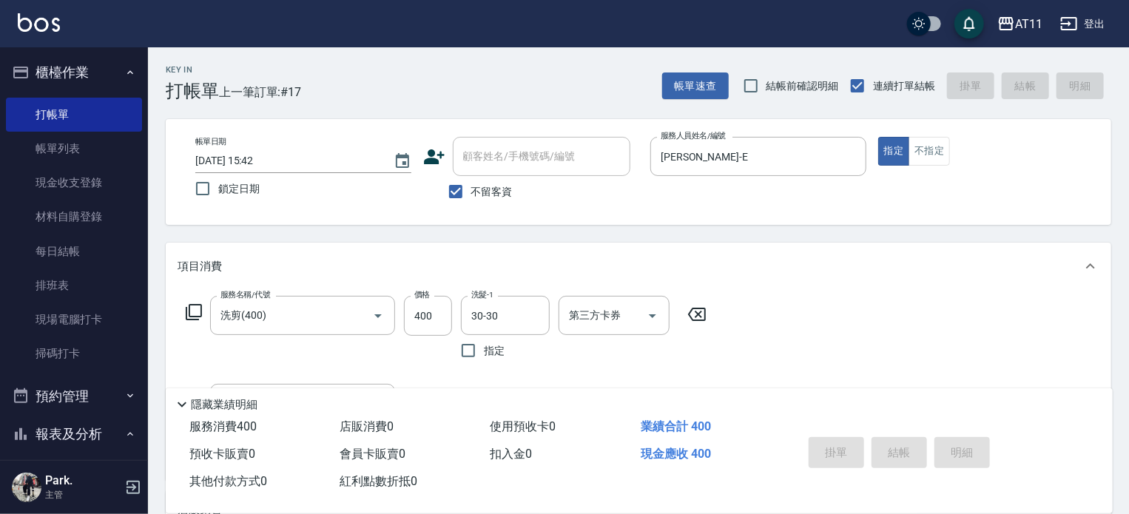
type input "[DATE] 15:58"
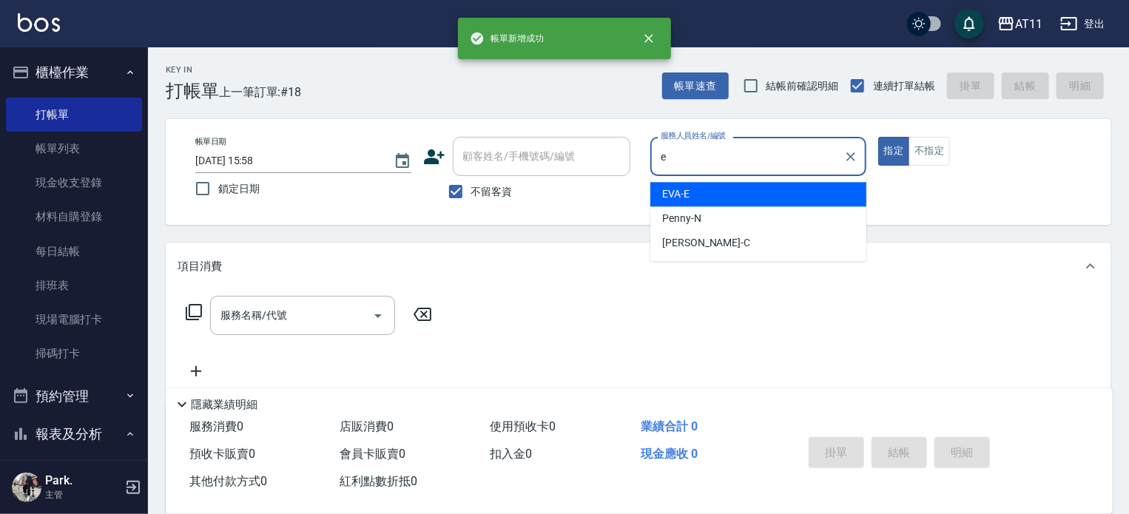
type input "[PERSON_NAME]-E"
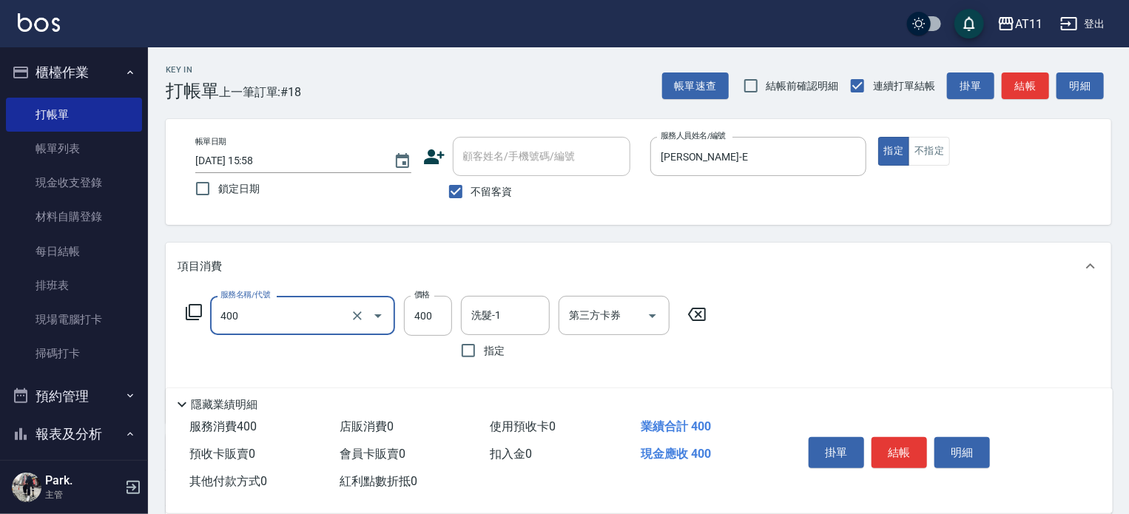
type input "洗剪(400)"
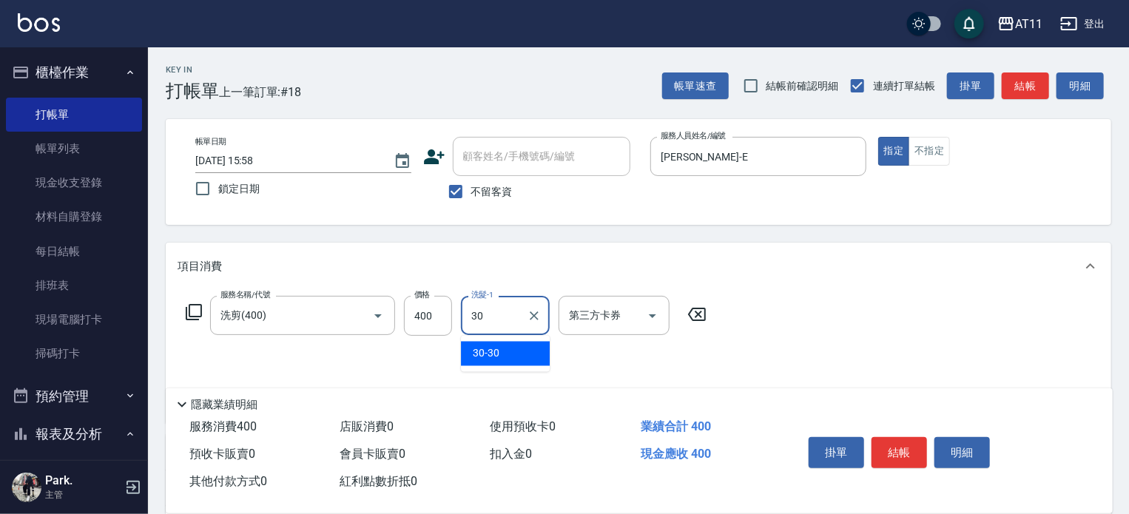
type input "30-30"
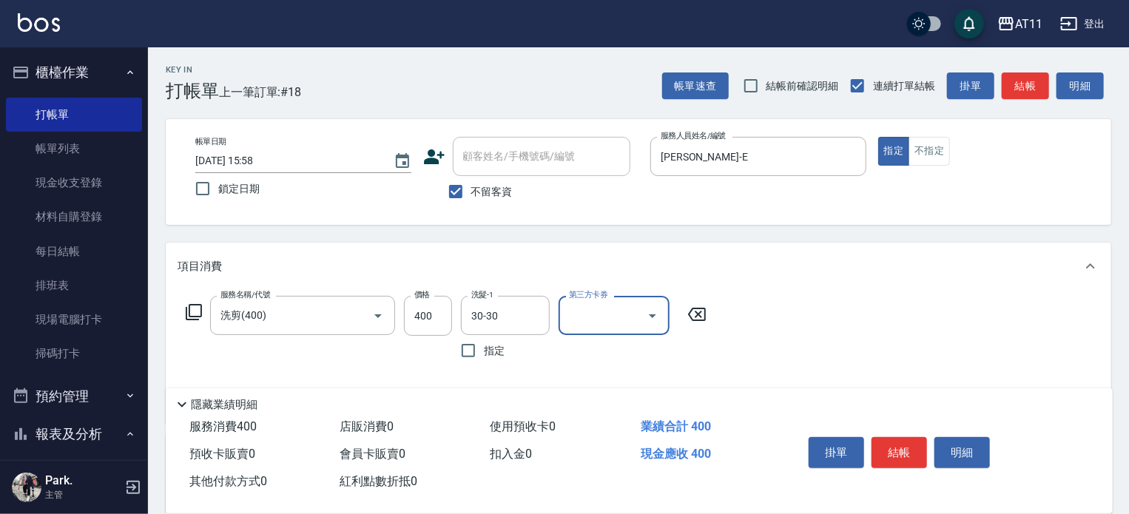
click at [903, 443] on button "結帳" at bounding box center [900, 452] width 56 height 31
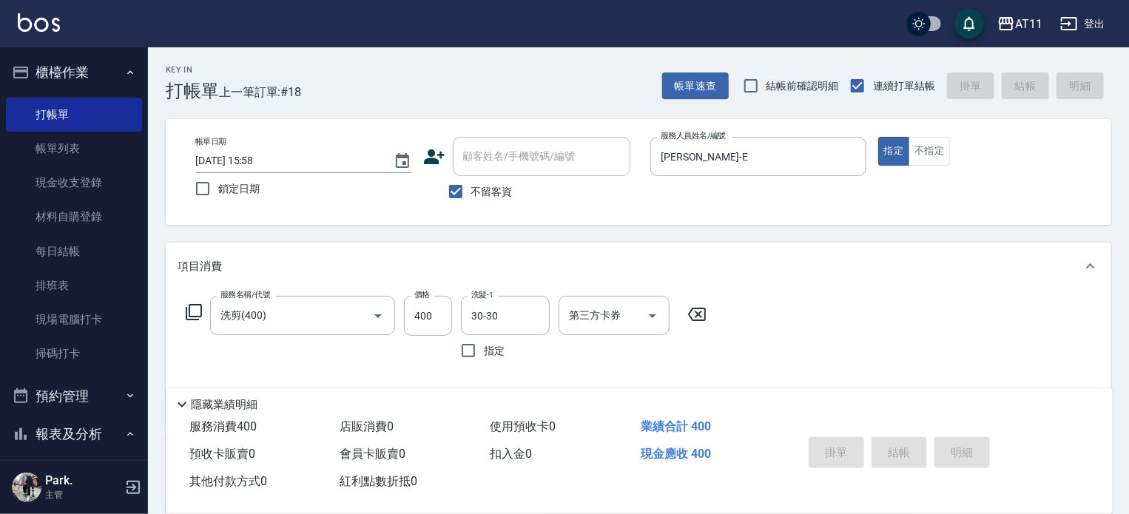
type input "[DATE] 15:59"
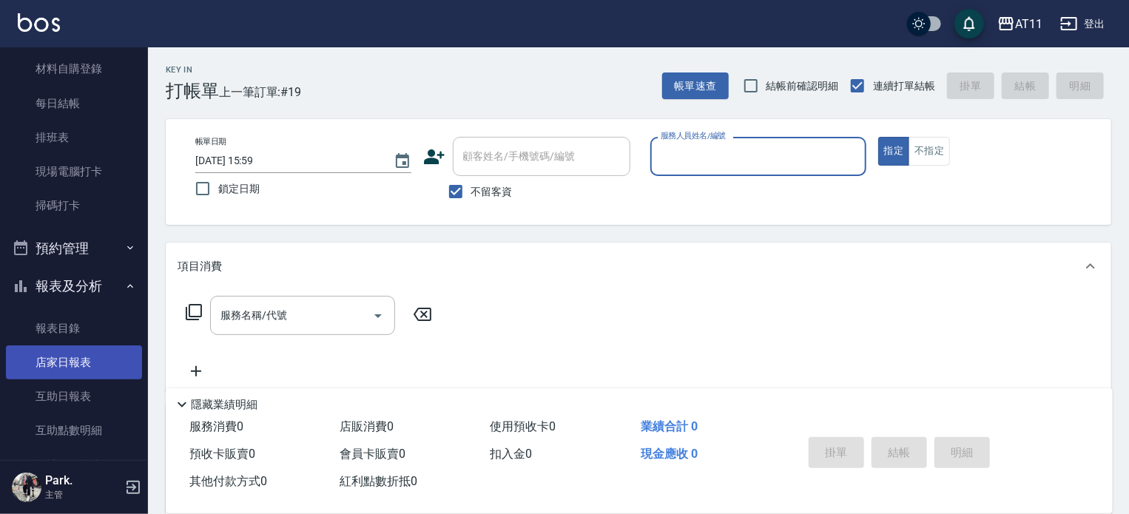
scroll to position [296, 0]
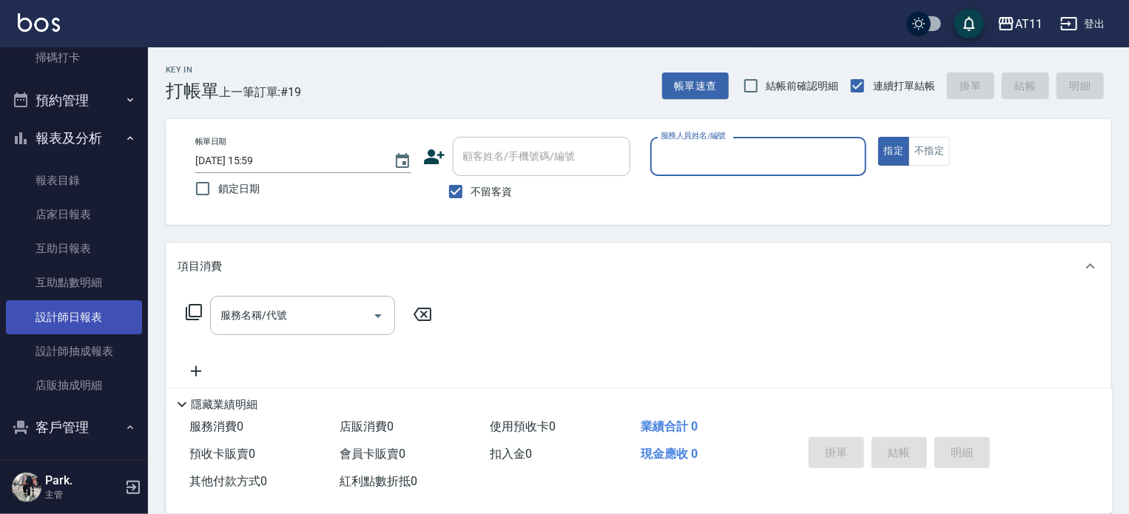
click at [92, 319] on link "設計師日報表" at bounding box center [74, 317] width 136 height 34
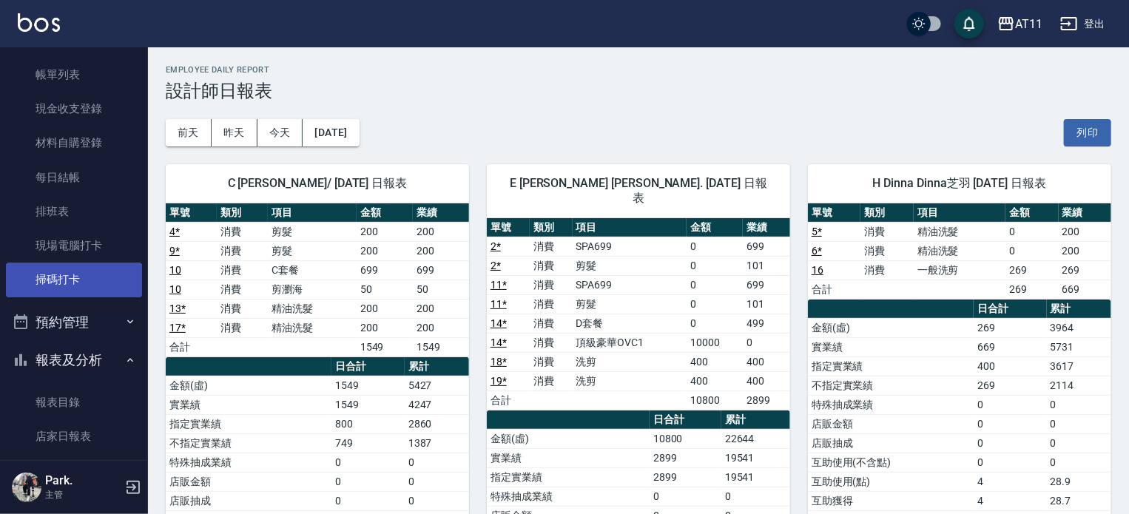
scroll to position [518, 0]
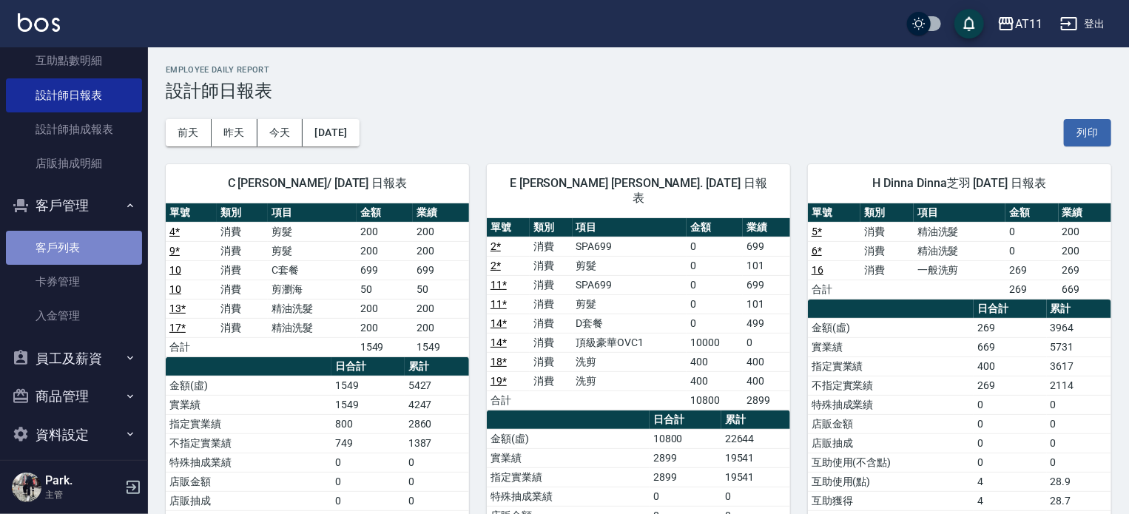
click at [86, 251] on link "客戶列表" at bounding box center [74, 248] width 136 height 34
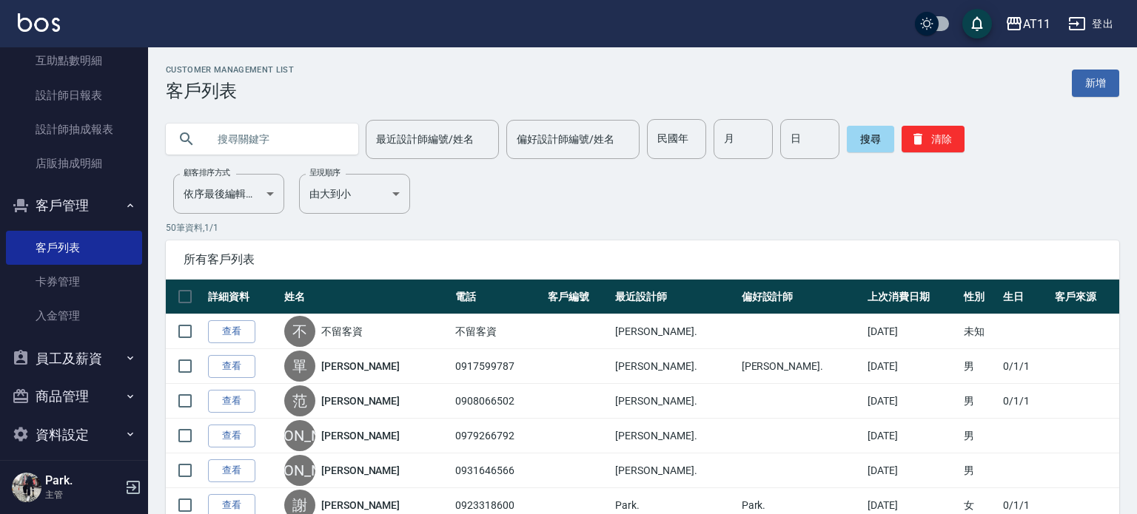
click at [275, 144] on input "text" at bounding box center [276, 139] width 139 height 40
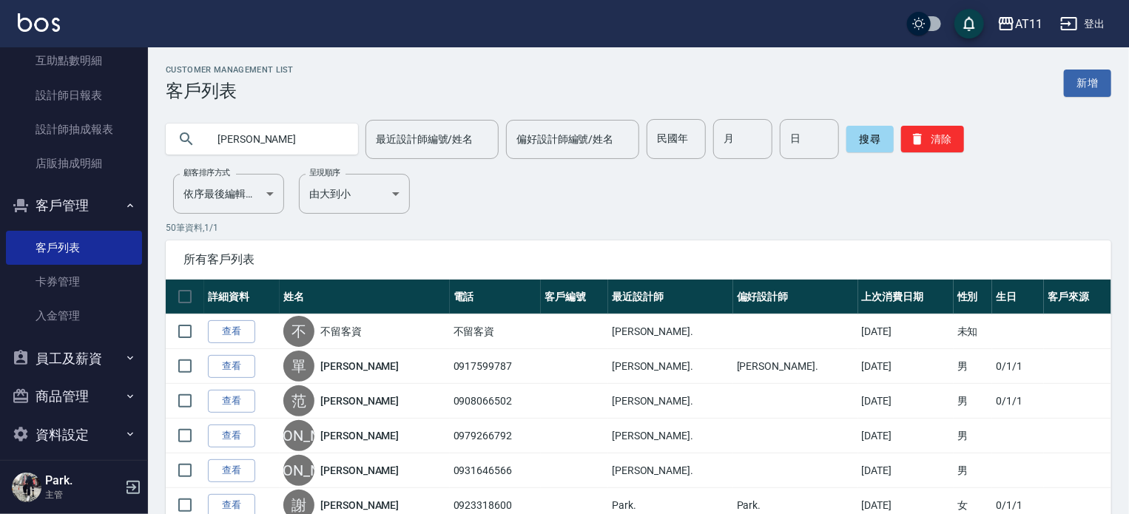
type input "[PERSON_NAME]"
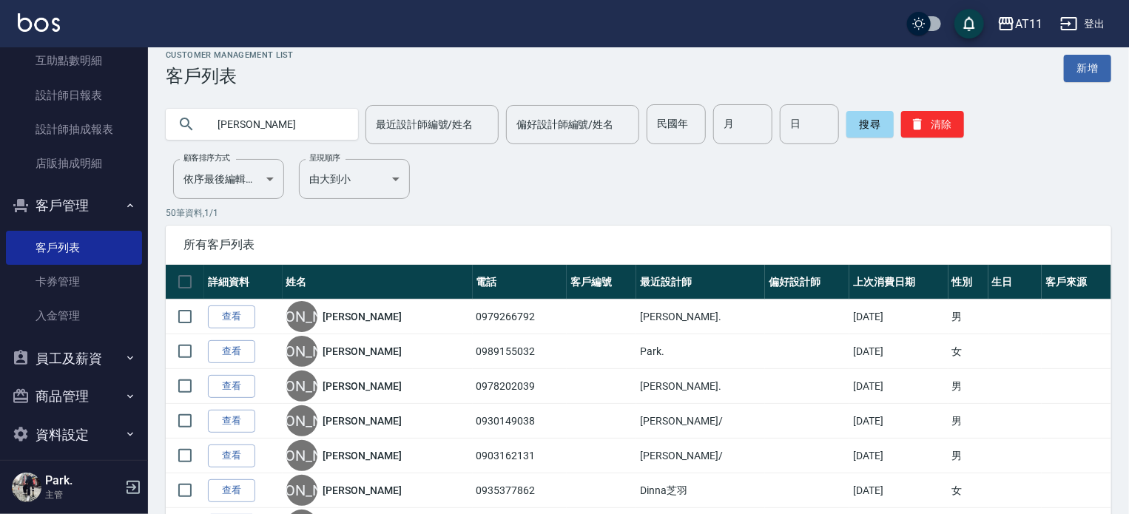
scroll to position [222, 0]
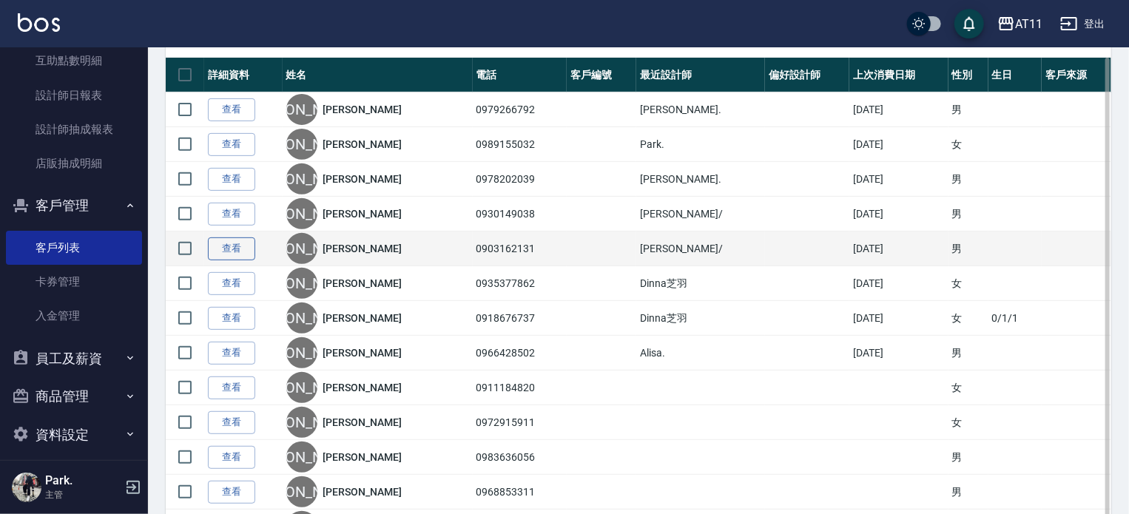
click at [237, 255] on link "查看" at bounding box center [231, 249] width 47 height 23
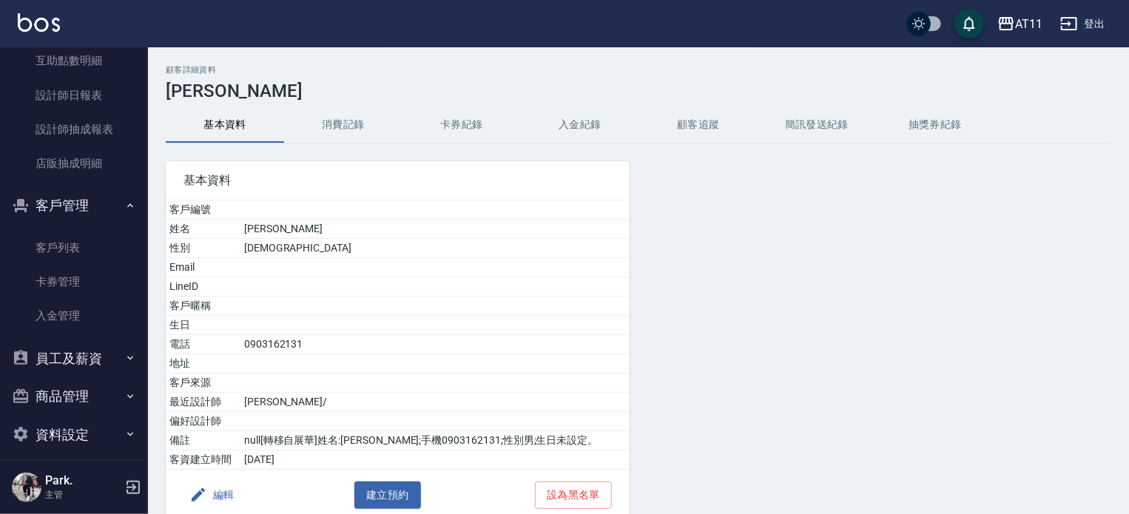
click at [577, 139] on button "入金紀錄" at bounding box center [580, 125] width 118 height 36
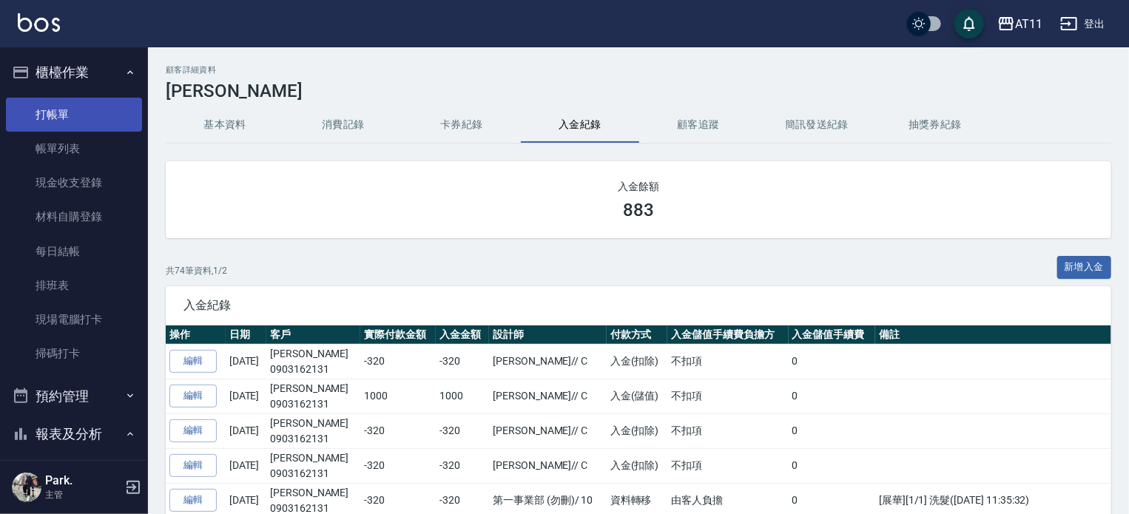
click at [75, 104] on link "打帳單" at bounding box center [74, 115] width 136 height 34
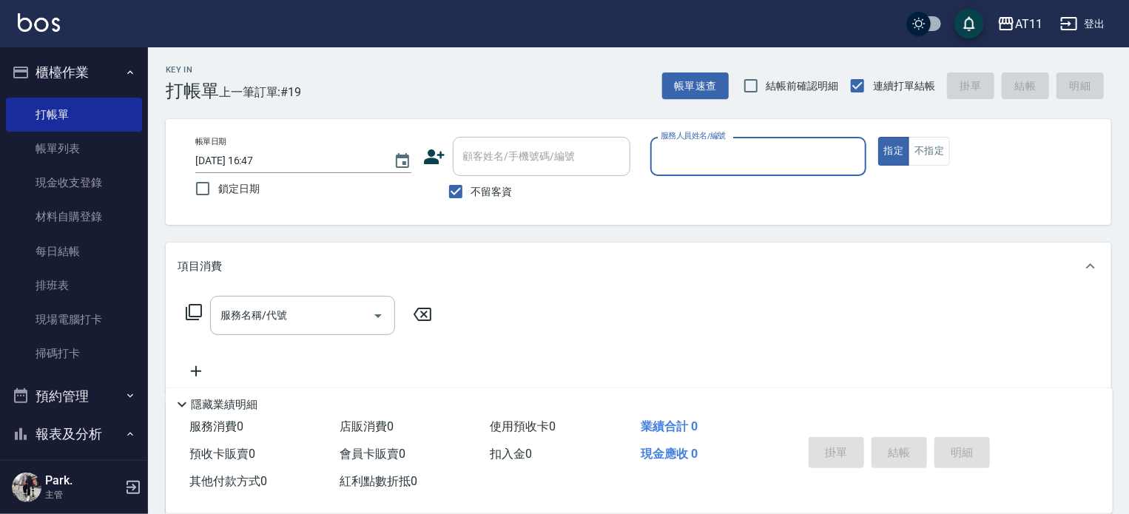
type input "ㄋ"
type input "Alisa-S"
type button "true"
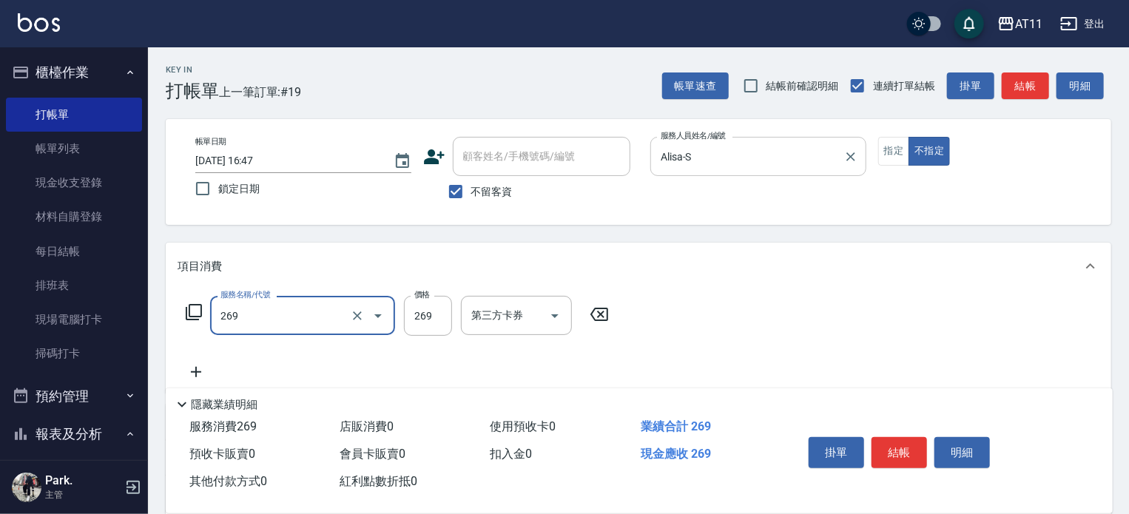
type input "一般洗剪(269)"
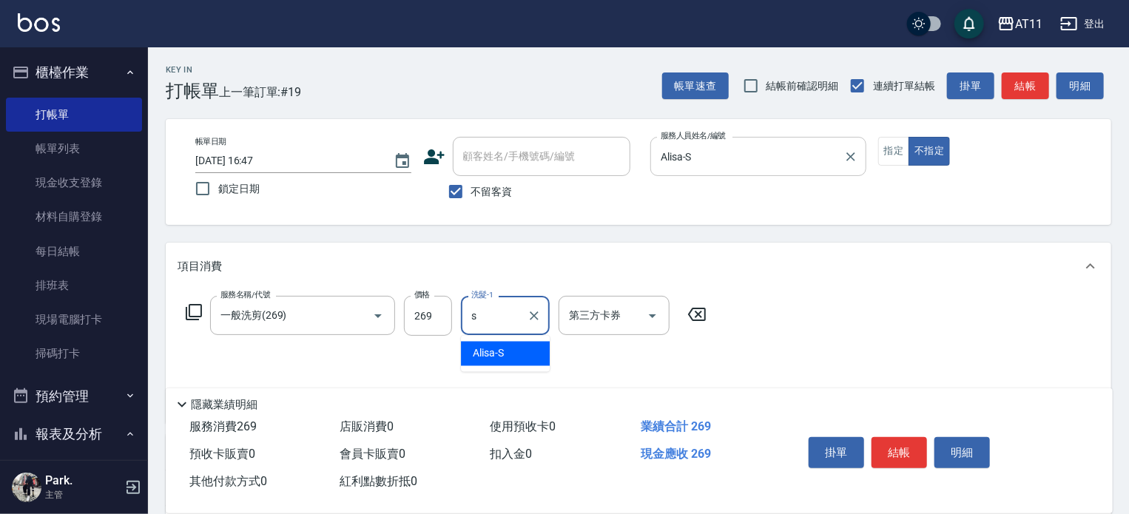
type input "Alisa-S"
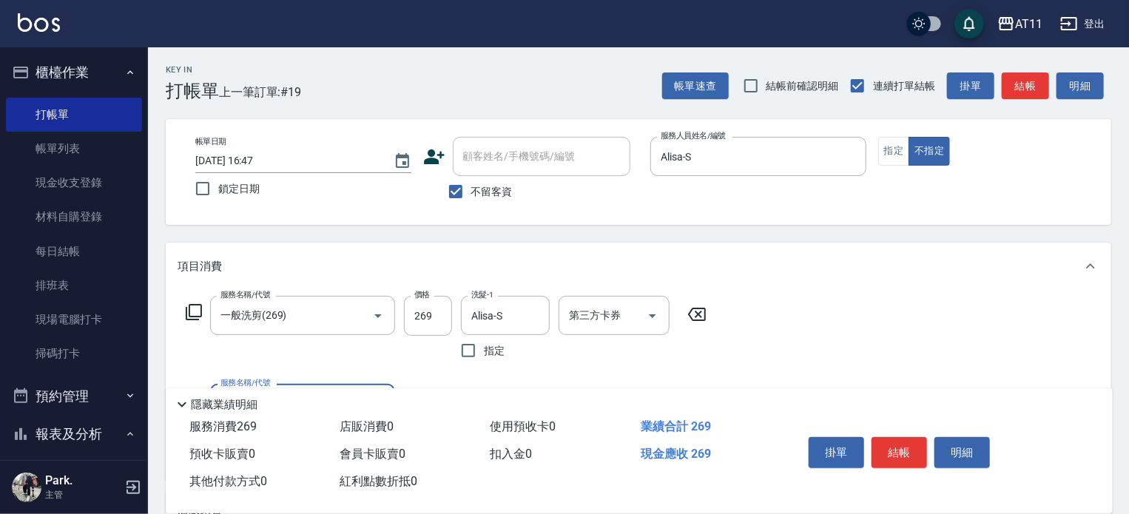
drag, startPoint x: 912, startPoint y: 458, endPoint x: 868, endPoint y: 384, distance: 85.9
click at [912, 452] on button "結帳" at bounding box center [900, 452] width 56 height 31
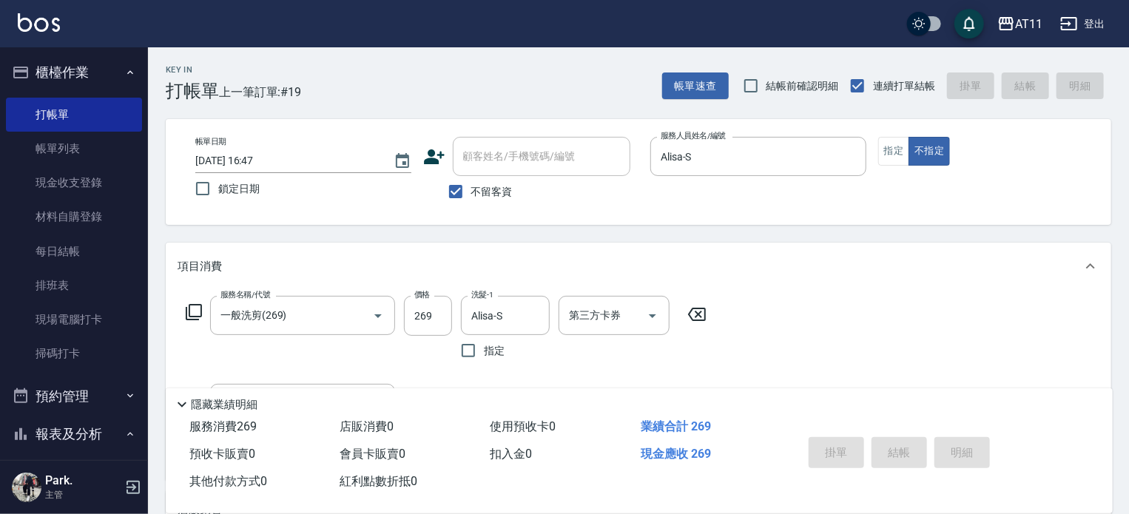
type input "[DATE] 16:48"
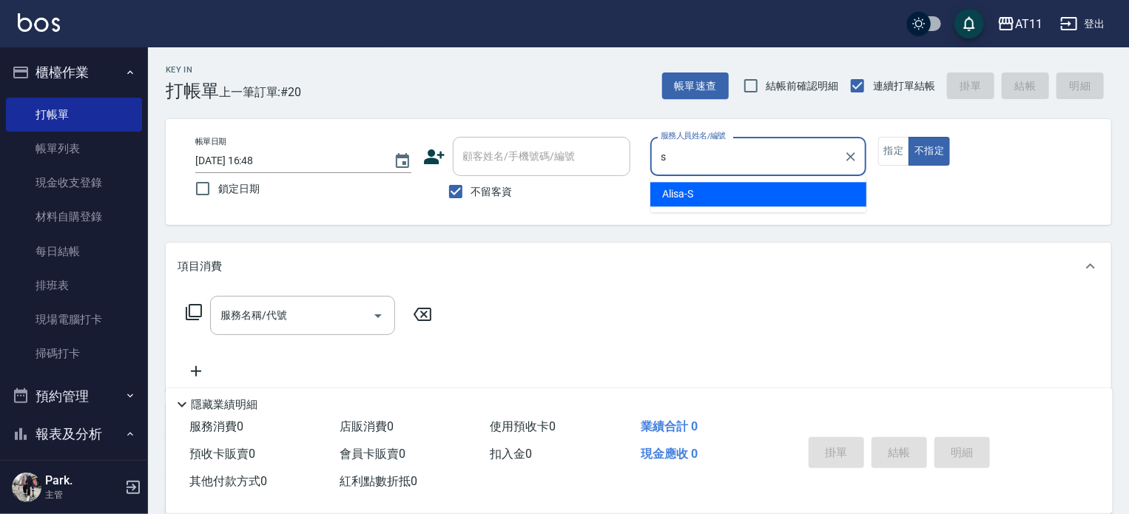
type input "Alisa-S"
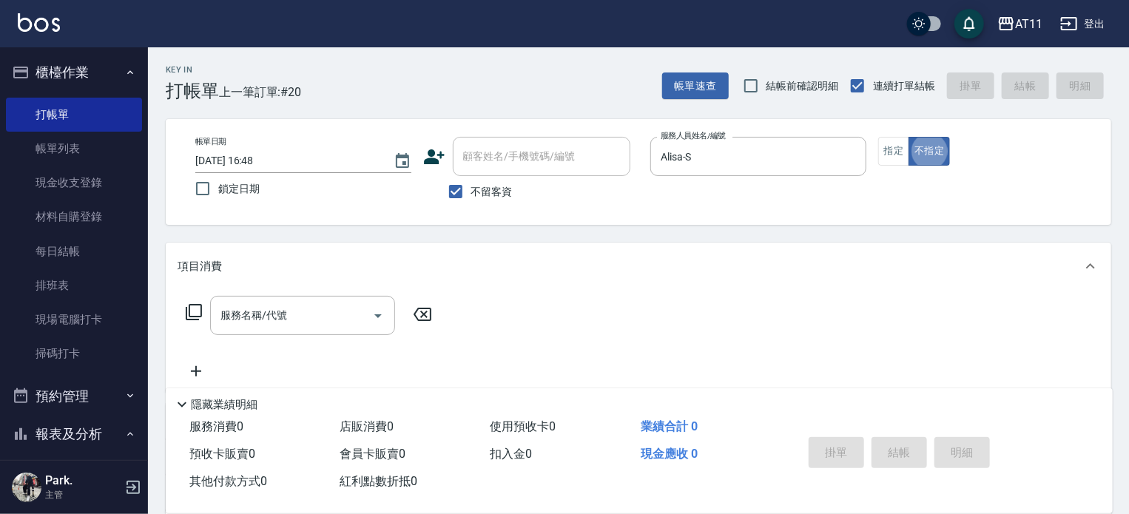
type button "false"
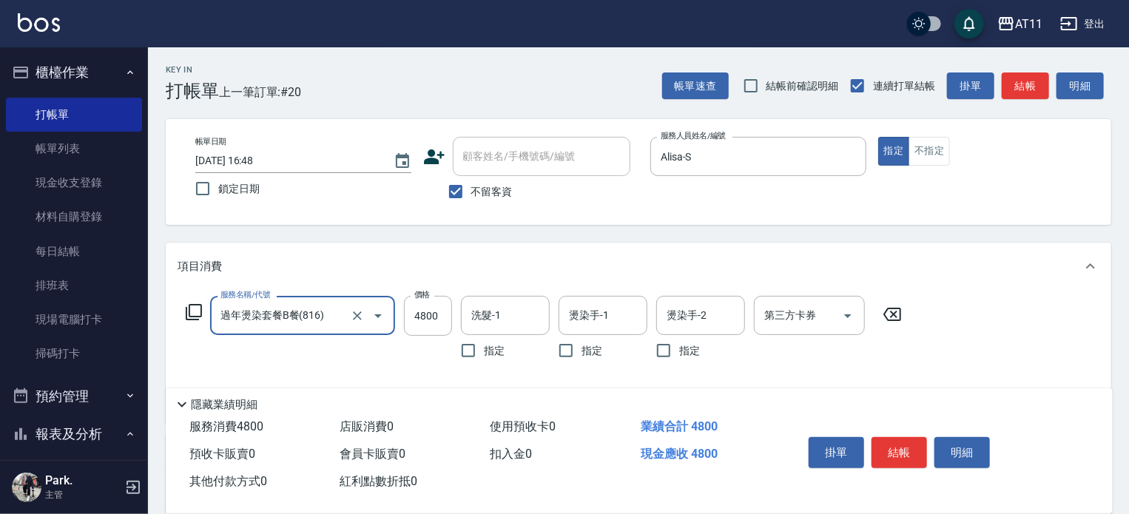
type input "過年燙染套餐B餐(816)"
type input "3999"
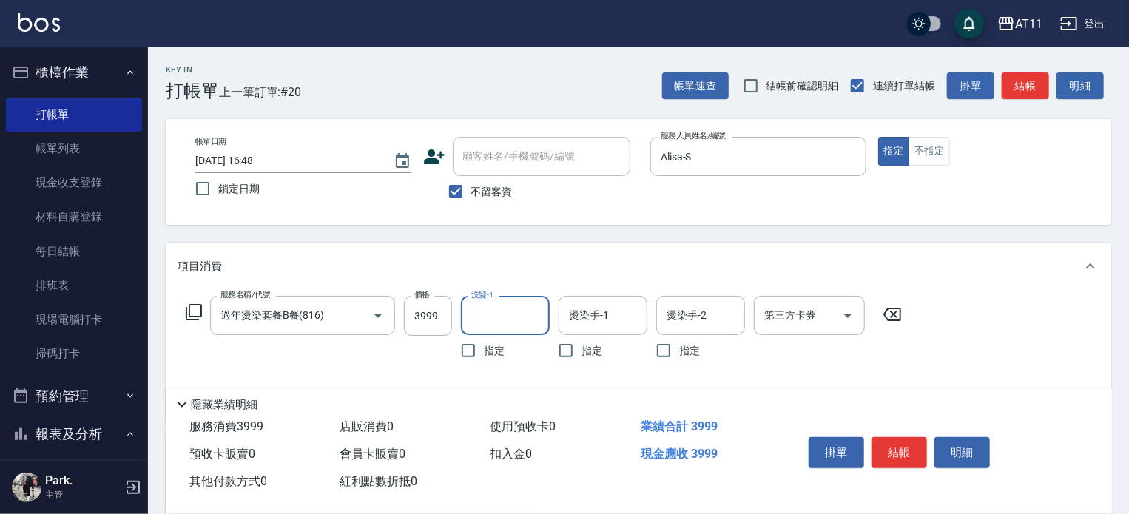
type input "ㄋ"
type input "Alisa-S"
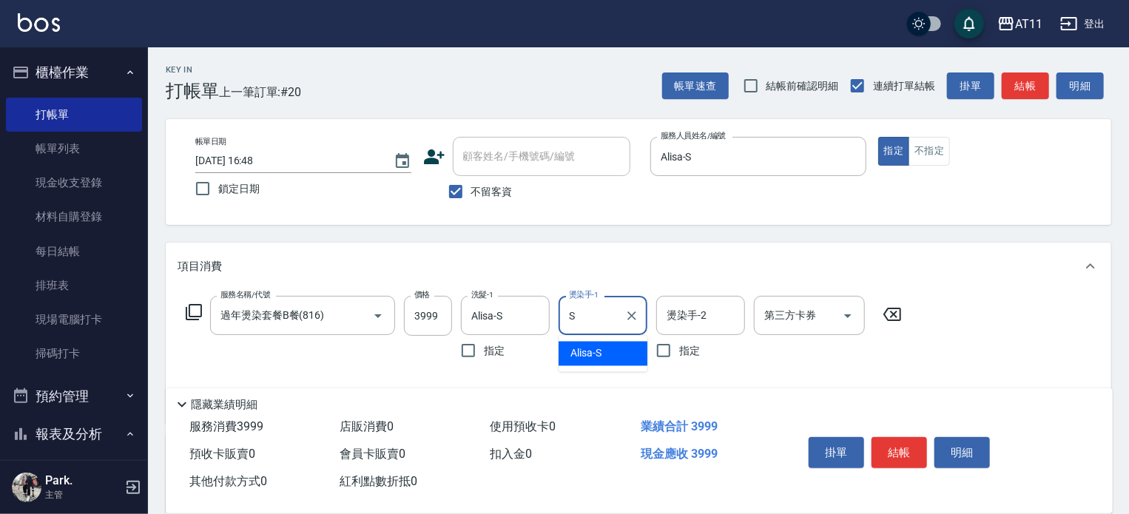
type input "Alisa-S"
click at [713, 305] on input "燙染手-2" at bounding box center [700, 316] width 75 height 26
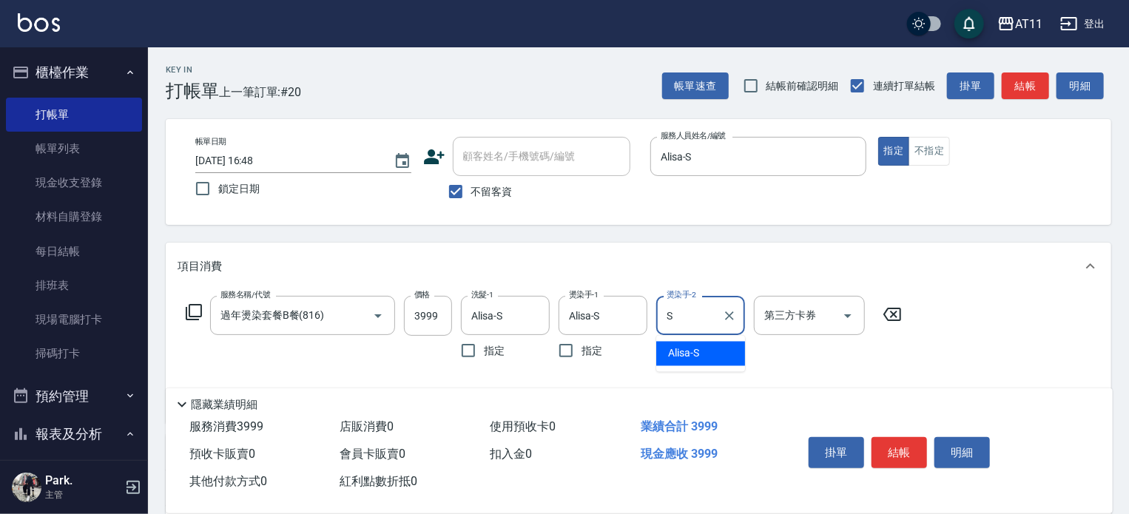
type input "Alisa-S"
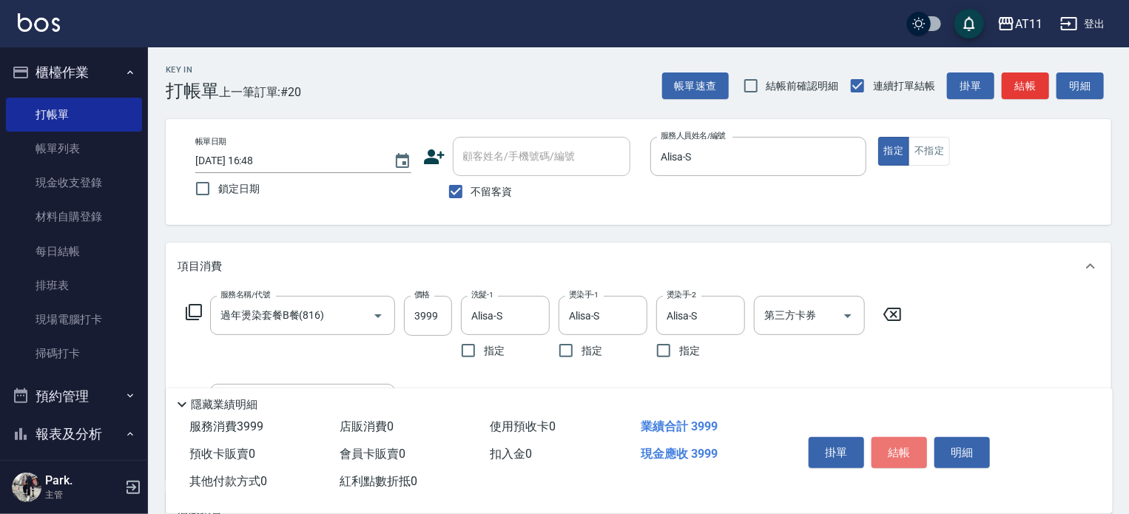
drag, startPoint x: 904, startPoint y: 454, endPoint x: 894, endPoint y: 431, distance: 24.9
click at [901, 449] on button "結帳" at bounding box center [900, 452] width 56 height 31
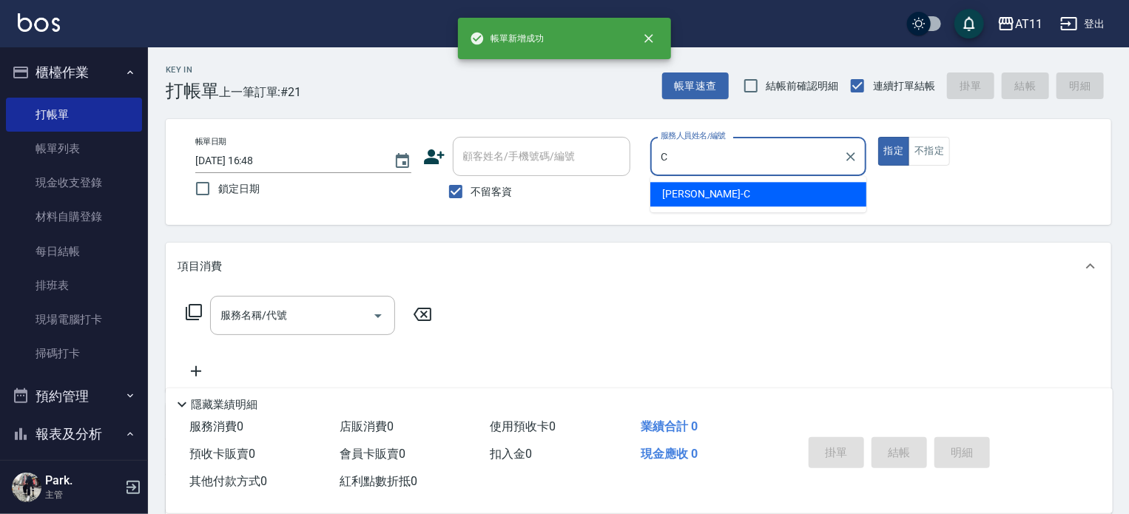
type input "[PERSON_NAME]"
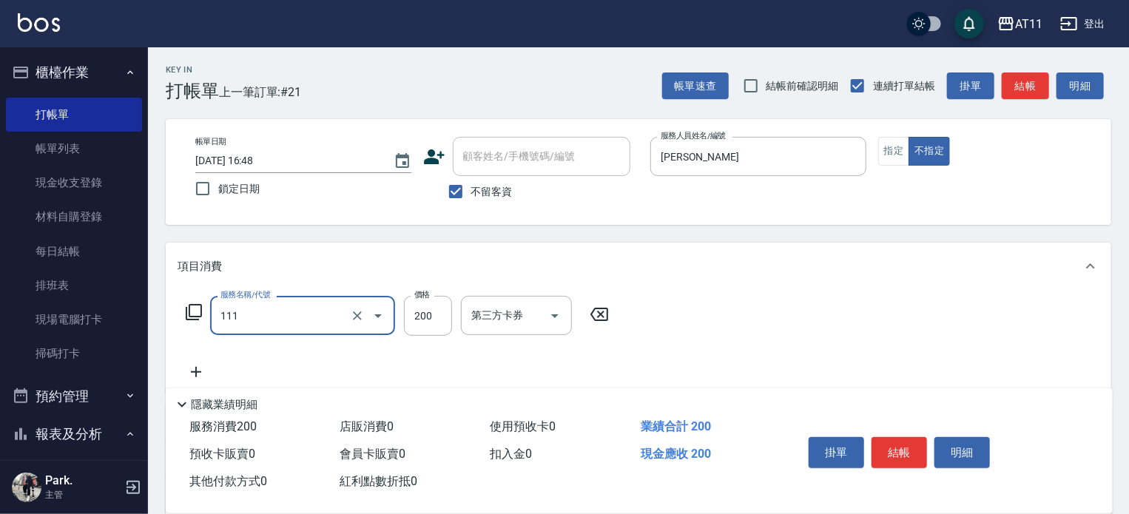
type input "精油洗髮(111)"
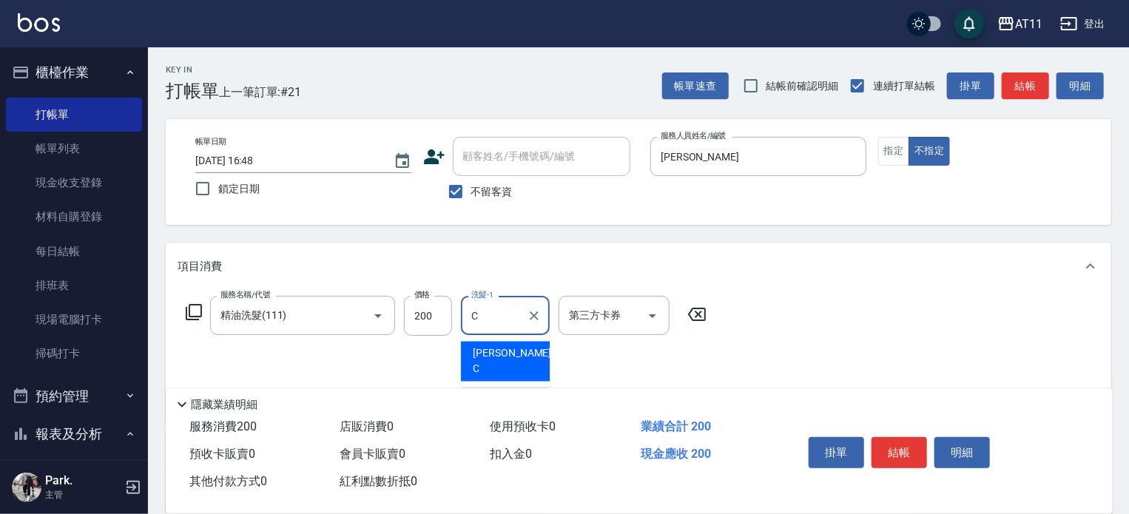
type input "[PERSON_NAME]"
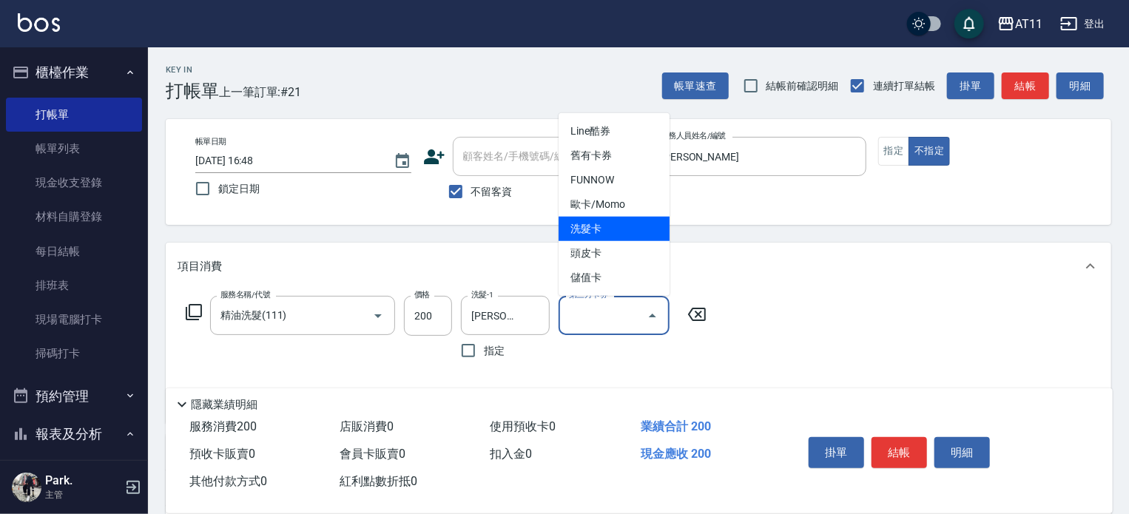
type input "洗髮卡"
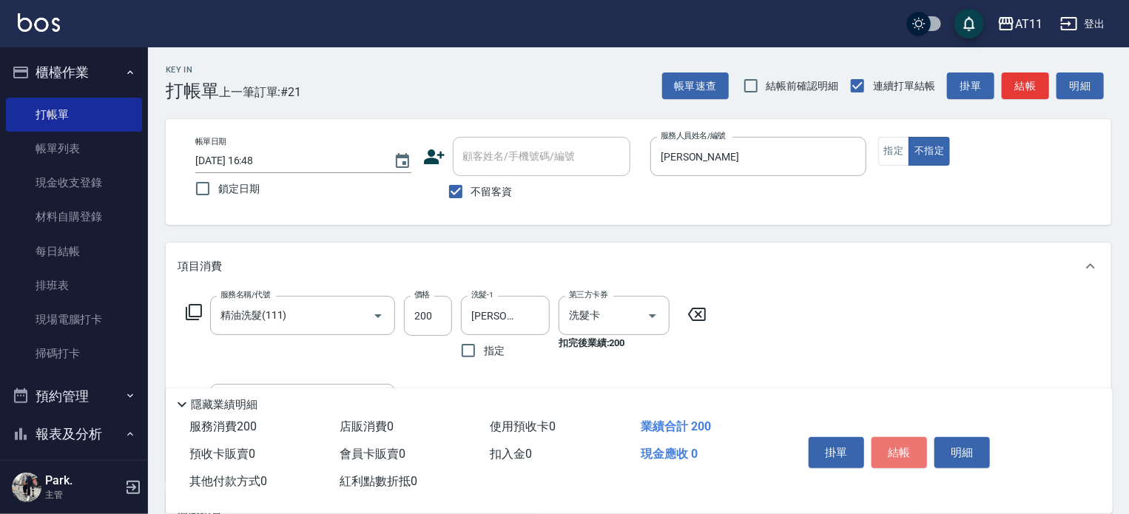
drag, startPoint x: 904, startPoint y: 443, endPoint x: 896, endPoint y: 417, distance: 27.9
click at [901, 437] on button "結帳" at bounding box center [900, 452] width 56 height 31
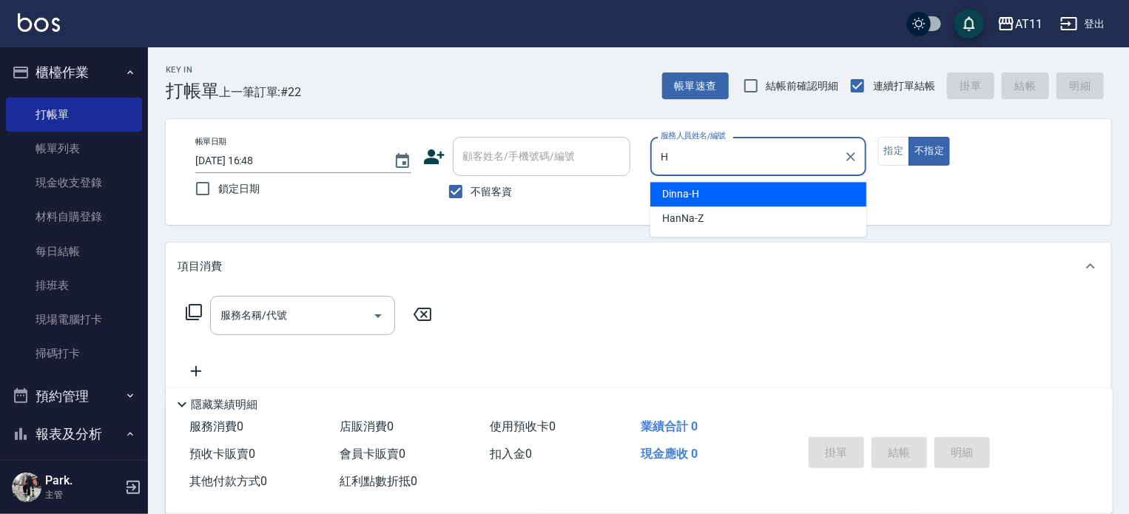
type input "Dinna-H"
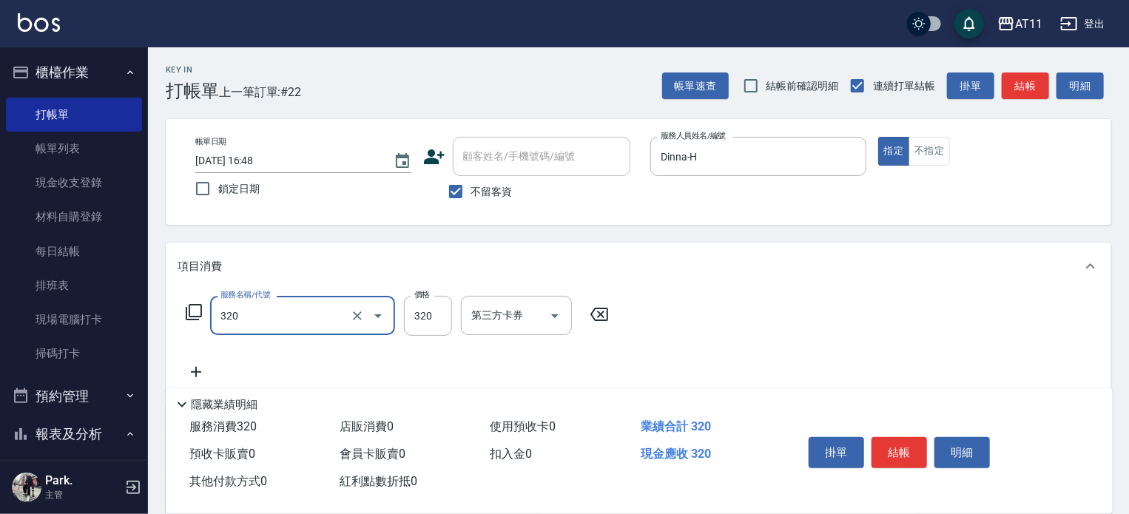
type input "洗剪(320)"
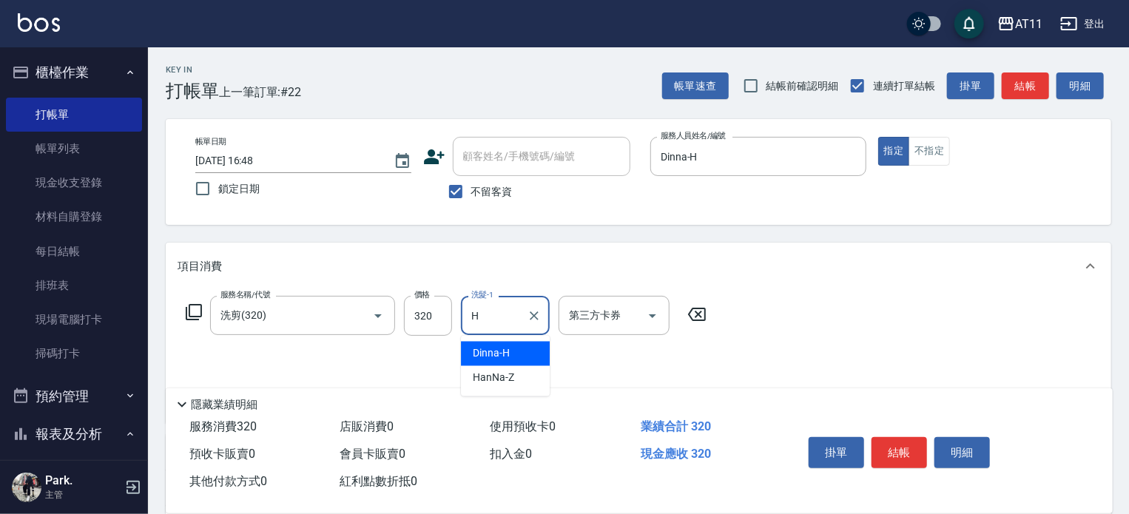
type input "Dinna-H"
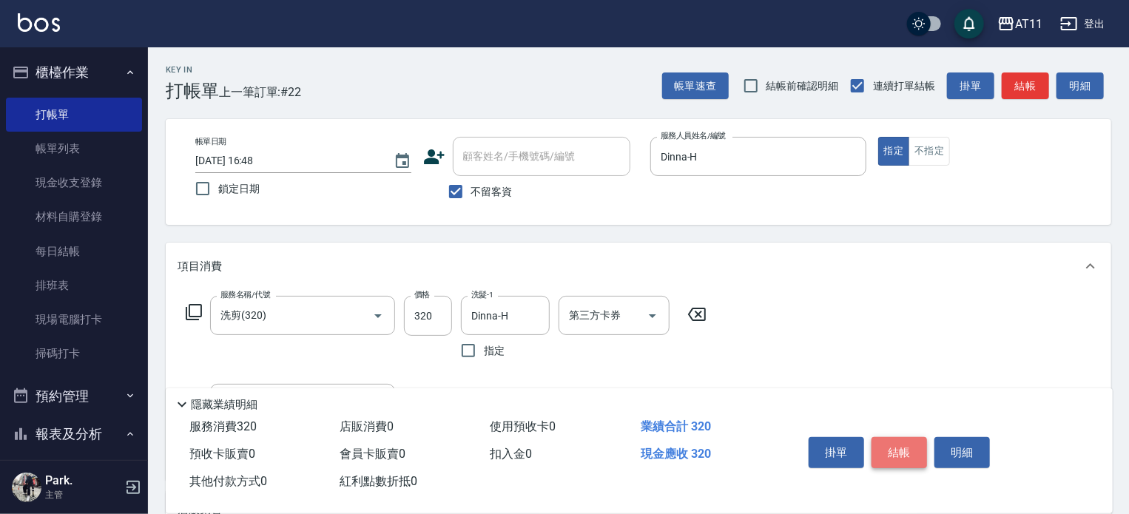
click at [887, 443] on button "結帳" at bounding box center [900, 452] width 56 height 31
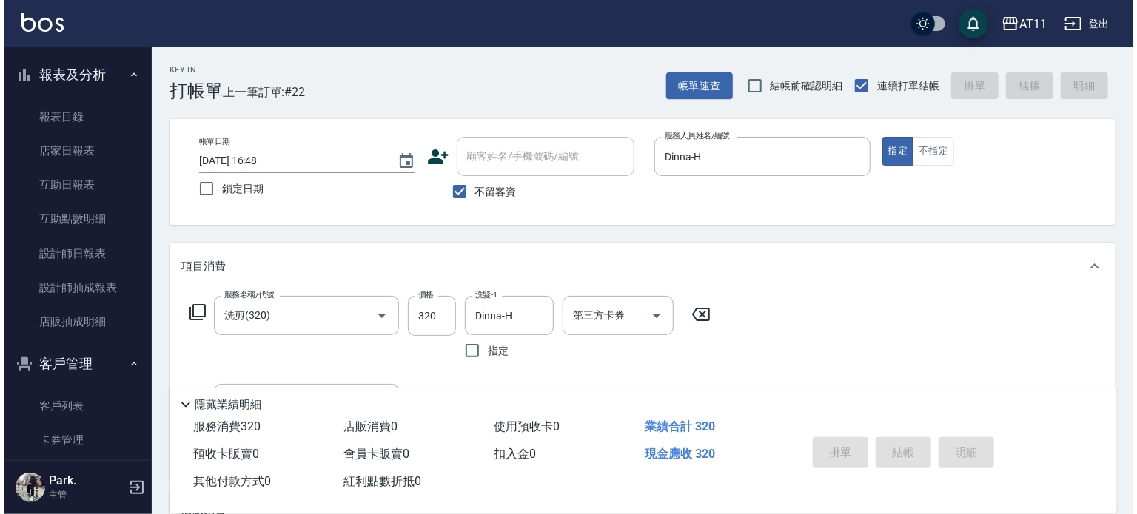
scroll to position [370, 0]
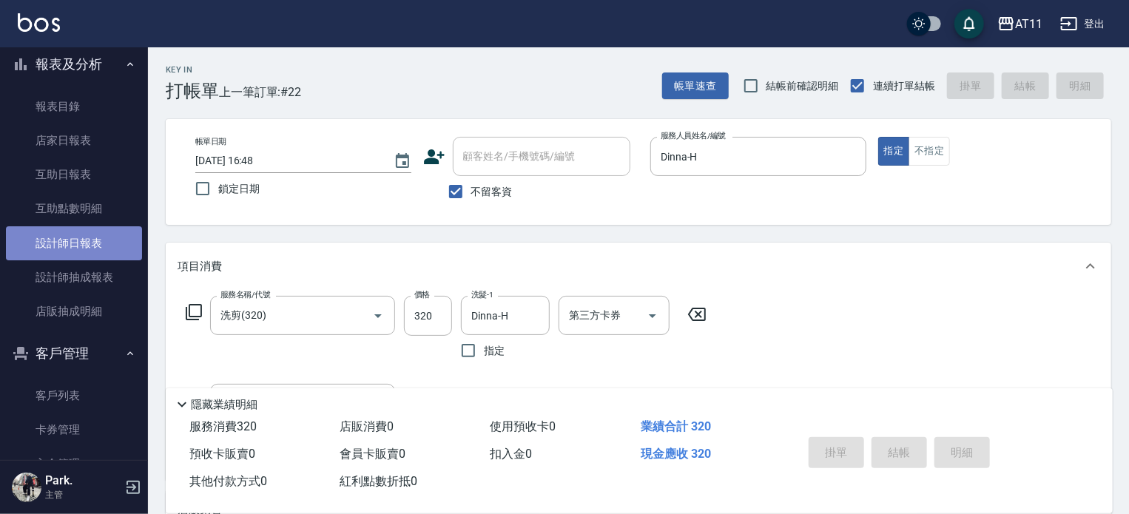
click at [91, 245] on link "設計師日報表" at bounding box center [74, 243] width 136 height 34
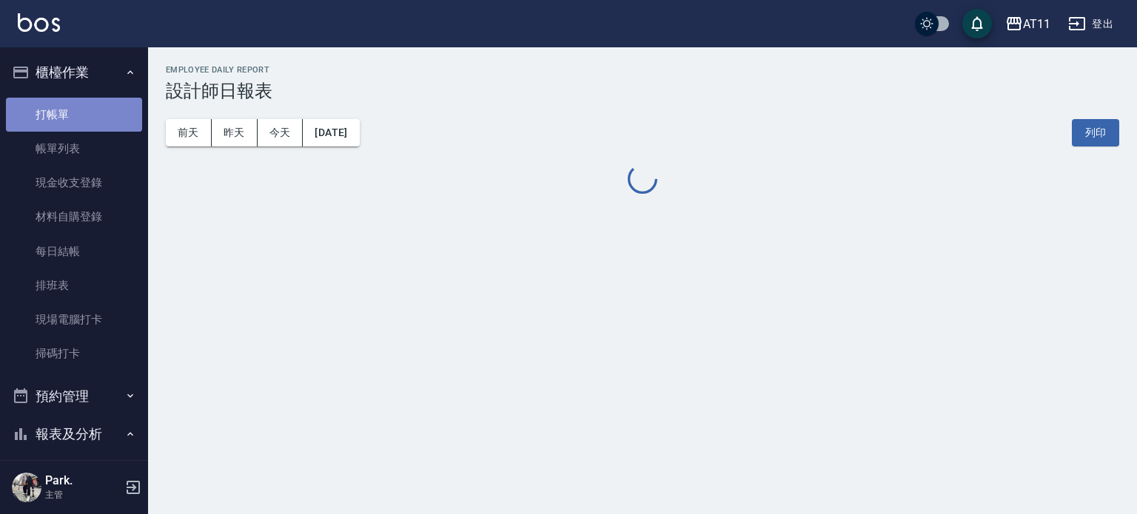
click at [102, 115] on link "打帳單" at bounding box center [74, 115] width 136 height 34
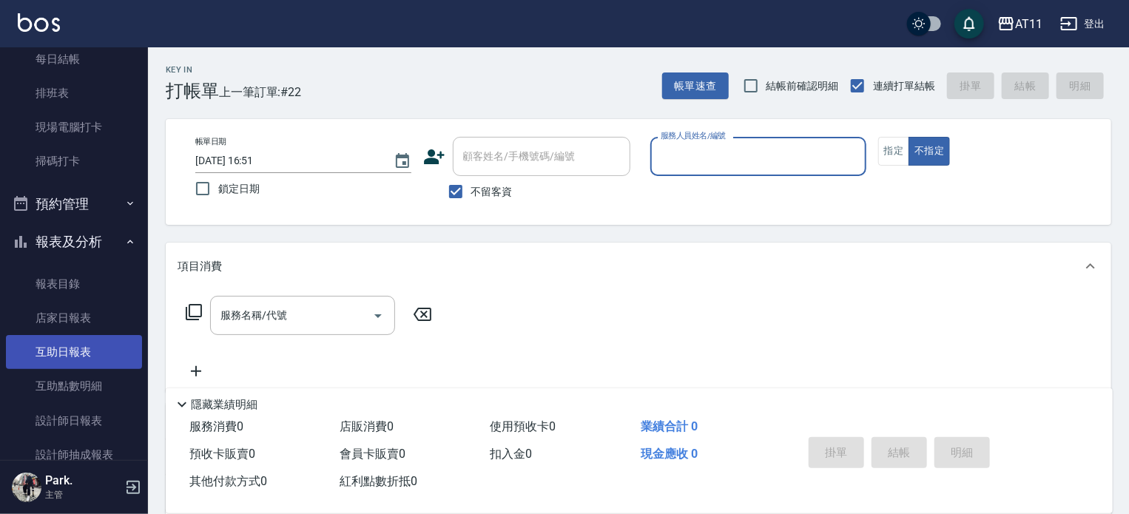
scroll to position [222, 0]
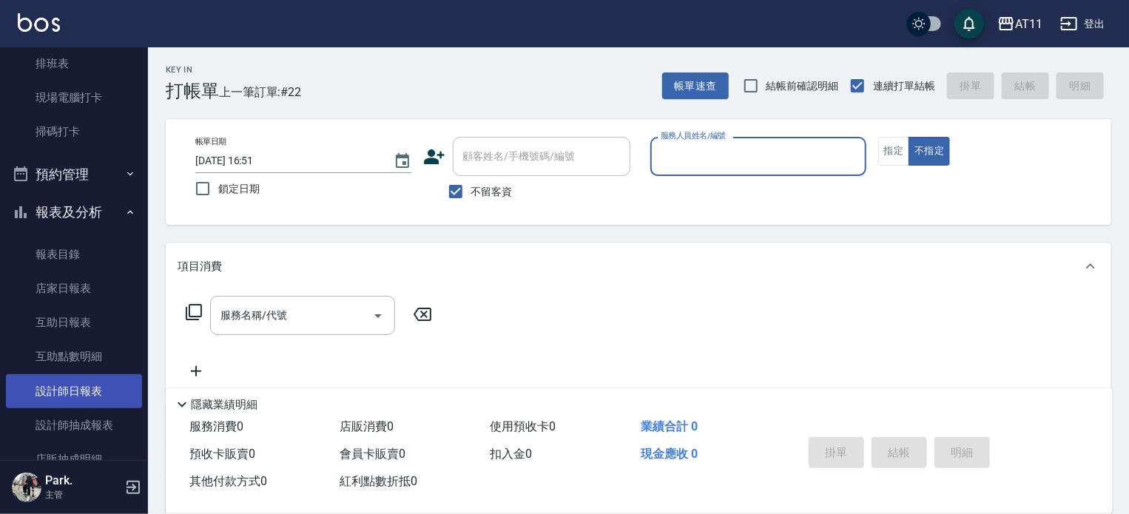
click at [76, 388] on link "設計師日報表" at bounding box center [74, 392] width 136 height 34
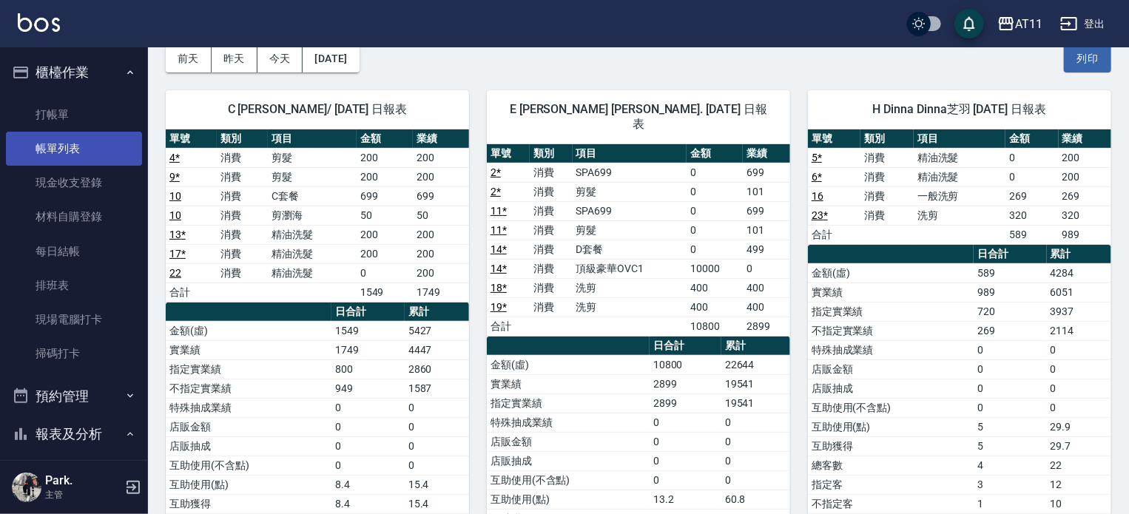
click at [63, 149] on link "帳單列表" at bounding box center [74, 149] width 136 height 34
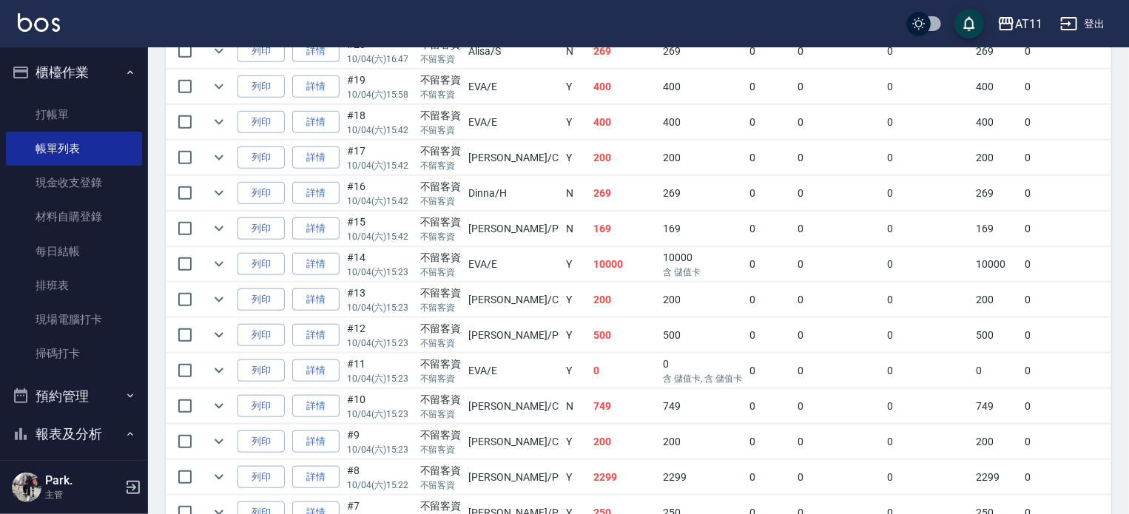
scroll to position [856, 0]
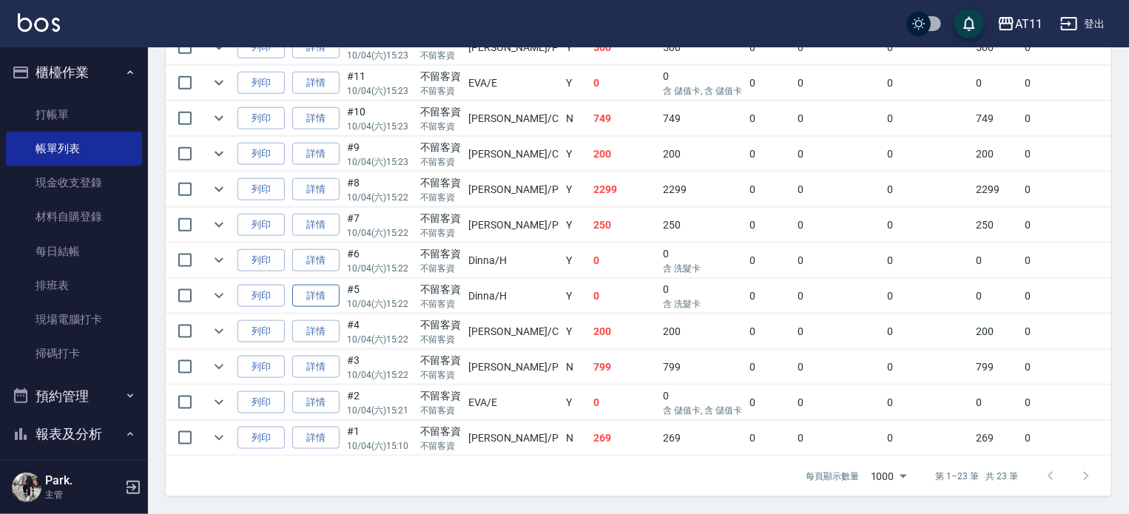
click at [303, 289] on link "詳情" at bounding box center [315, 296] width 47 height 23
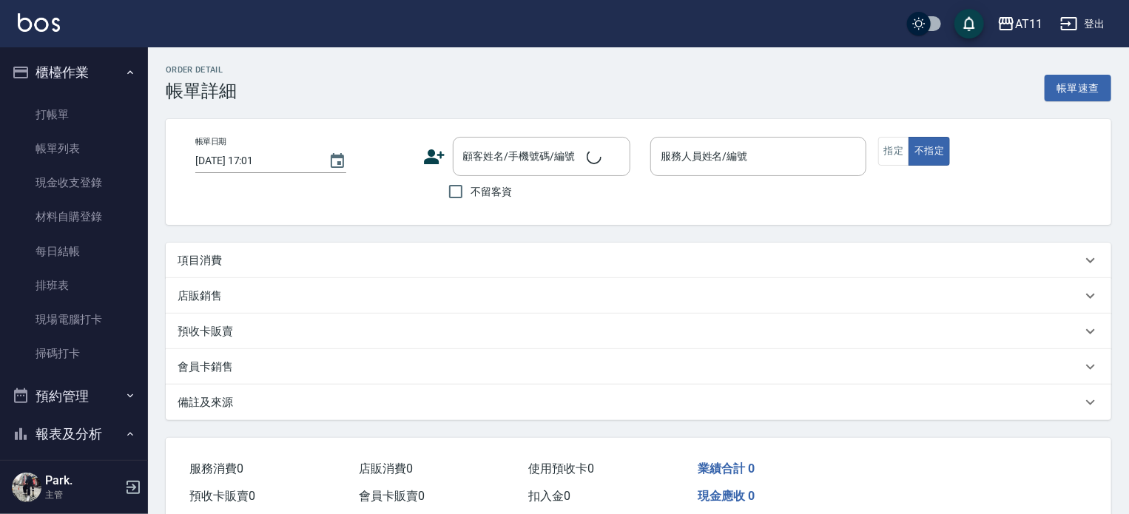
type input "[DATE] 15:22"
checkbox input "true"
type input "Dinna-H"
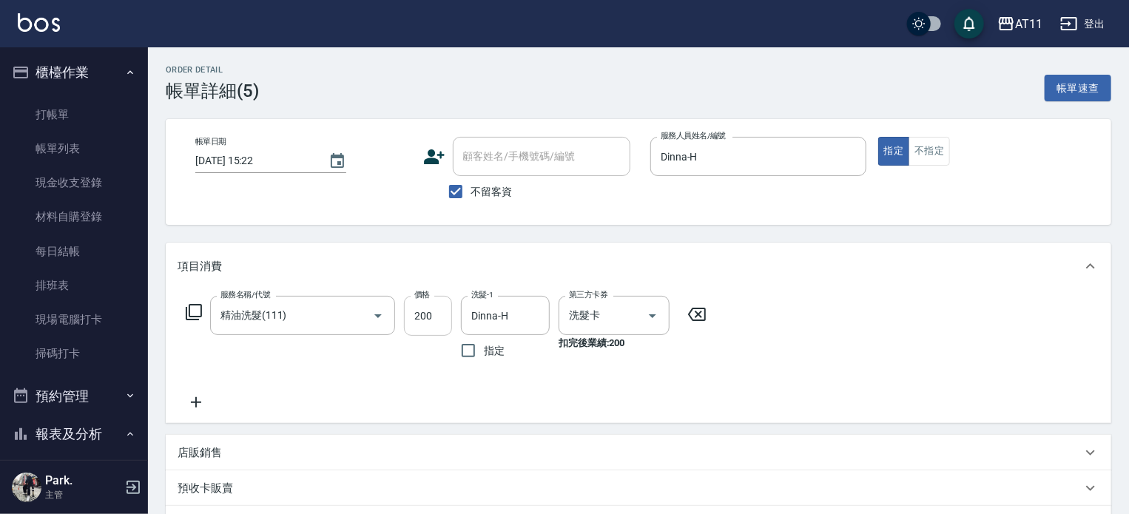
type input "精油洗髮(111)"
click at [197, 402] on icon at bounding box center [196, 402] width 10 height 10
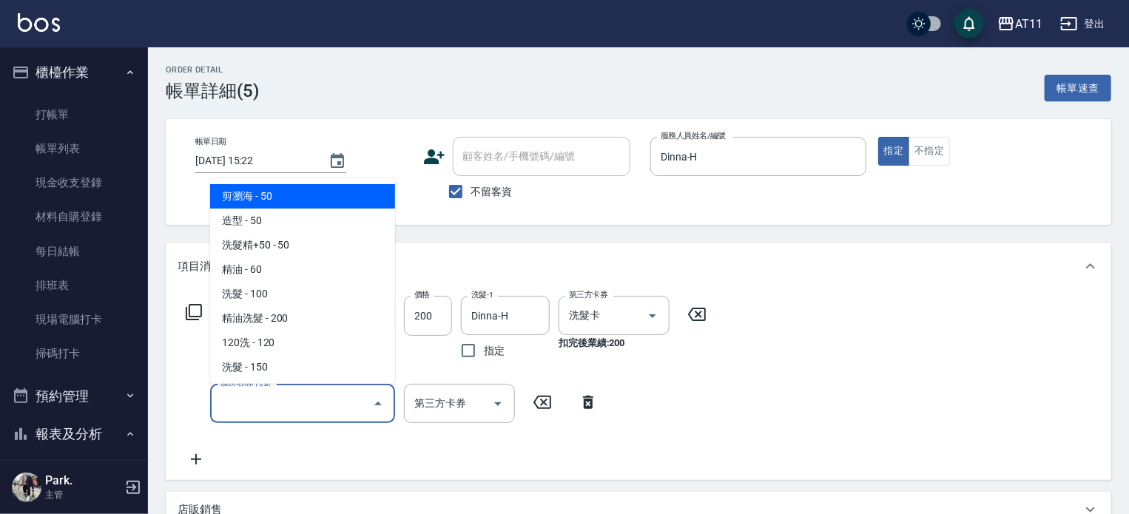
click at [237, 406] on input "服務名稱/代號" at bounding box center [292, 404] width 150 height 26
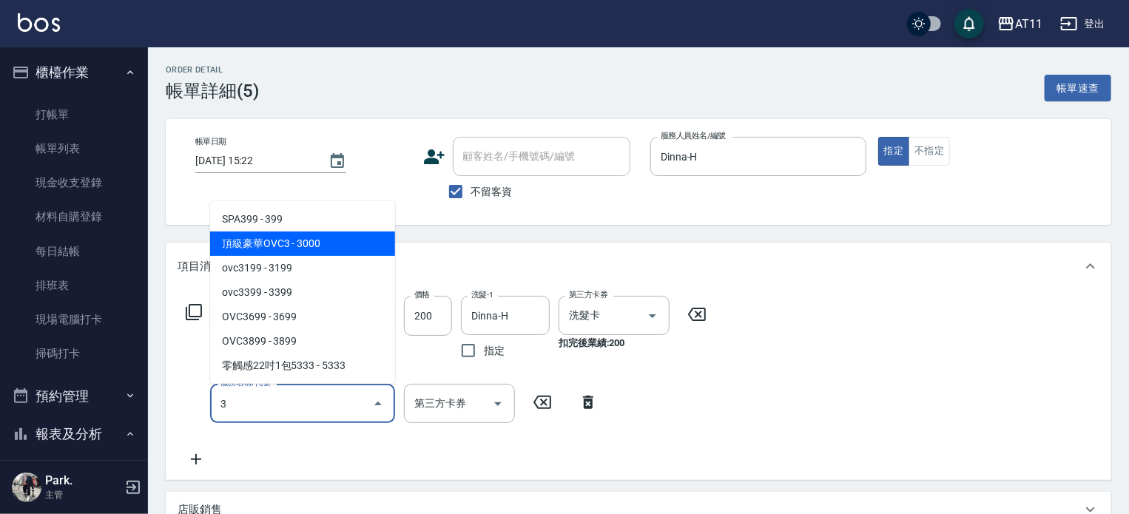
click at [320, 248] on span "頂級豪華OVC3 - 3000" at bounding box center [302, 244] width 185 height 24
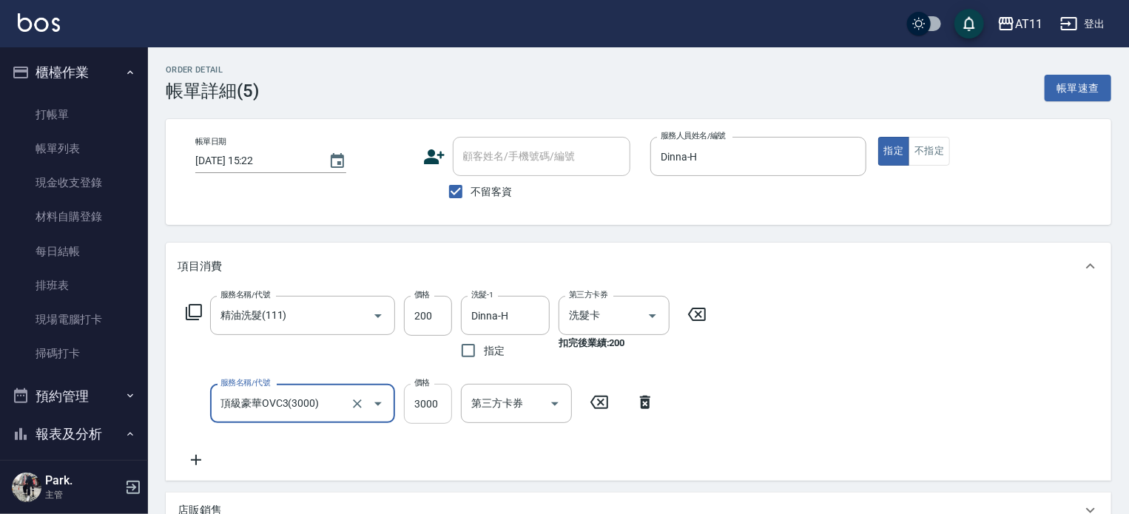
type input "頂級豪華OVC3(3000)"
click at [437, 414] on input "3000" at bounding box center [428, 404] width 48 height 40
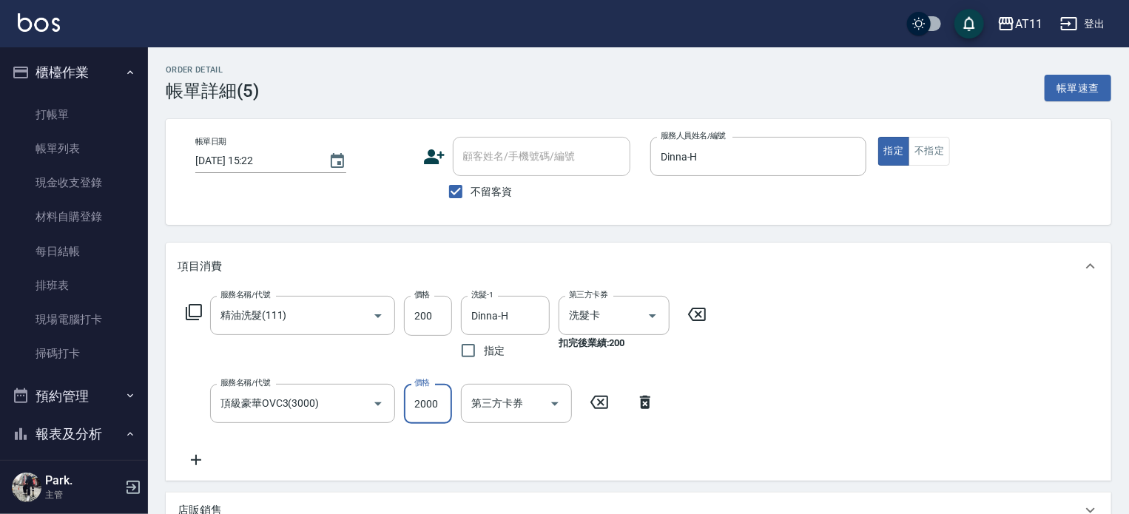
click at [436, 413] on input "2000" at bounding box center [428, 404] width 48 height 40
type input "2000"
click at [570, 431] on div "服務名稱/代號 精油洗髮(111) 服務名稱/代號 價格 200 價格 洗髮-1 Dinna-H 洗髮-1 指定 第三方卡券 洗髮卡 第三方卡券 扣完後業績:…" at bounding box center [447, 382] width 538 height 173
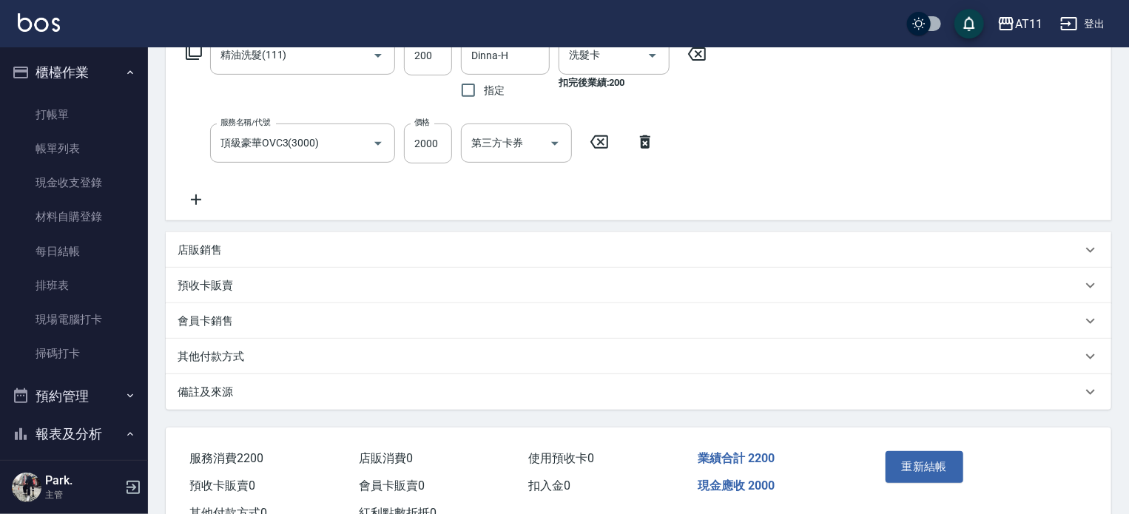
scroll to position [296, 0]
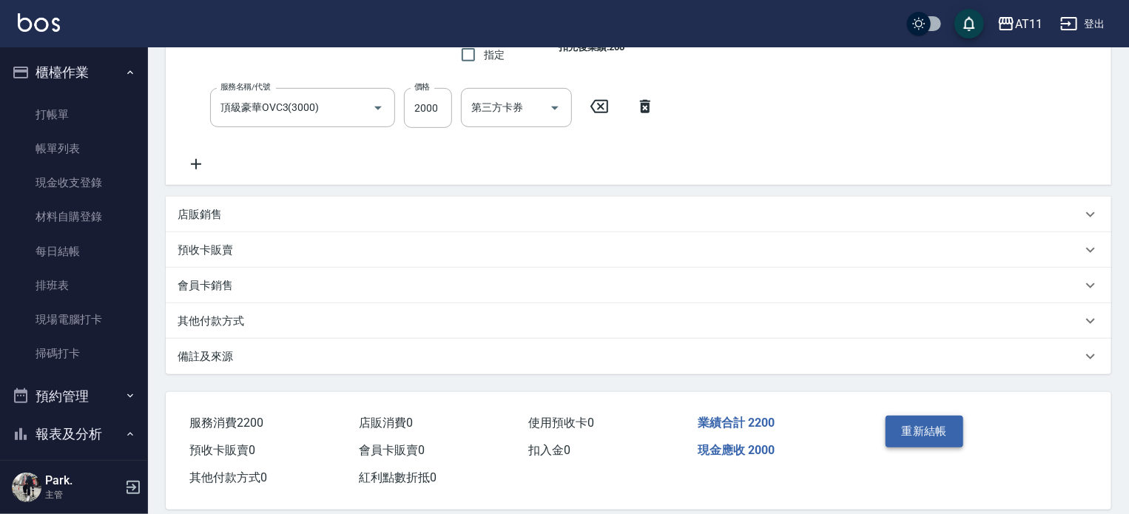
click at [918, 430] on button "重新結帳" at bounding box center [925, 431] width 78 height 31
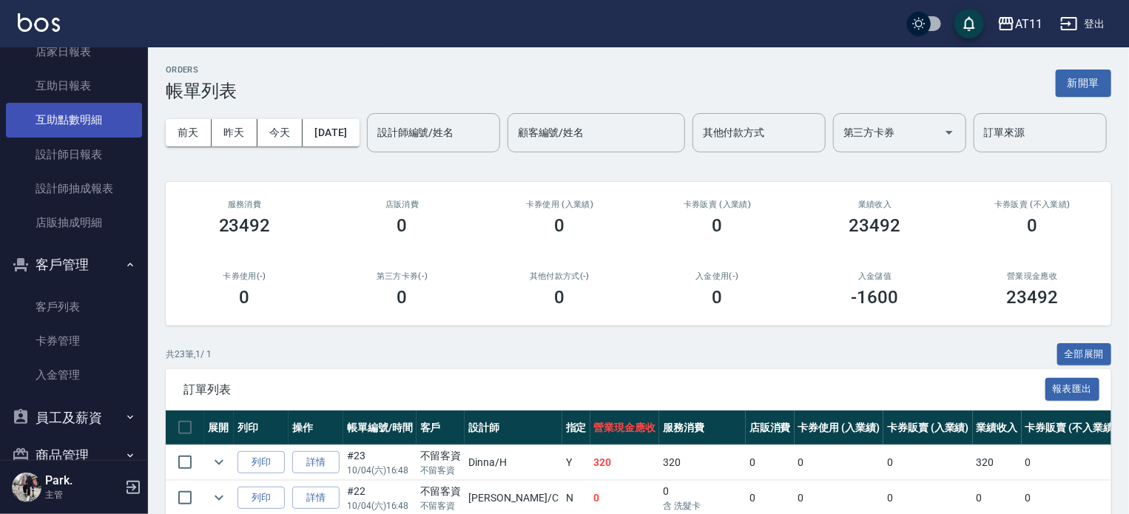
scroll to position [306, 0]
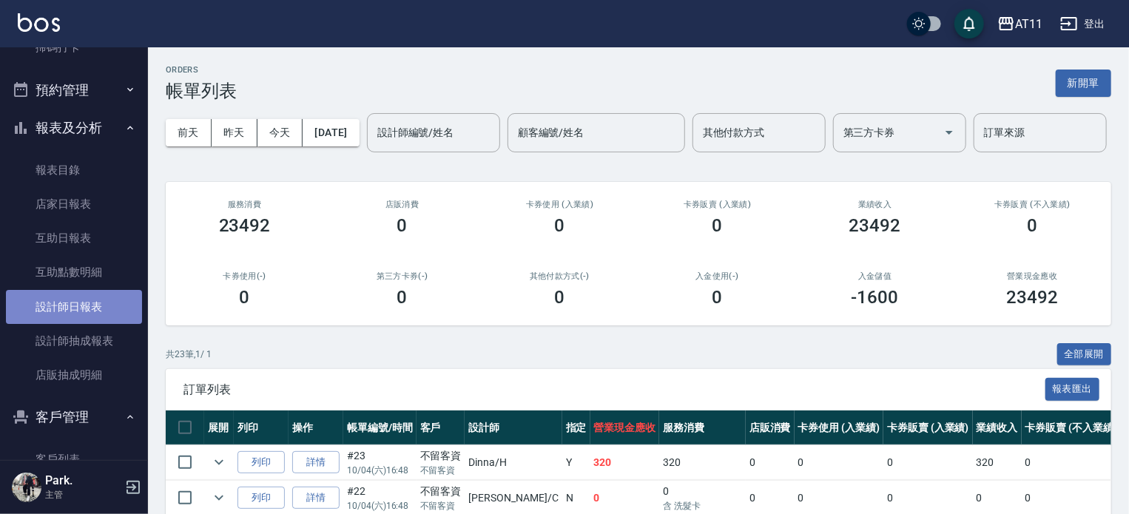
click at [74, 308] on link "設計師日報表" at bounding box center [74, 307] width 136 height 34
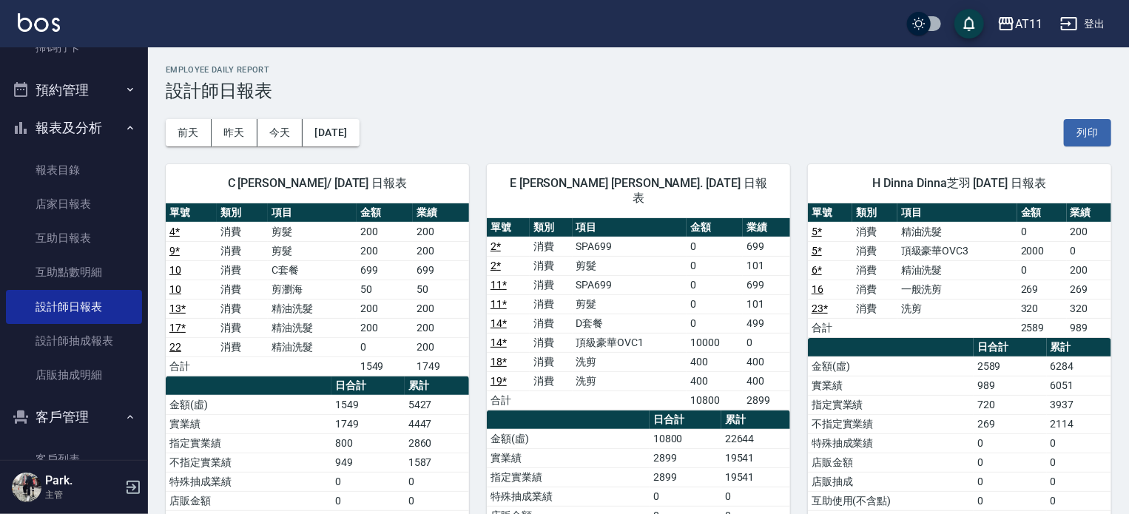
click at [537, 101] on div "[DATE] [DATE] [DATE] [DATE] 列印" at bounding box center [639, 132] width 946 height 63
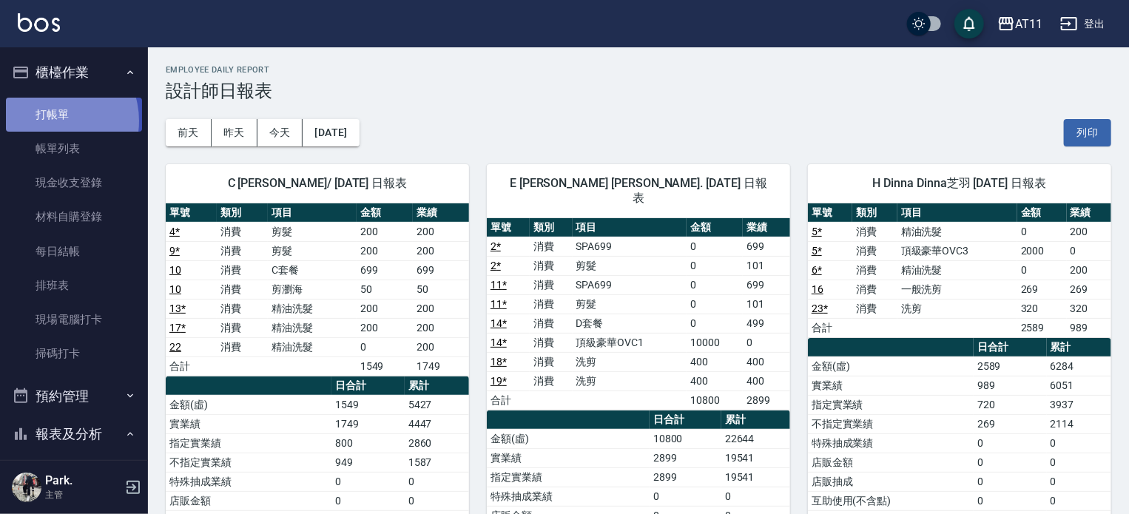
click at [49, 121] on link "打帳單" at bounding box center [74, 115] width 136 height 34
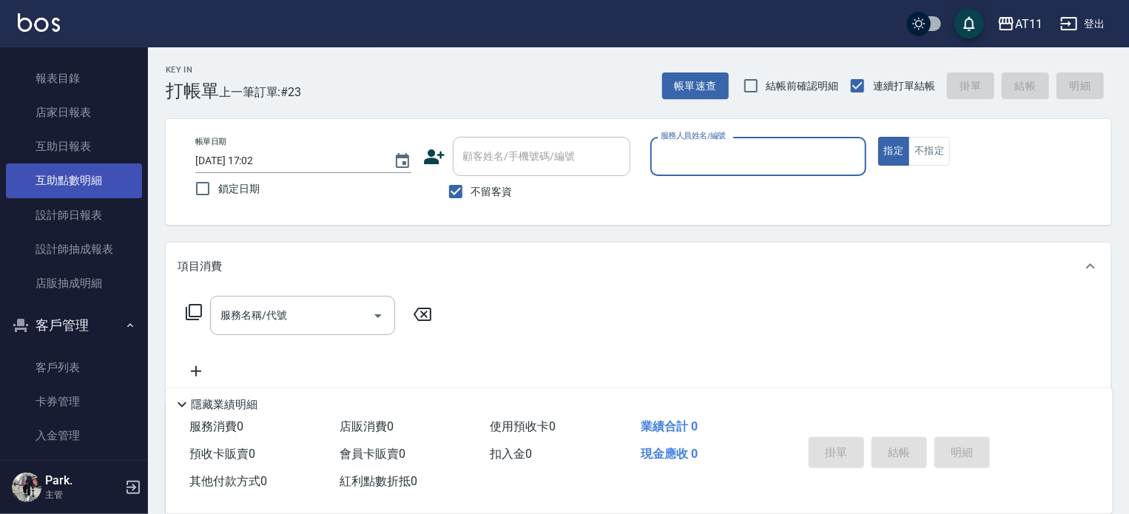
scroll to position [528, 0]
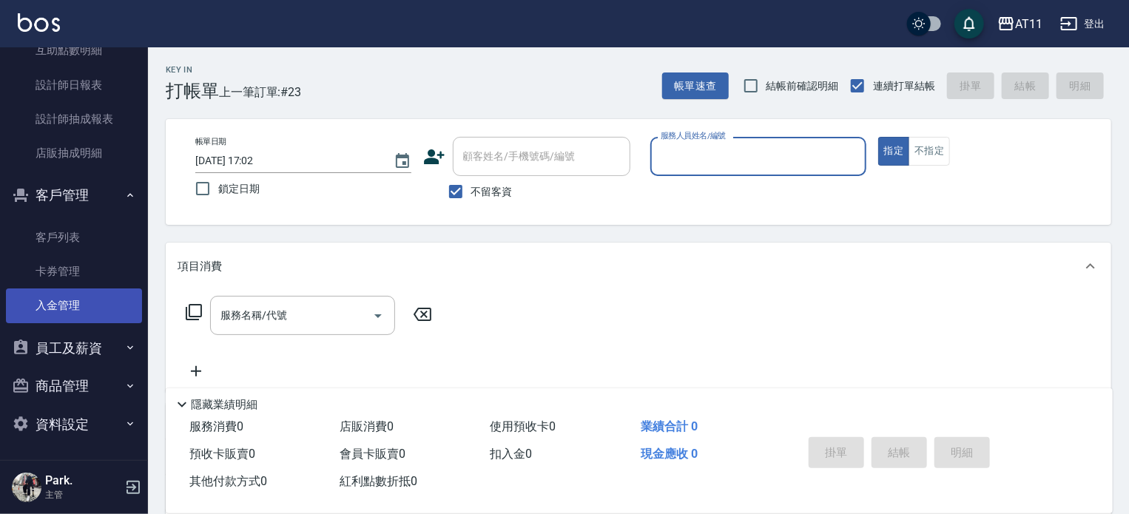
drag, startPoint x: 76, startPoint y: 238, endPoint x: 44, endPoint y: 299, distance: 68.5
click at [76, 238] on link "客戶列表" at bounding box center [74, 238] width 136 height 34
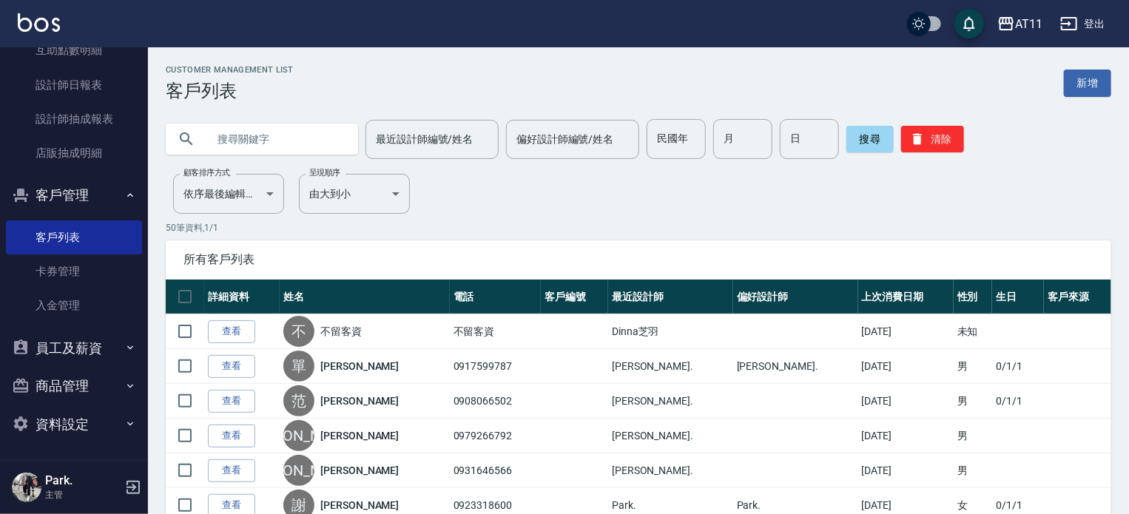
click at [256, 132] on input "text" at bounding box center [276, 139] width 139 height 40
type input "[PERSON_NAME]"
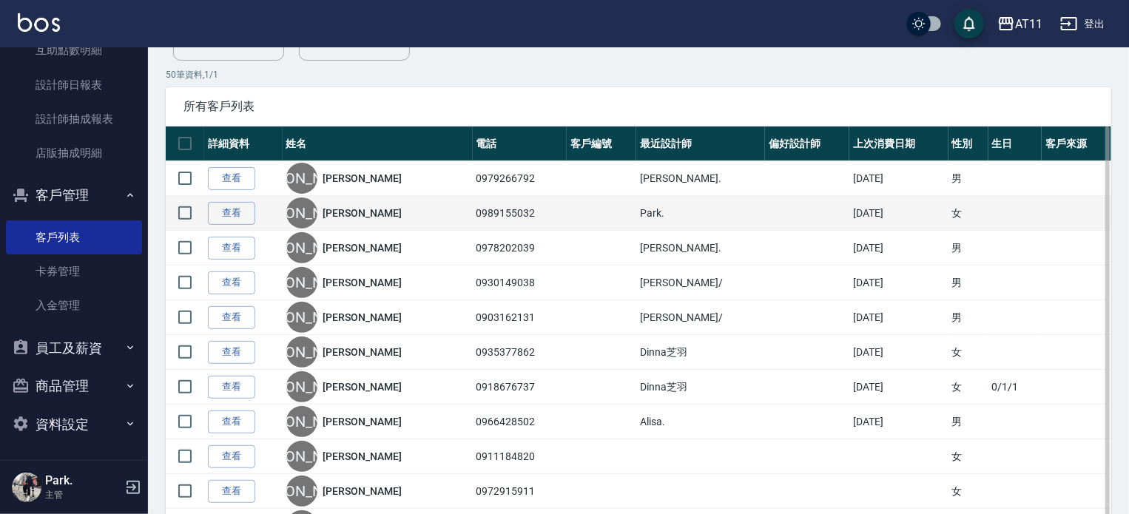
scroll to position [222, 0]
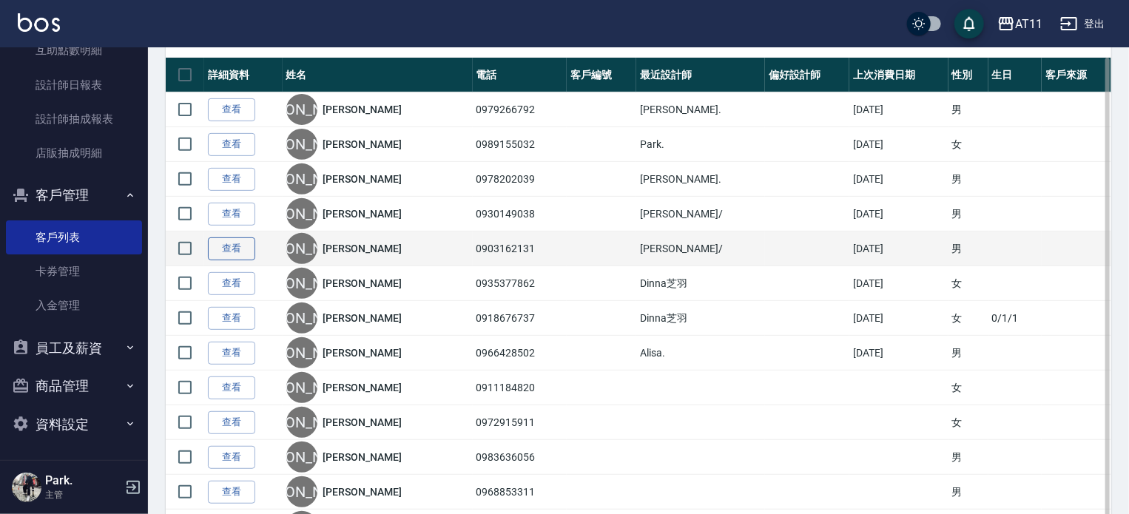
click at [224, 248] on link "查看" at bounding box center [231, 249] width 47 height 23
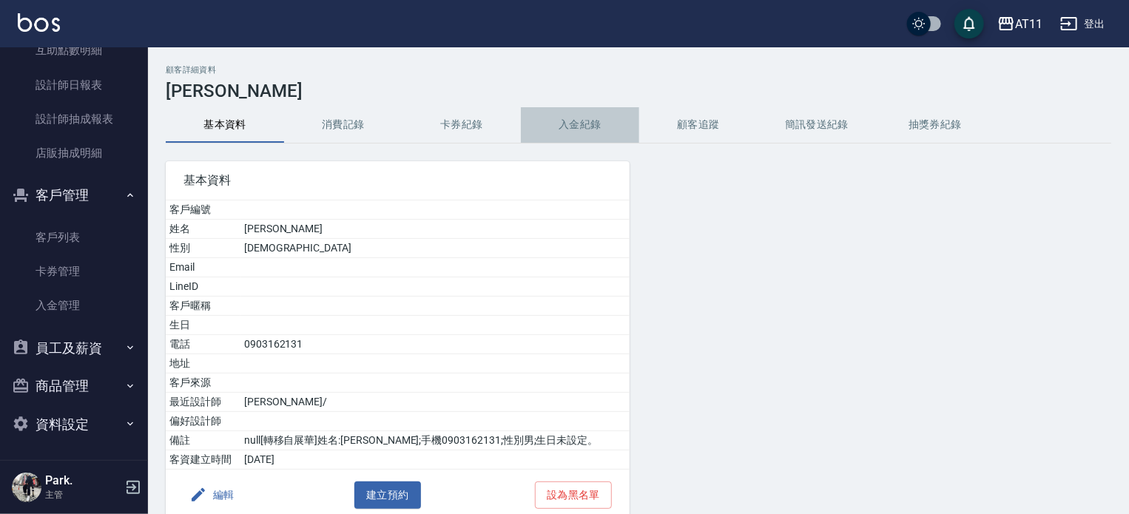
click at [590, 138] on button "入金紀錄" at bounding box center [580, 125] width 118 height 36
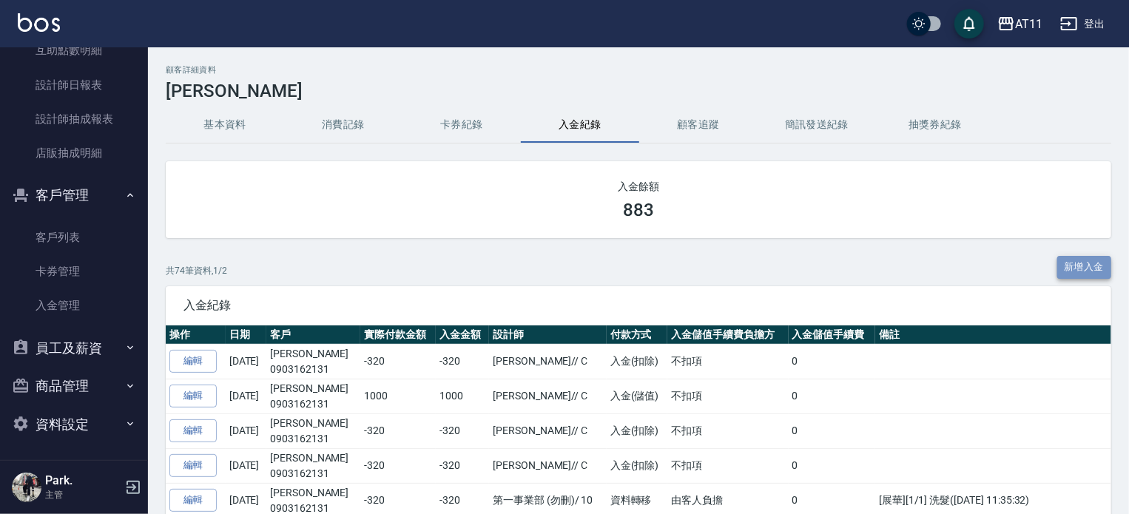
click at [1095, 266] on button "新增入金" at bounding box center [1085, 267] width 55 height 23
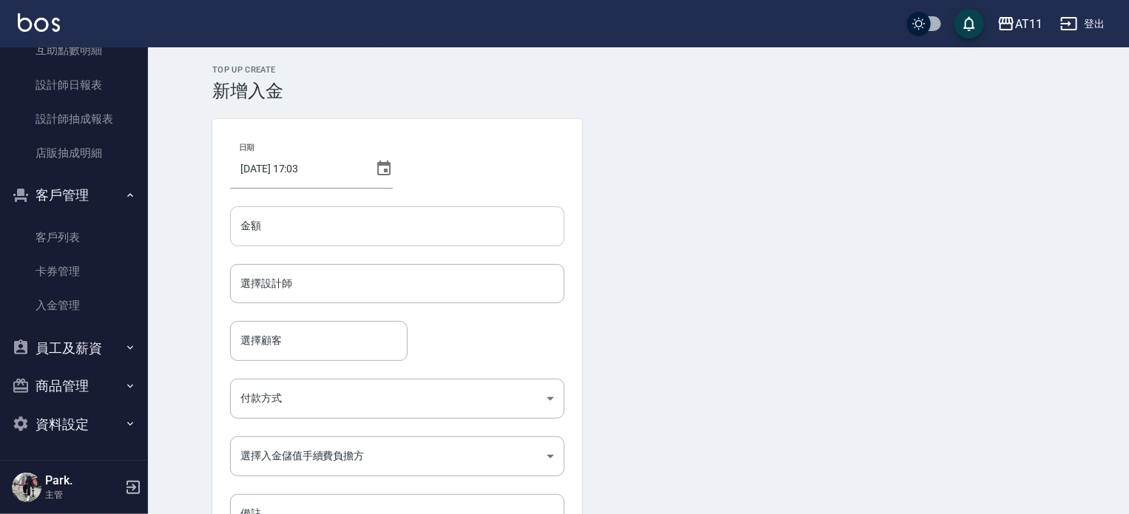
click at [370, 223] on input "金額" at bounding box center [397, 226] width 335 height 40
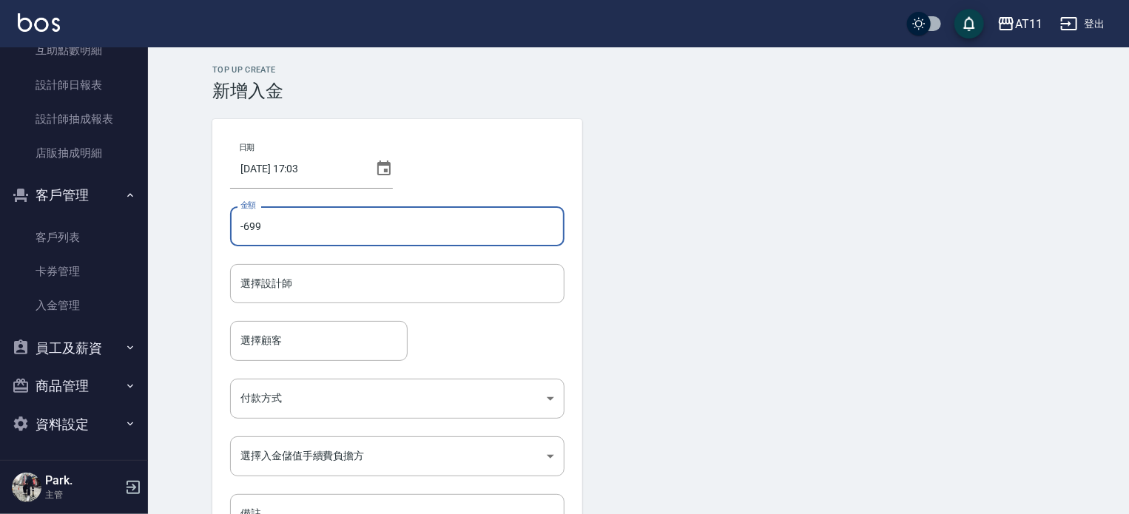
type input "-699"
click at [352, 312] on form "選擇設計師 選擇設計師" at bounding box center [397, 292] width 335 height 57
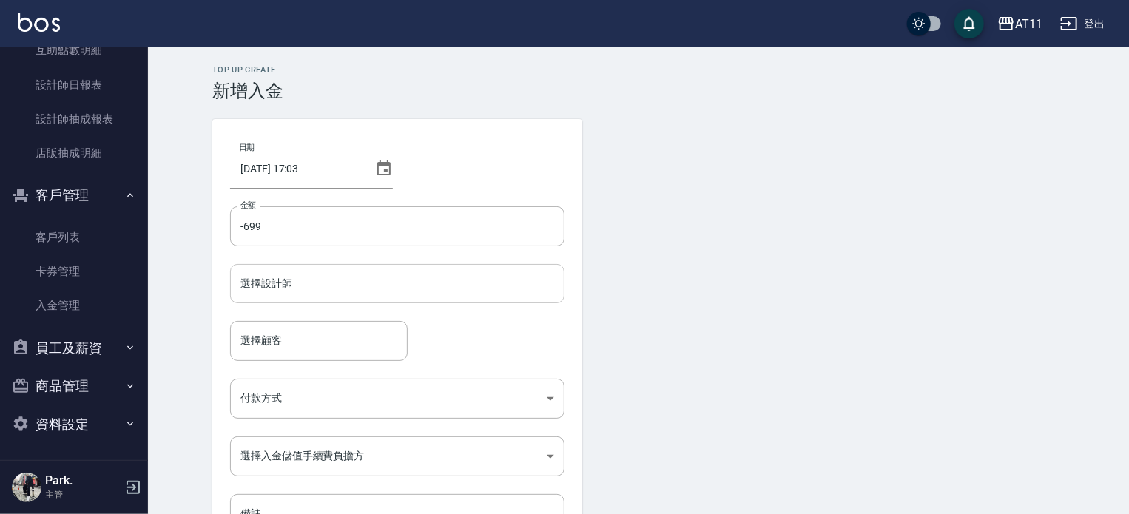
click at [348, 274] on input "選擇設計師" at bounding box center [397, 284] width 321 height 26
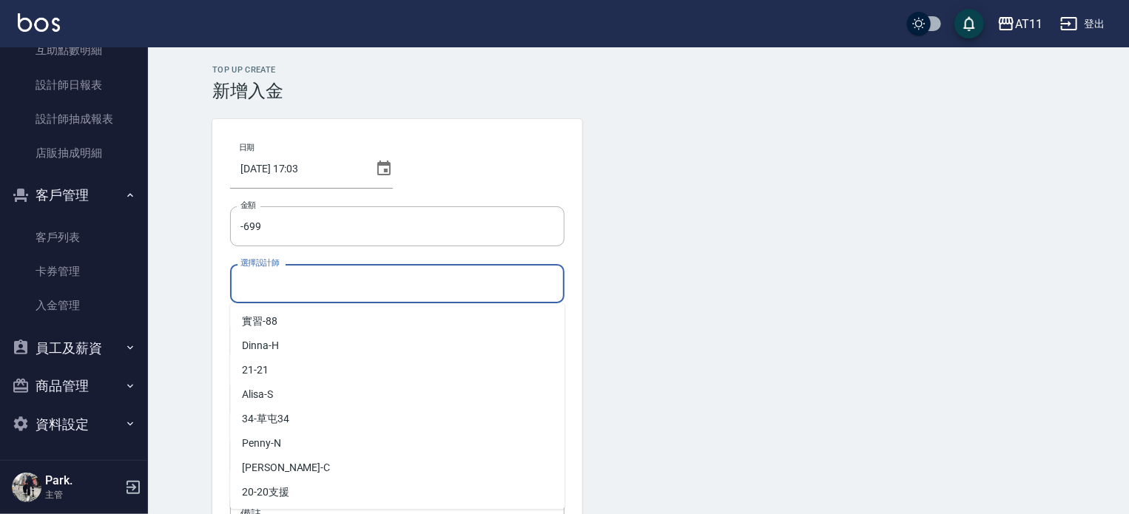
scroll to position [221, 0]
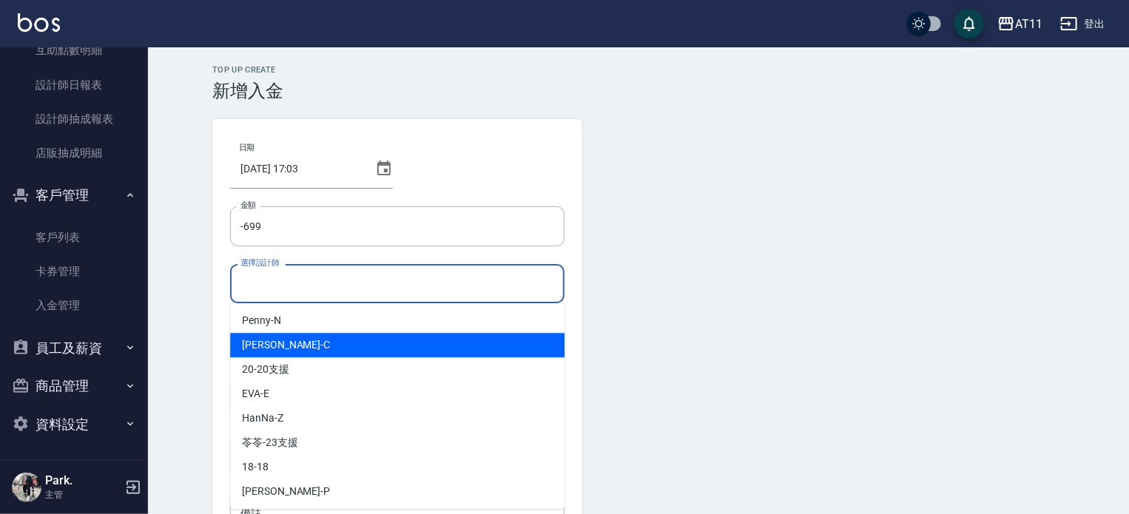
click at [311, 351] on div "[PERSON_NAME]" at bounding box center [397, 345] width 335 height 24
type input "[PERSON_NAME]"
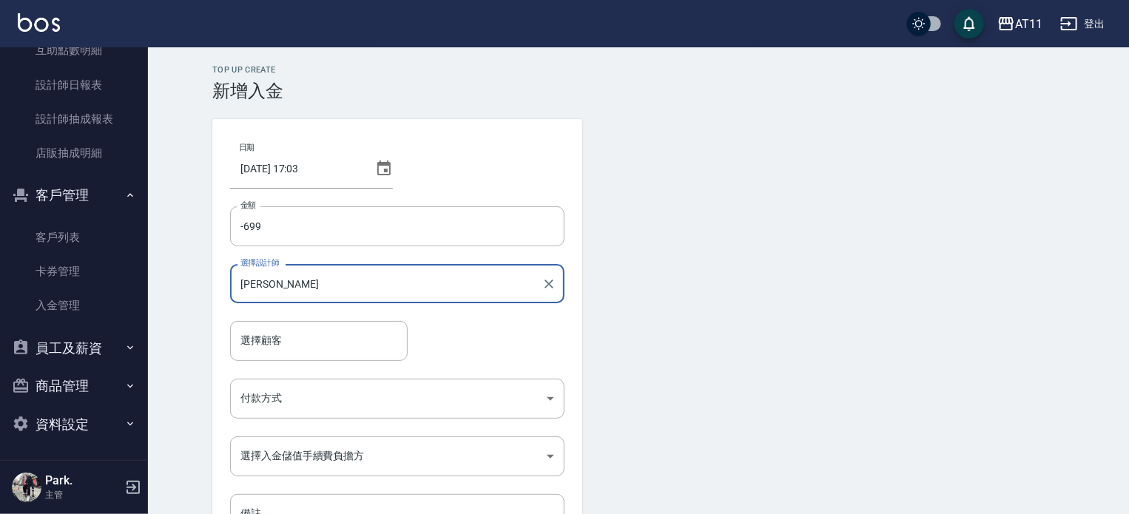
click at [311, 351] on input "選擇顧客" at bounding box center [319, 341] width 164 height 26
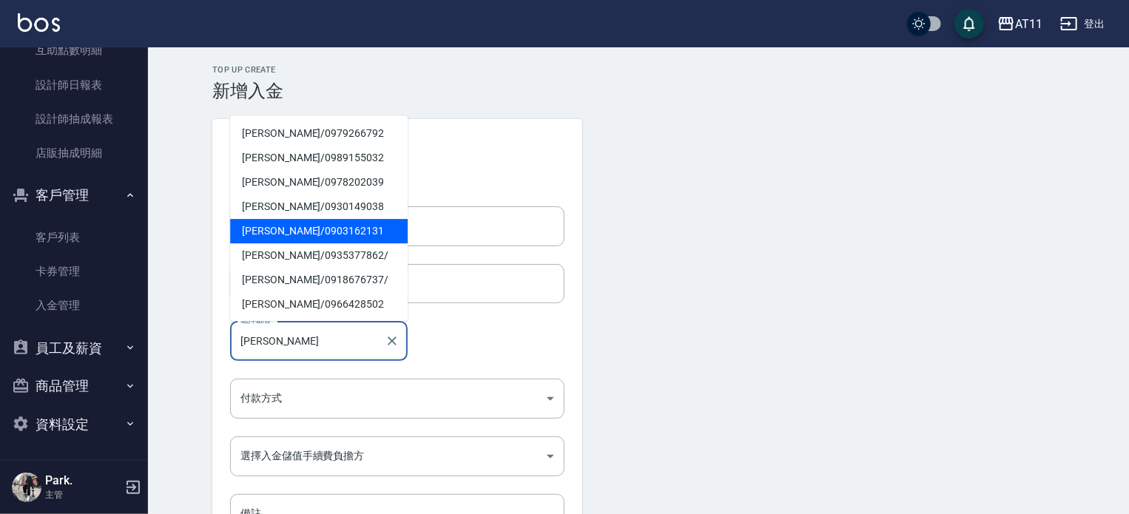
click at [302, 230] on span "[PERSON_NAME]/ 0903162131" at bounding box center [319, 231] width 178 height 24
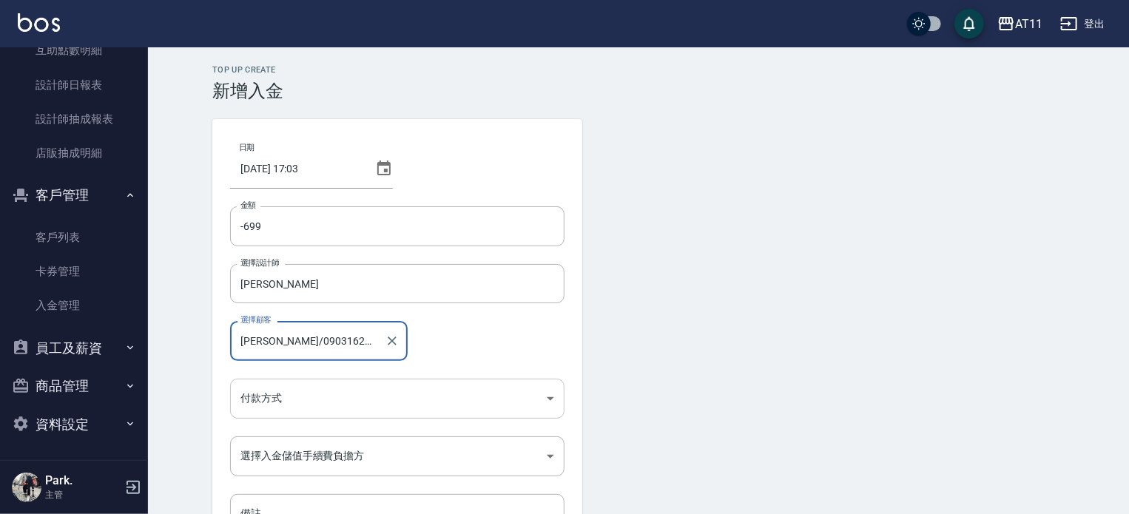
type input "[PERSON_NAME]/0903162131"
click at [312, 384] on body "AT11 登出 櫃檯作業 打帳單 帳單列表 現金收支登錄 材料自購登錄 每日結帳 排班表 現場電腦打卡 掃碼打卡 預約管理 預約管理 單日預約紀錄 單週預約紀…" at bounding box center [564, 307] width 1129 height 614
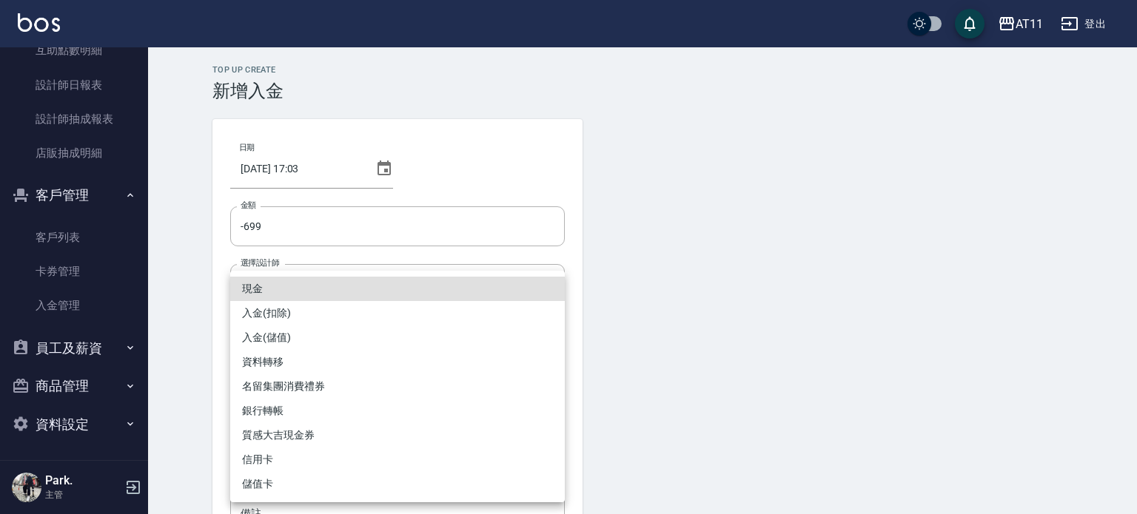
click at [291, 311] on li "入金(扣除)" at bounding box center [397, 313] width 335 height 24
type input "入金(扣除)"
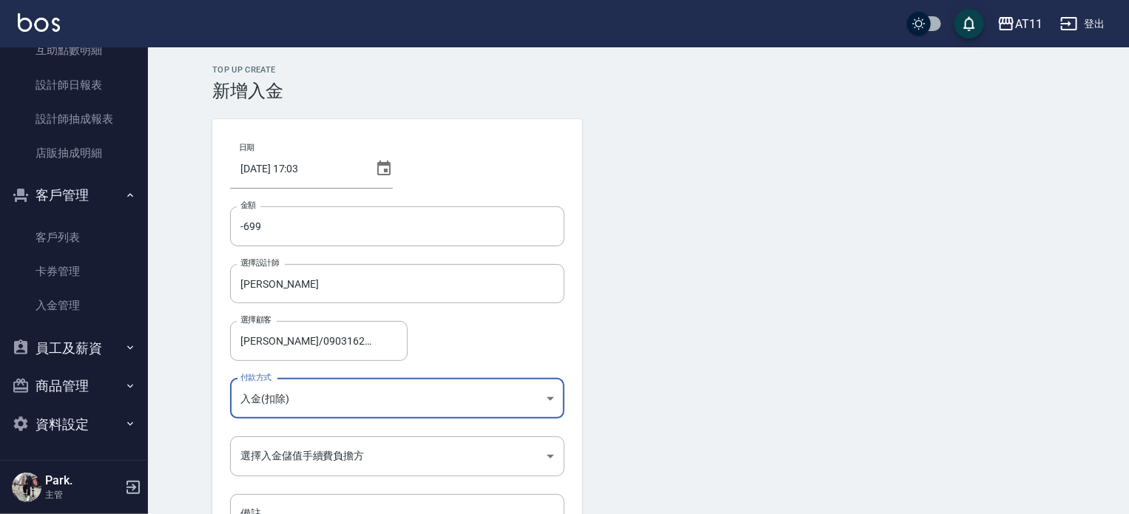
scroll to position [100, 0]
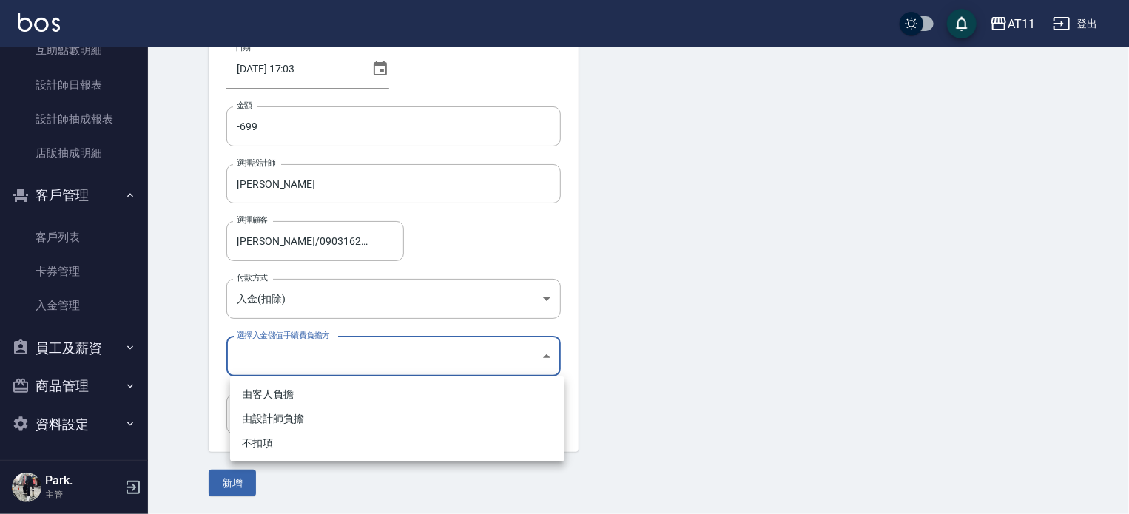
click at [291, 368] on body "AT11 登出 櫃檯作業 打帳單 帳單列表 現金收支登錄 材料自購登錄 每日結帳 排班表 現場電腦打卡 掃碼打卡 預約管理 預約管理 單日預約紀錄 單週預約紀…" at bounding box center [564, 207] width 1129 height 614
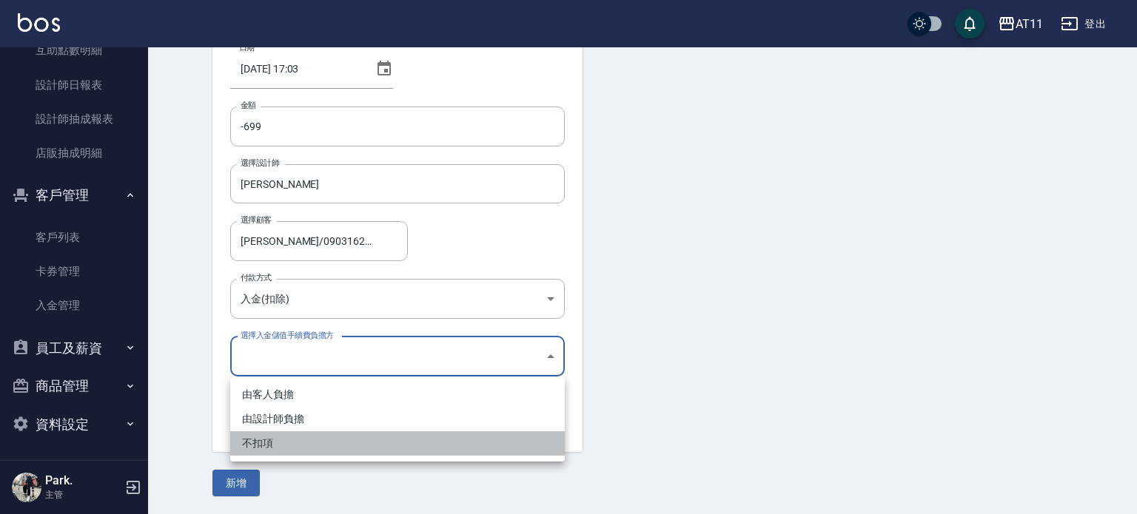
click at [275, 446] on li "不扣項" at bounding box center [397, 443] width 335 height 24
type input "WITHOUTHANDLINGFEE"
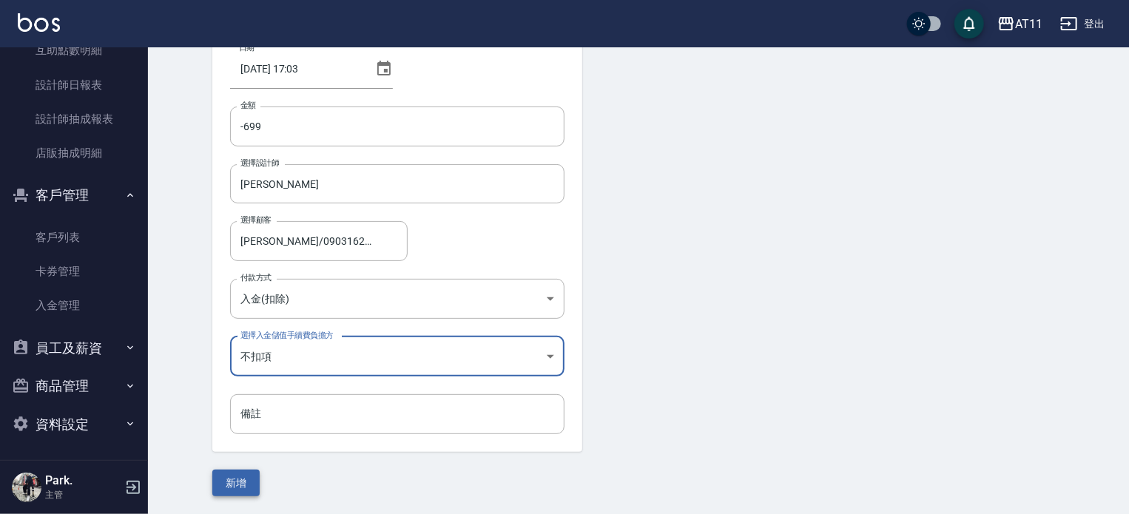
click at [255, 482] on button "新增" at bounding box center [235, 483] width 47 height 27
